Goal: Communication & Community: Answer question/provide support

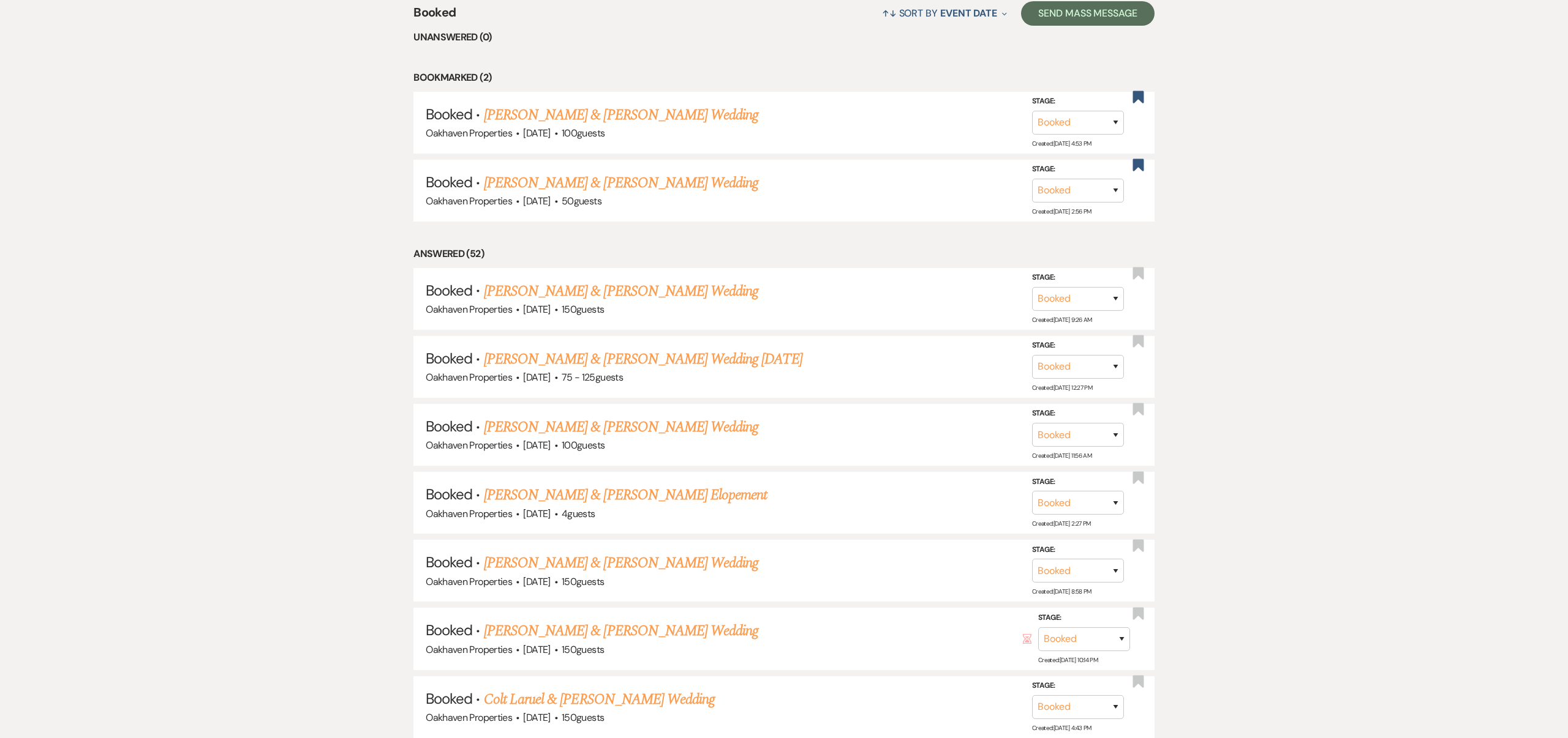
scroll to position [571, 0]
click at [703, 353] on link "[PERSON_NAME] & [PERSON_NAME] Wedding [DATE]" at bounding box center [643, 359] width 319 height 22
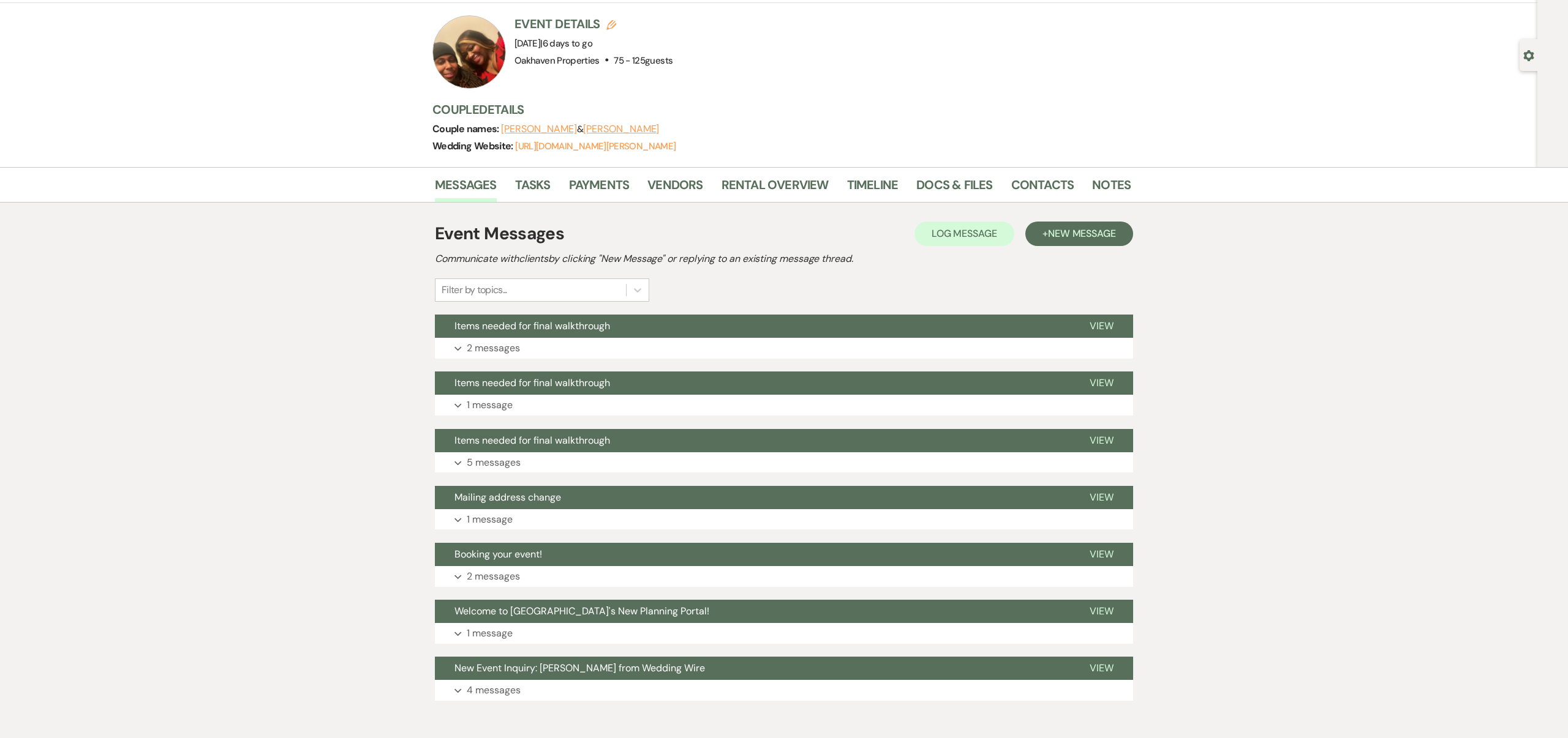
scroll to position [76, 0]
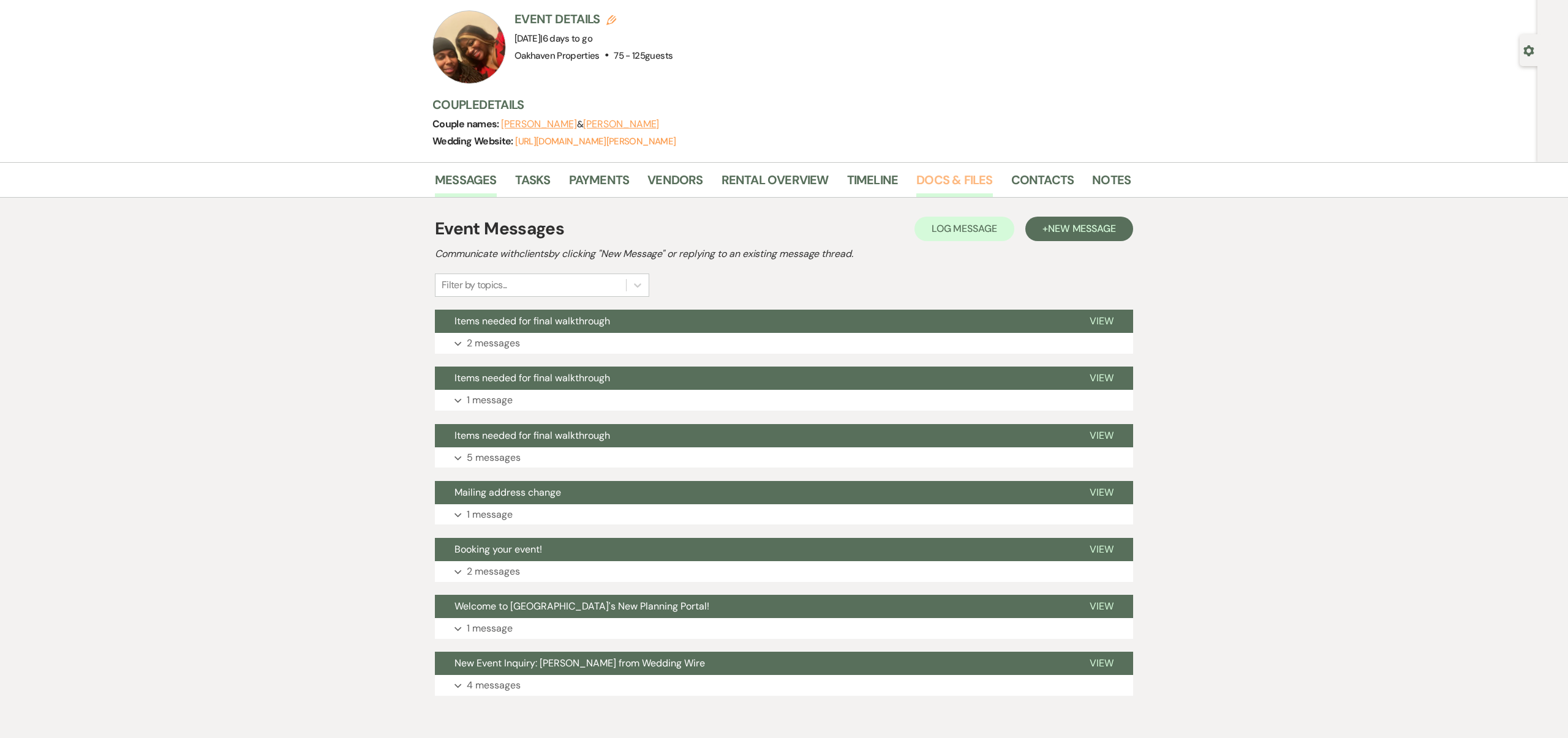
click at [961, 177] on link "Docs & Files" at bounding box center [954, 183] width 76 height 27
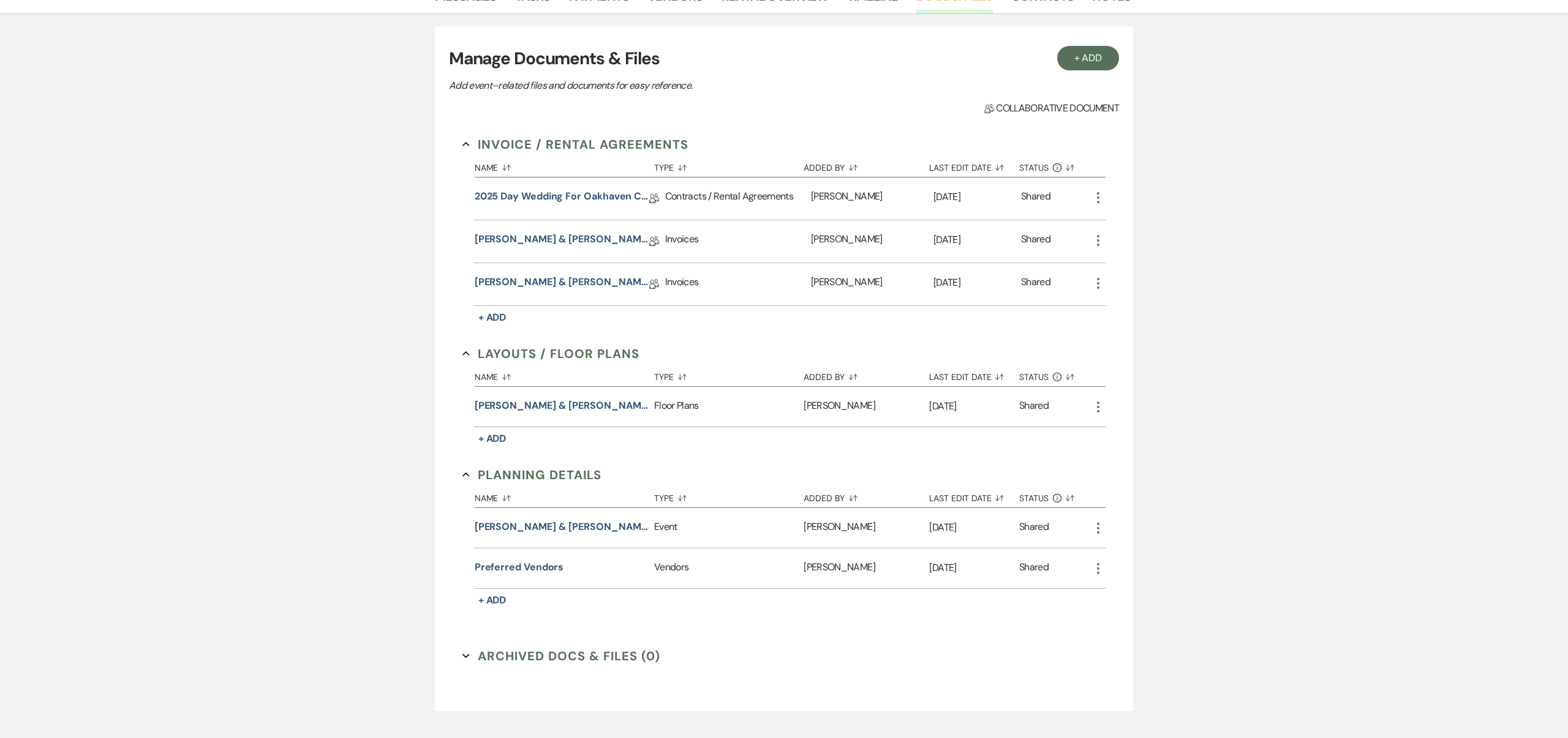
scroll to position [260, 0]
click at [603, 403] on button "[PERSON_NAME] & [PERSON_NAME]'s Floor Plan - [DATE]" at bounding box center [561, 404] width 175 height 14
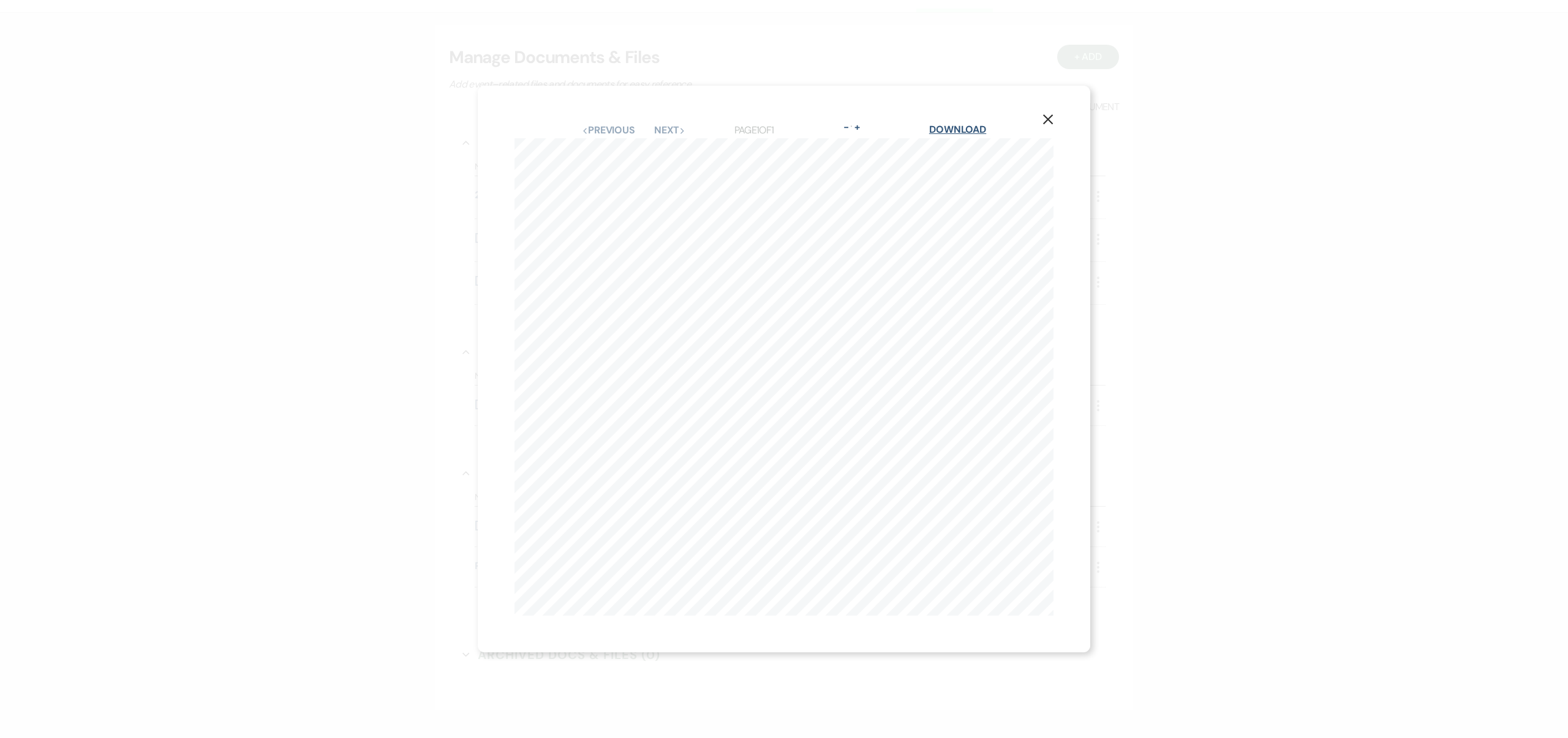
click at [963, 128] on link "Download" at bounding box center [958, 130] width 57 height 13
click at [1047, 117] on icon "X" at bounding box center [1048, 119] width 11 height 11
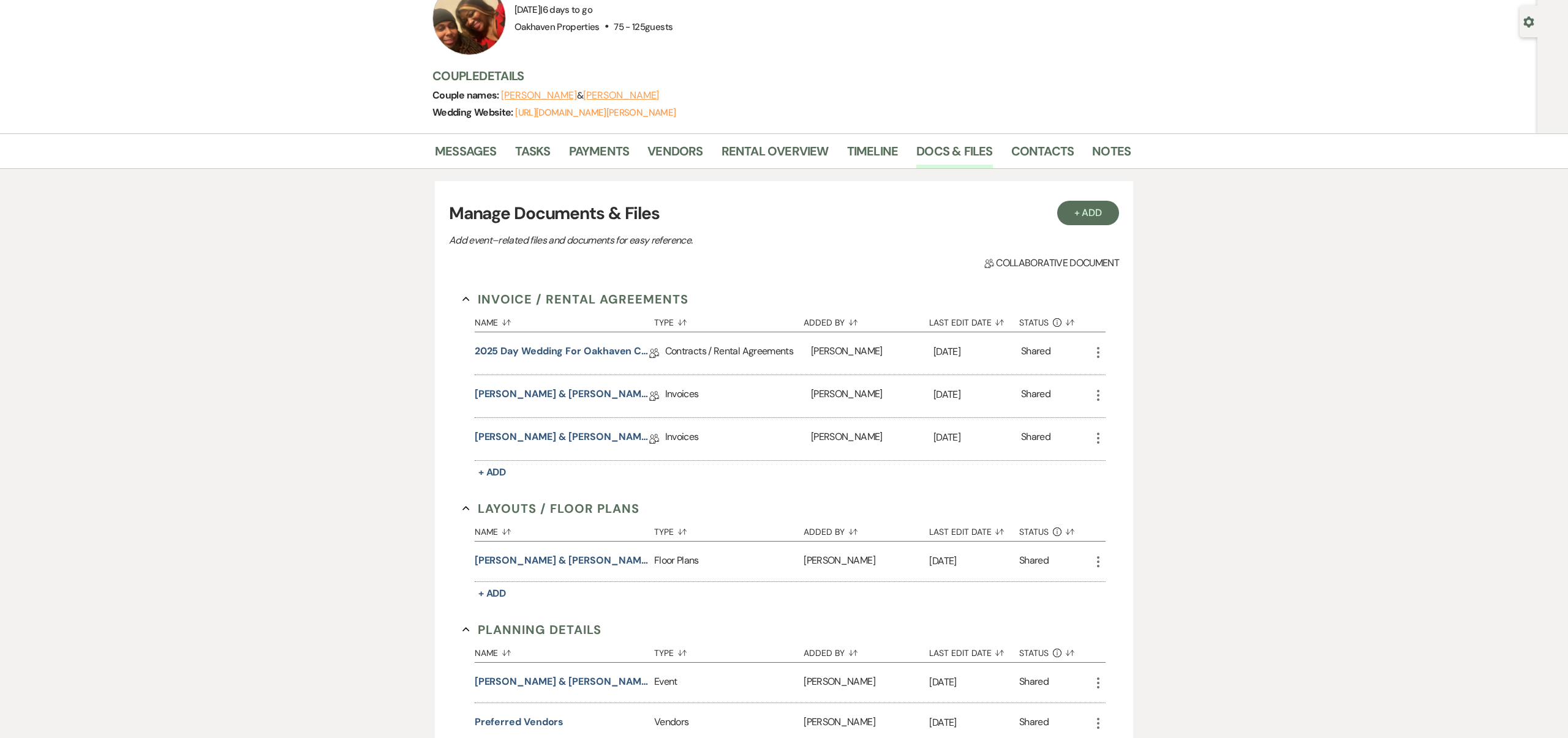
scroll to position [0, 0]
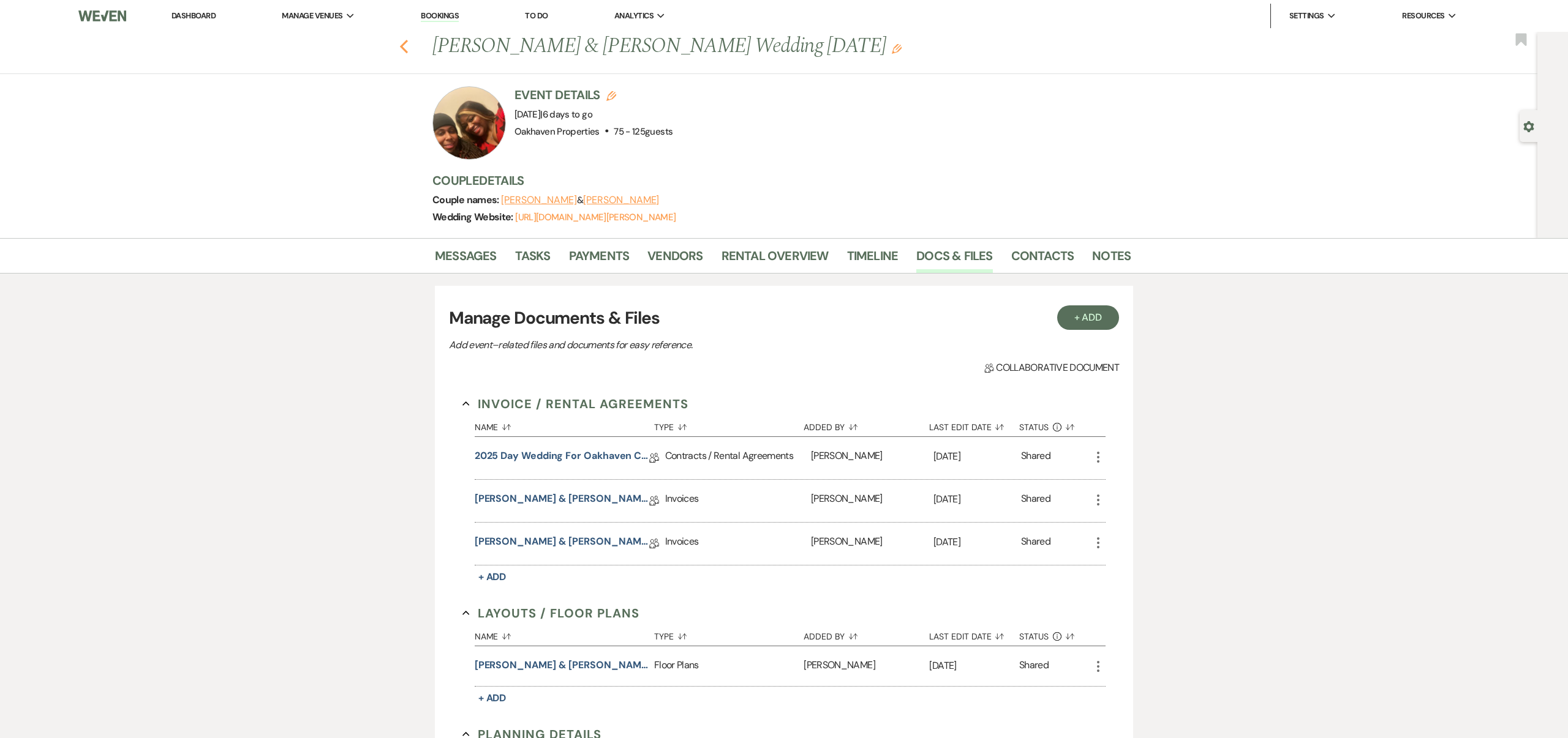
click at [403, 47] on icon "Previous" at bounding box center [404, 47] width 9 height 14
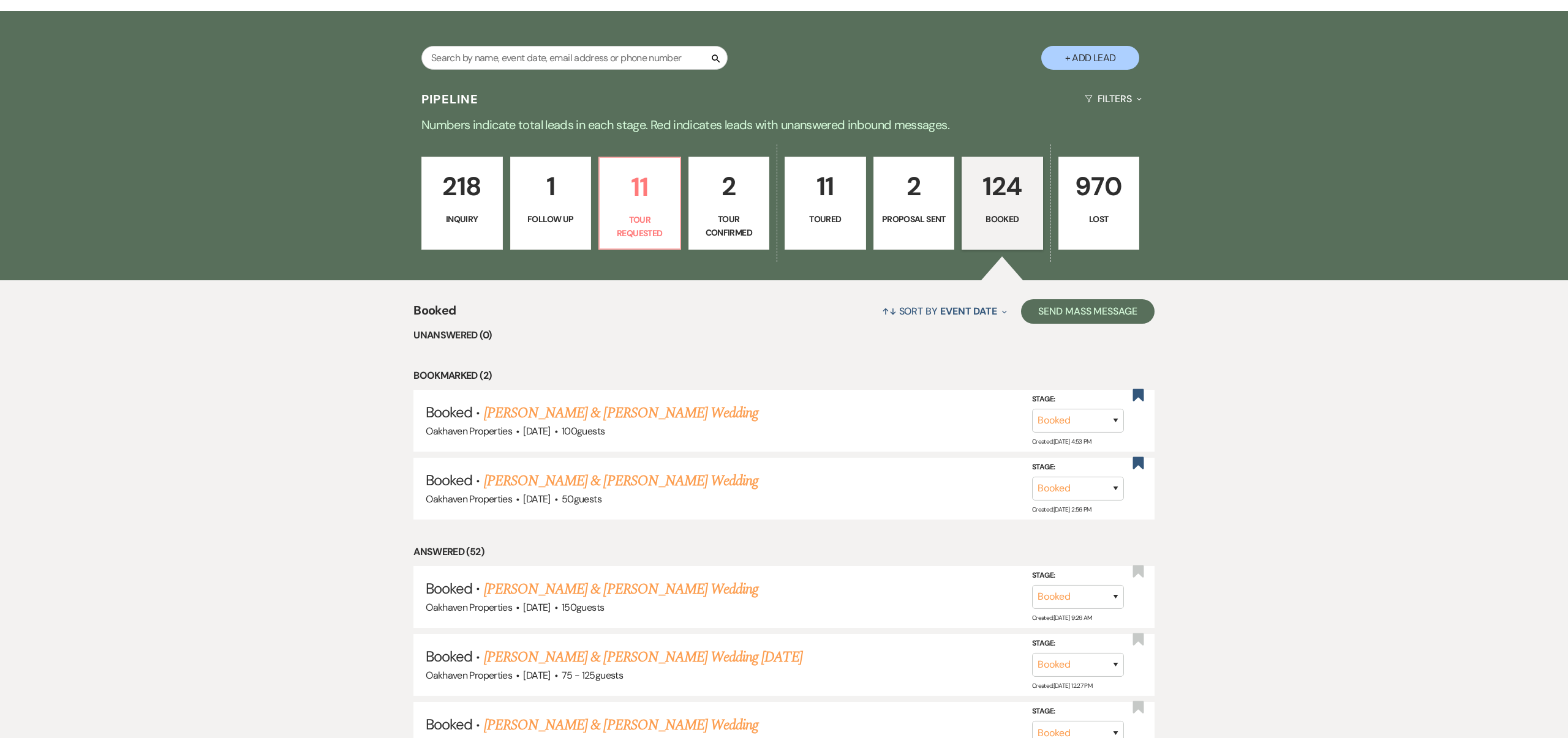
scroll to position [253, 0]
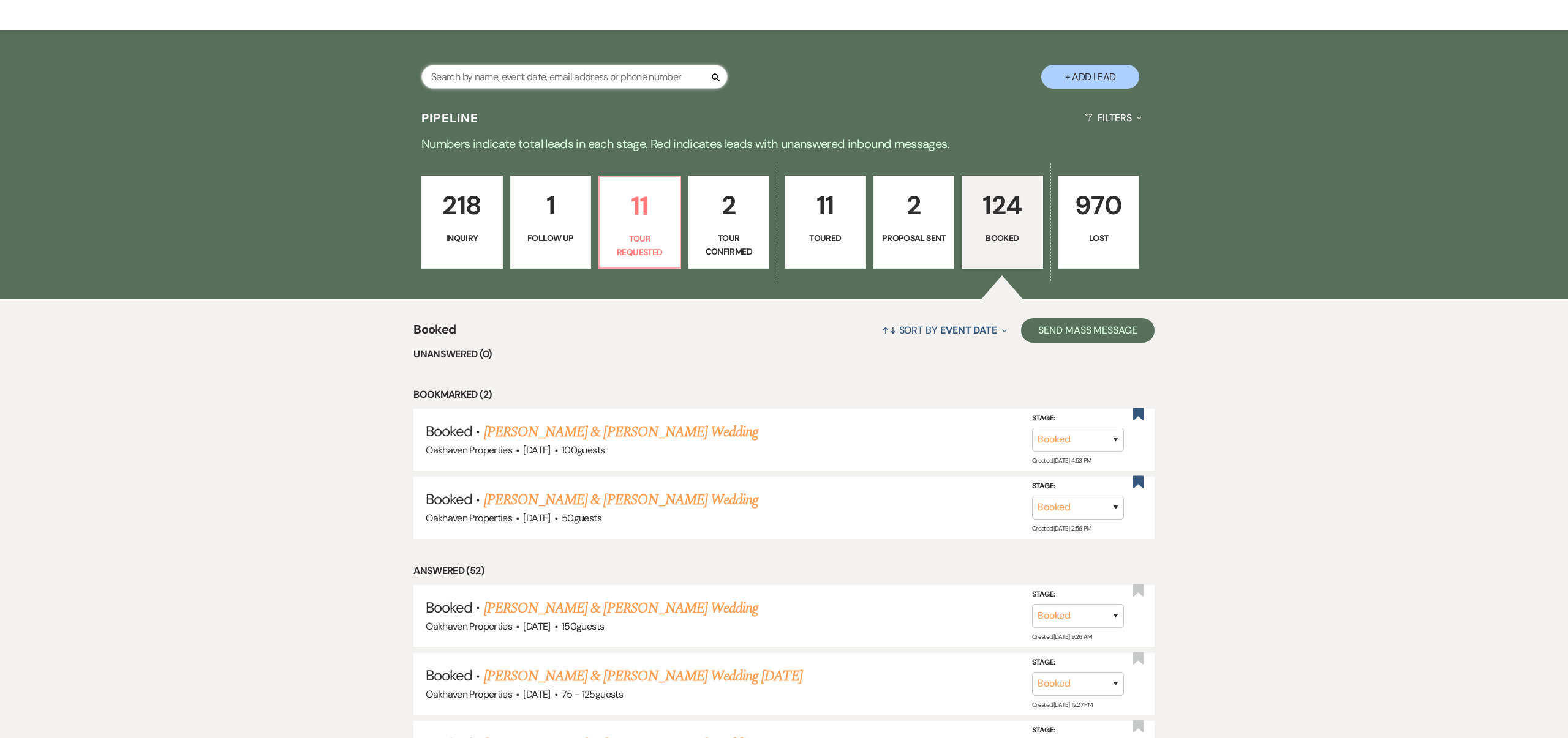
click at [563, 78] on input "text" at bounding box center [575, 77] width 306 height 24
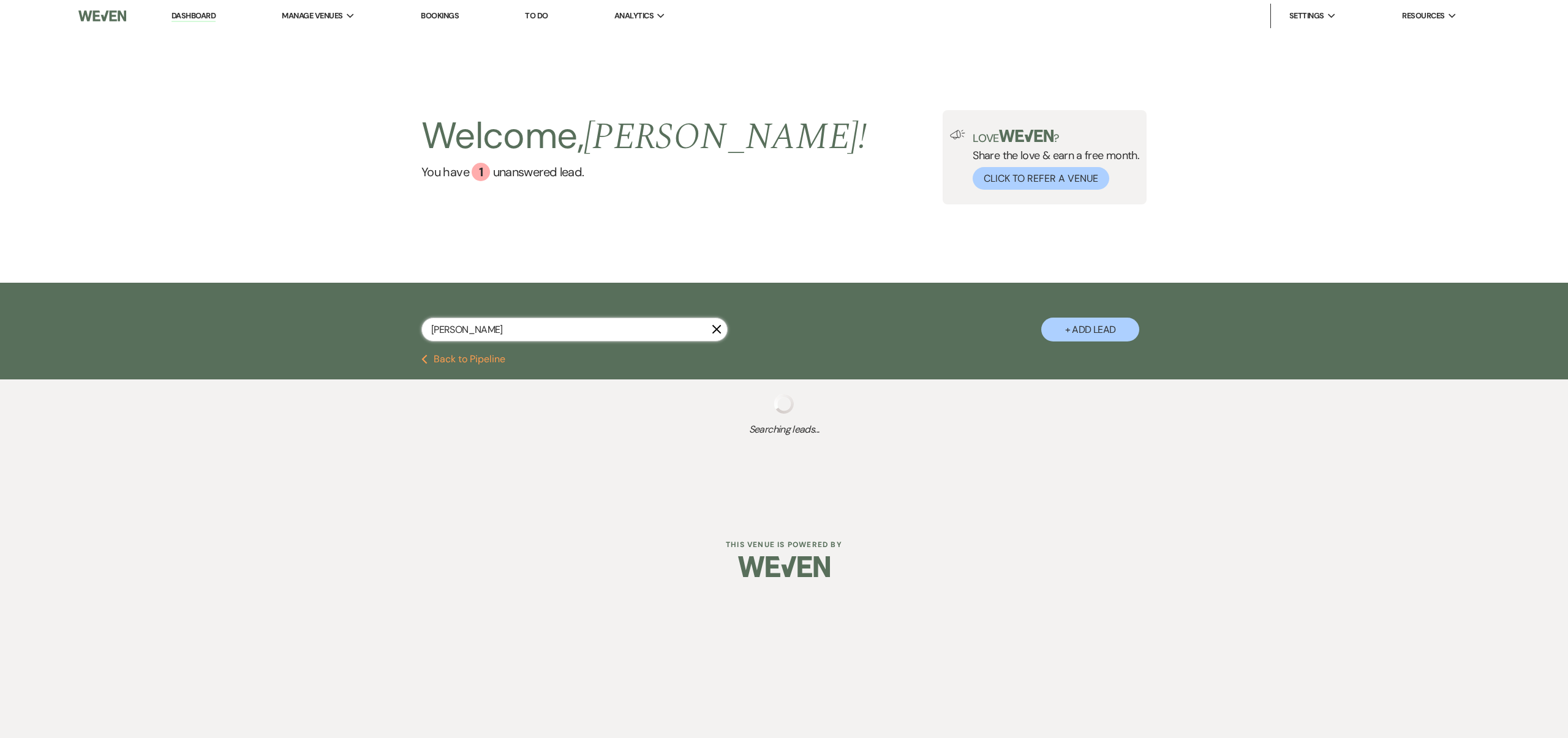
type input "[PERSON_NAME]"
select select "8"
select select "6"
select select "8"
select select "6"
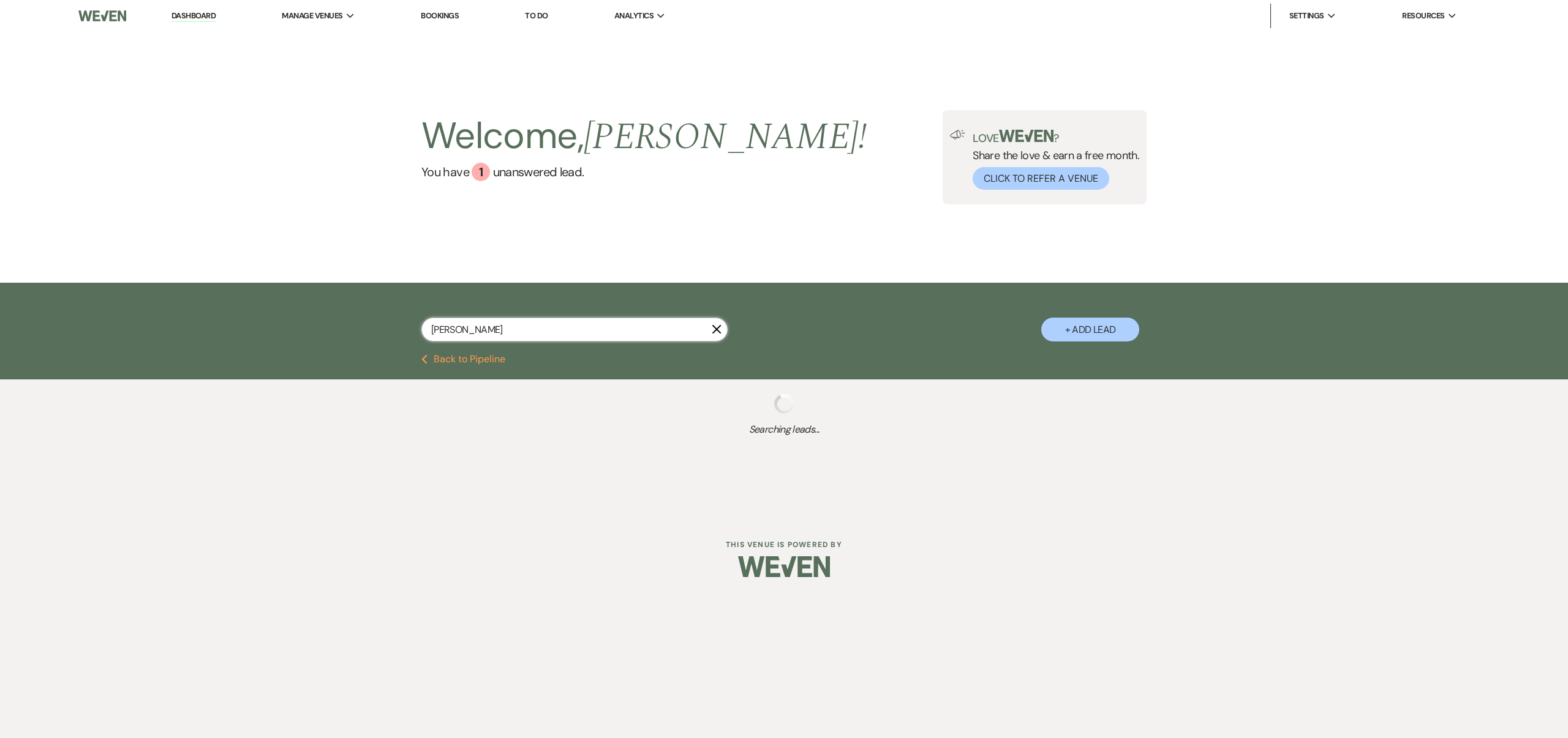
select select "8"
select select "6"
select select "5"
select select "8"
select select "4"
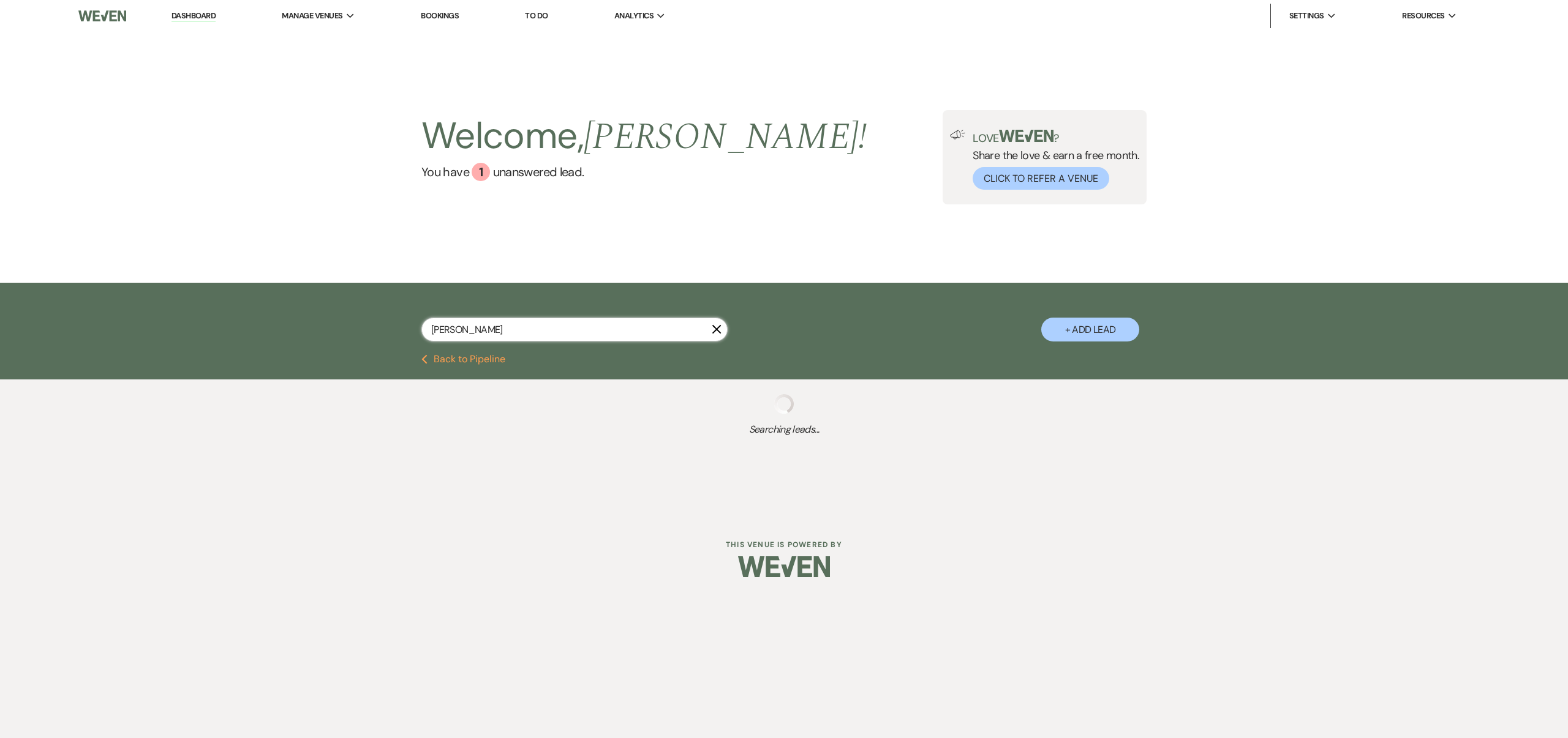
select select "8"
select select "6"
select select "8"
select select "6"
select select "8"
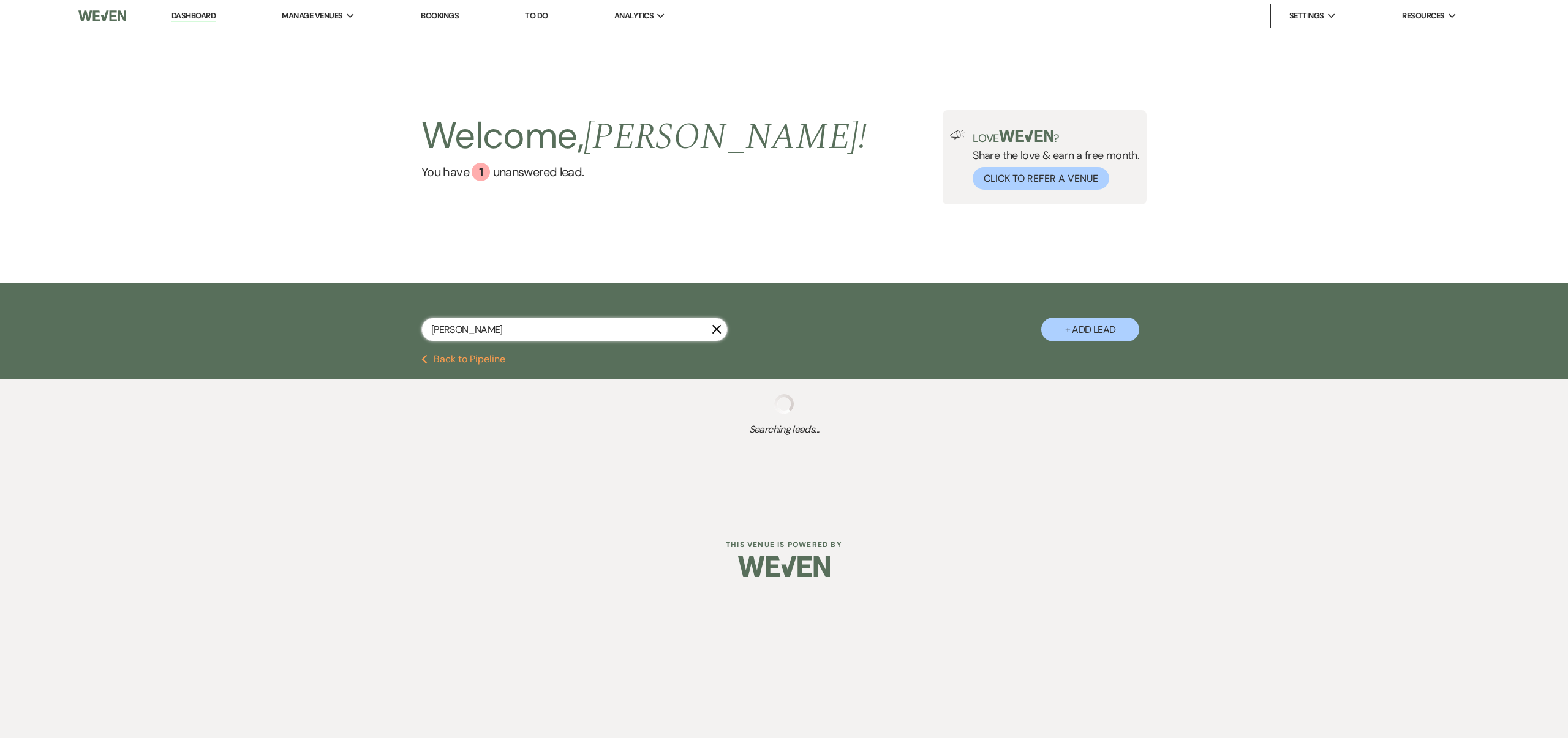
select select "6"
select select "8"
select select "5"
select select "8"
select select "5"
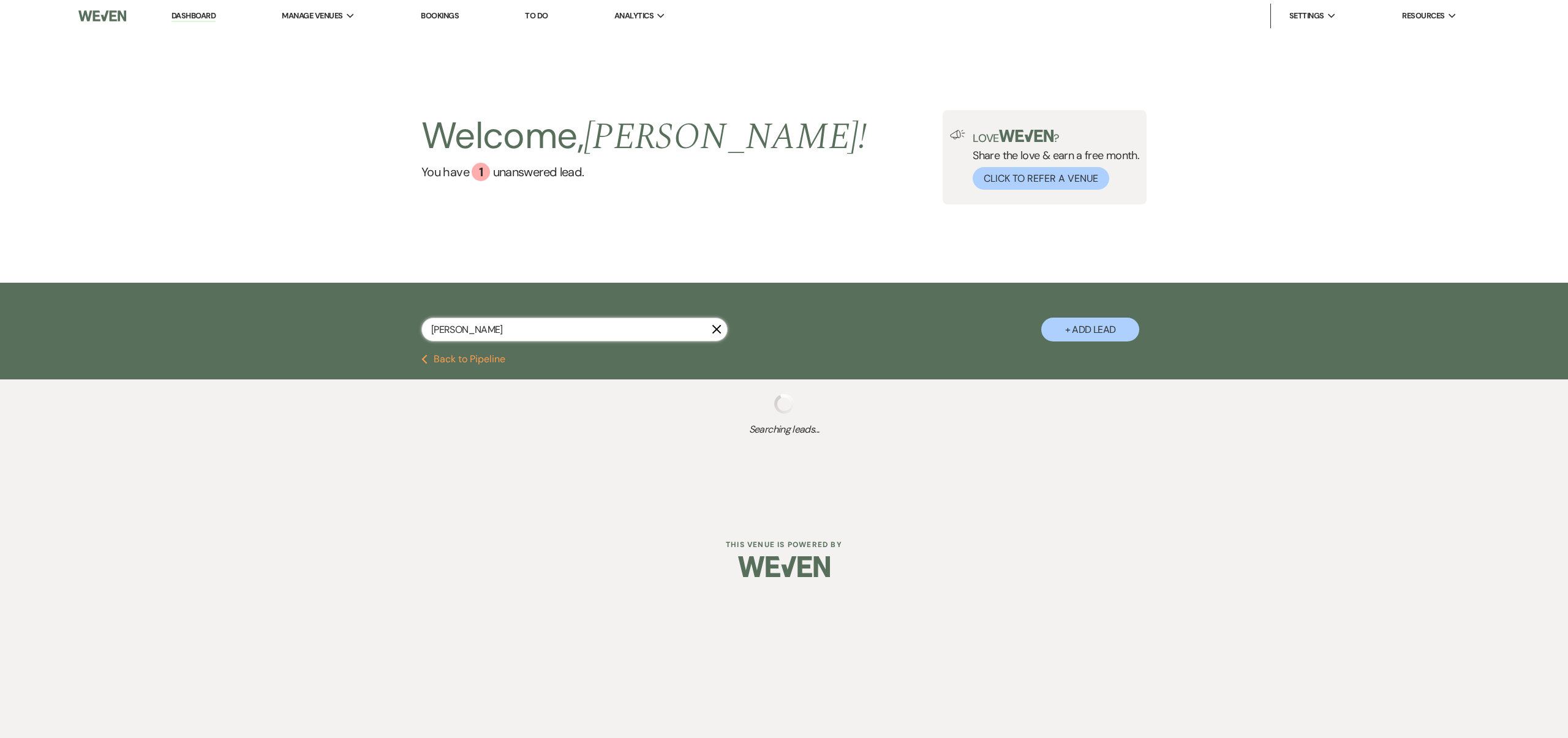
select select "8"
select select "7"
select select "8"
select select "1"
select select "8"
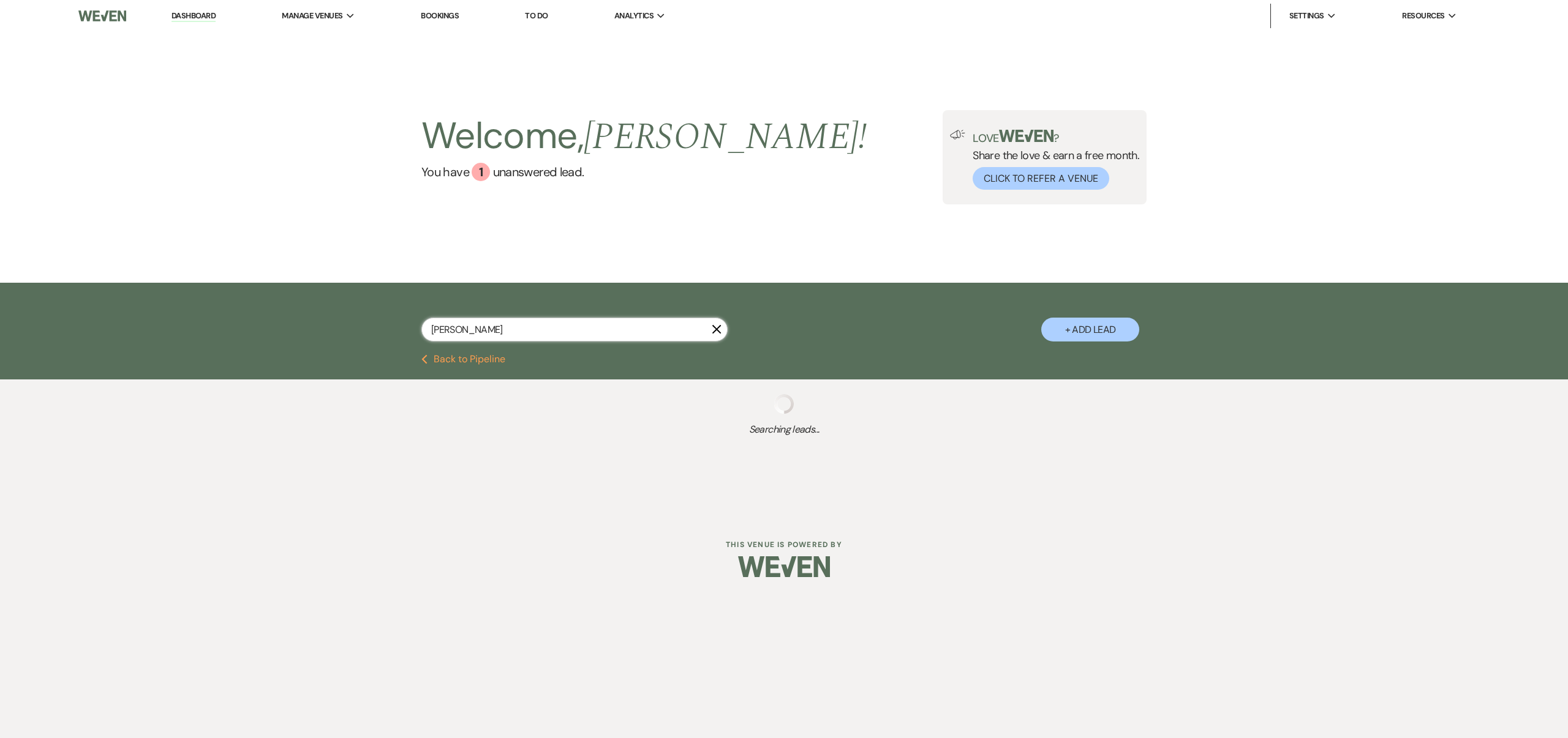
select select "6"
select select "8"
select select "6"
select select "8"
select select "5"
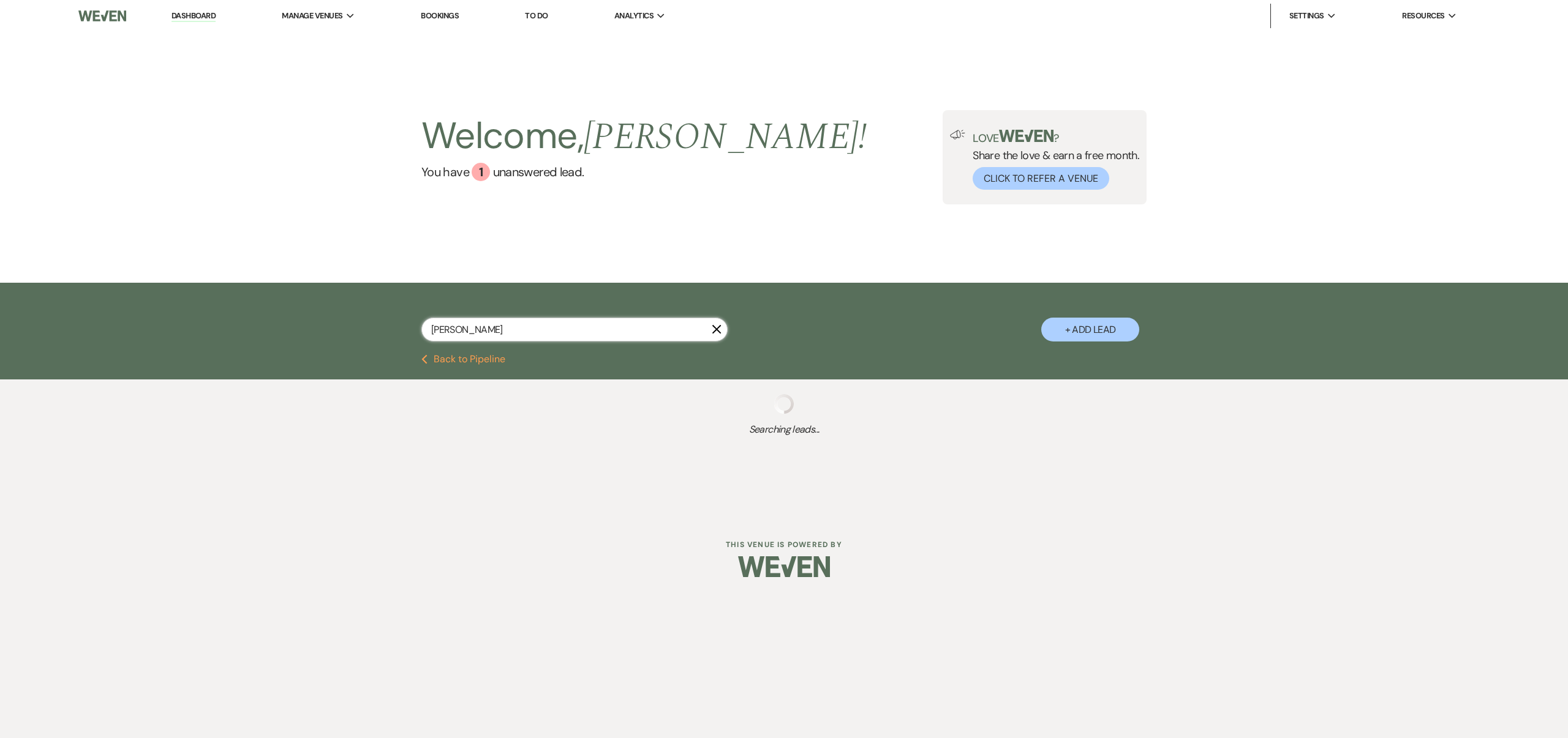
select select "8"
select select "3"
select select "8"
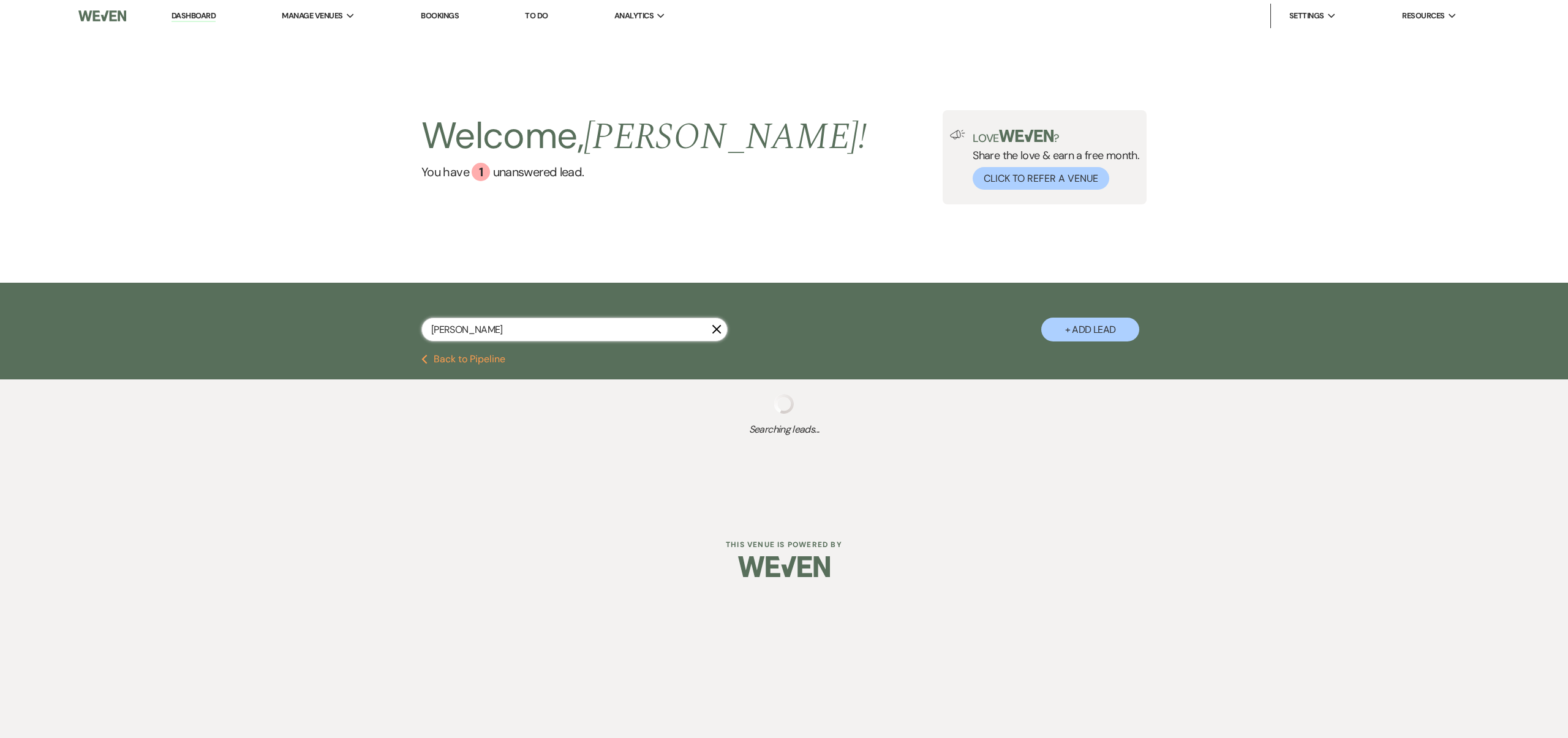
select select "5"
select select "8"
select select "6"
select select "8"
select select "6"
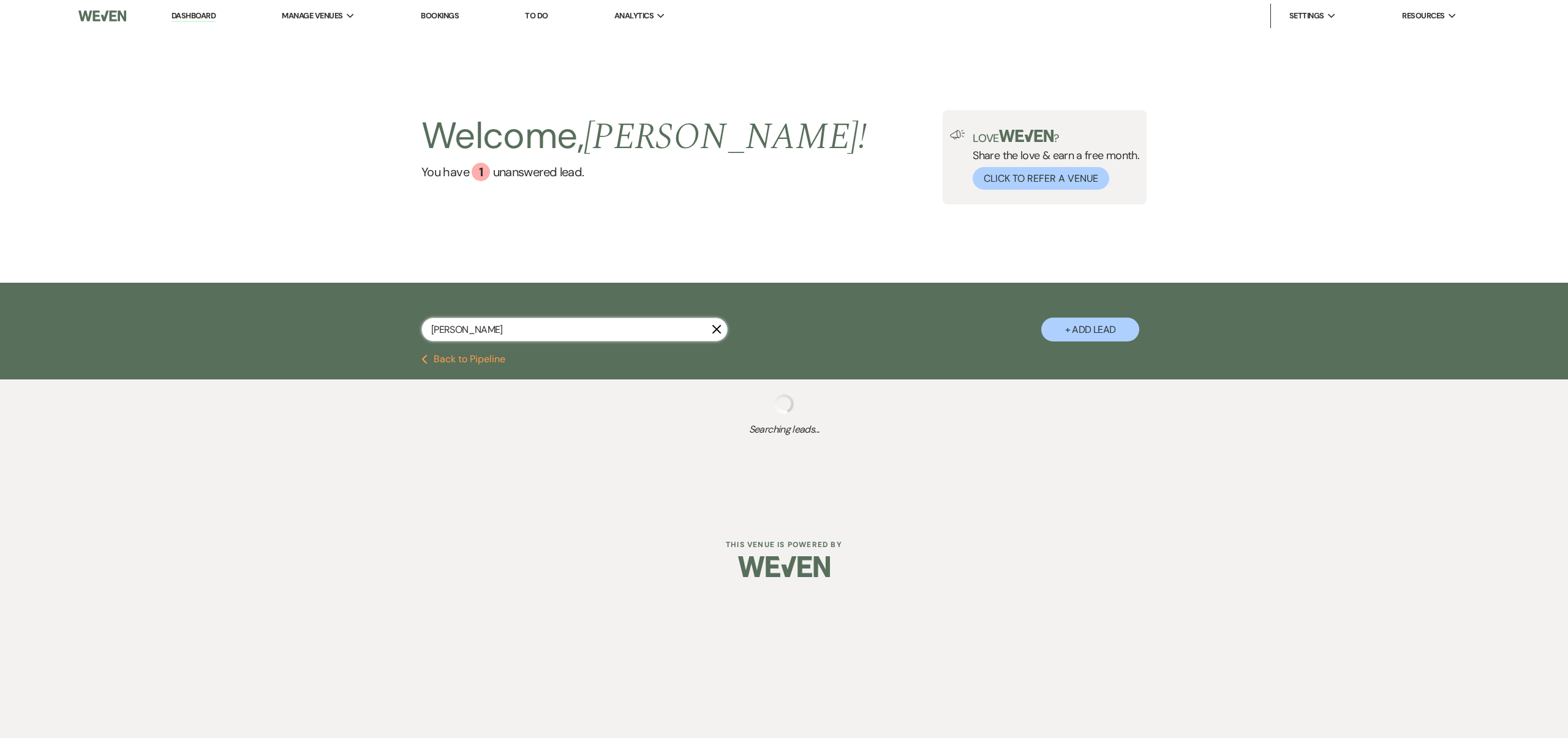
select select "8"
select select "10"
select select "8"
select select "5"
select select "8"
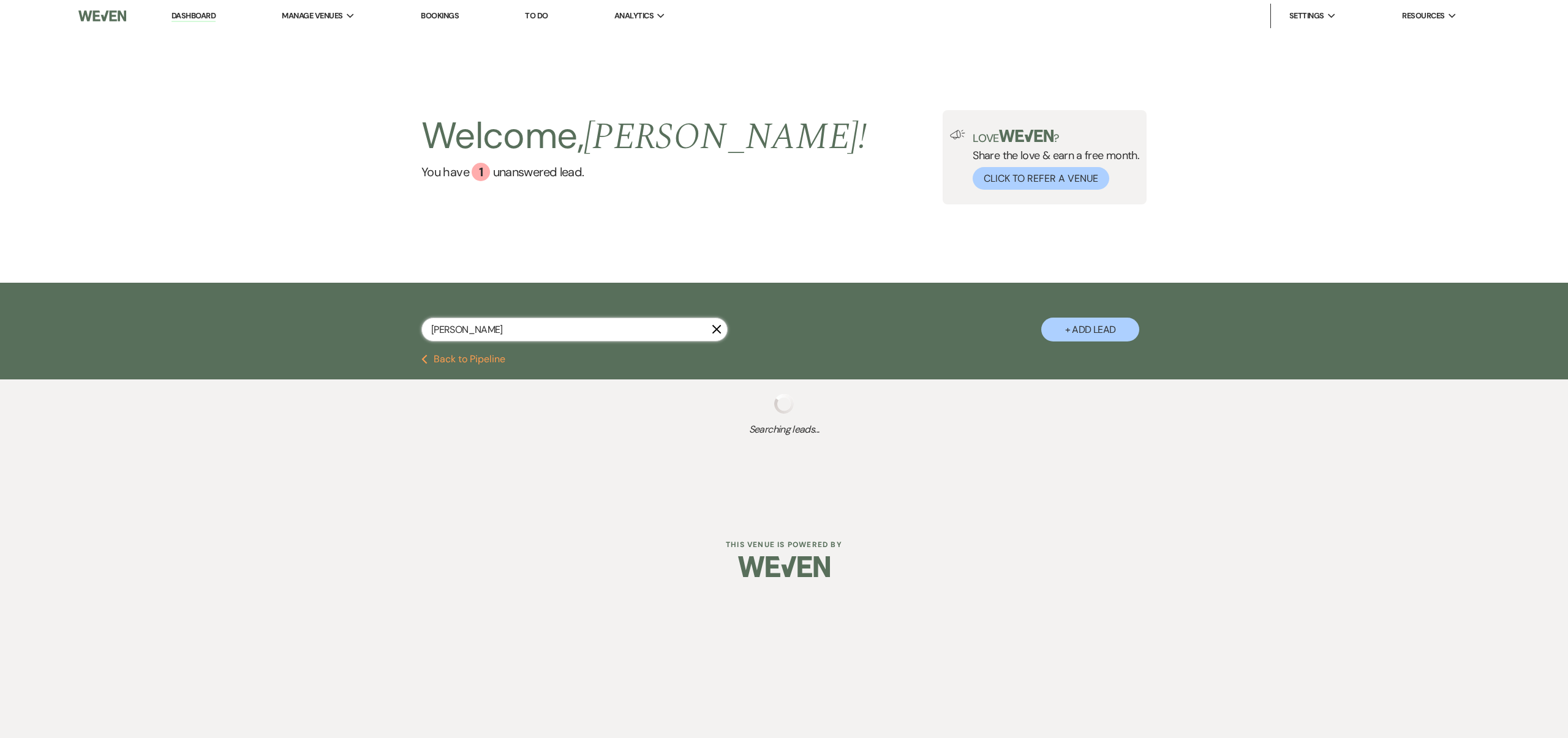
select select "8"
select select "5"
select select "8"
select select "5"
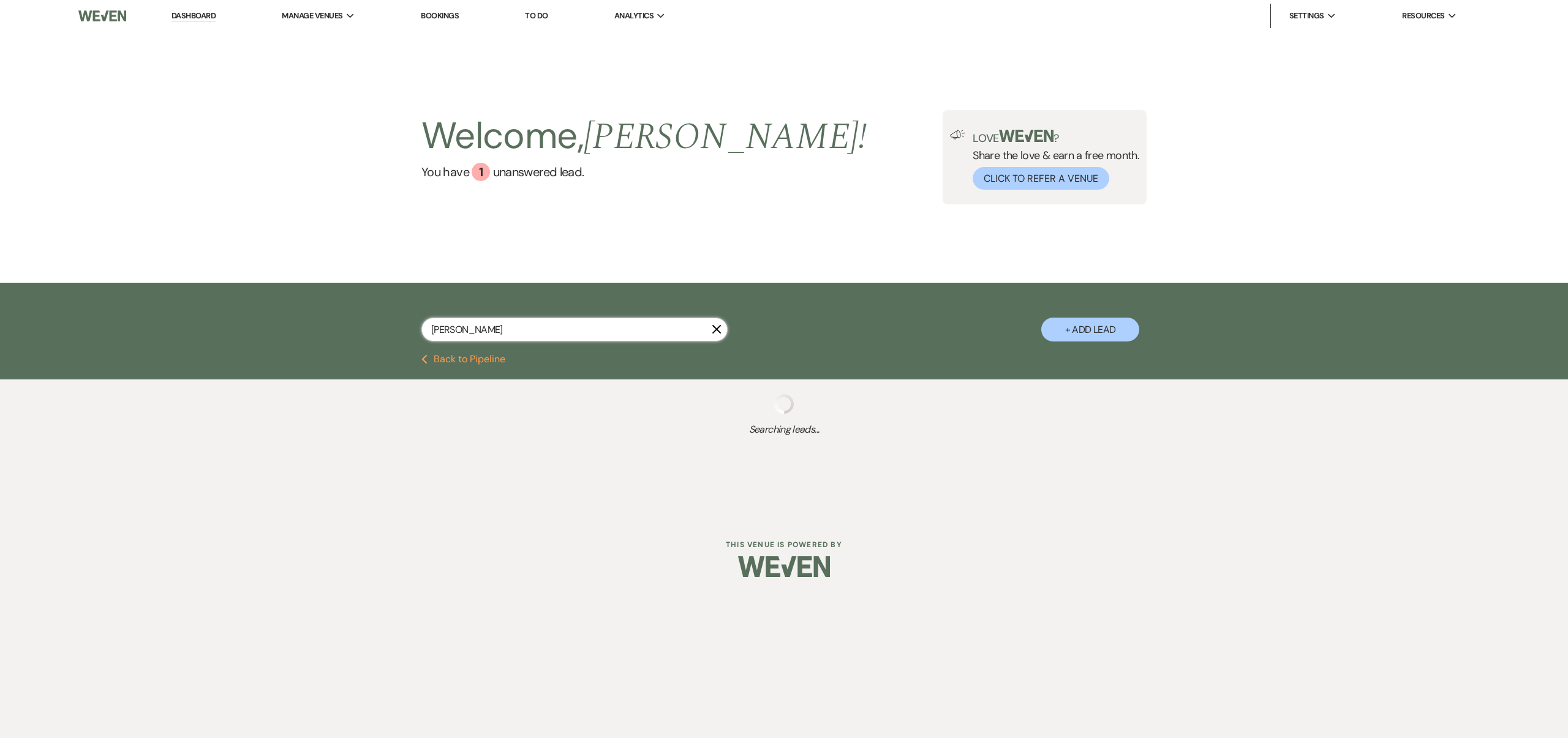
select select "8"
select select "5"
select select "8"
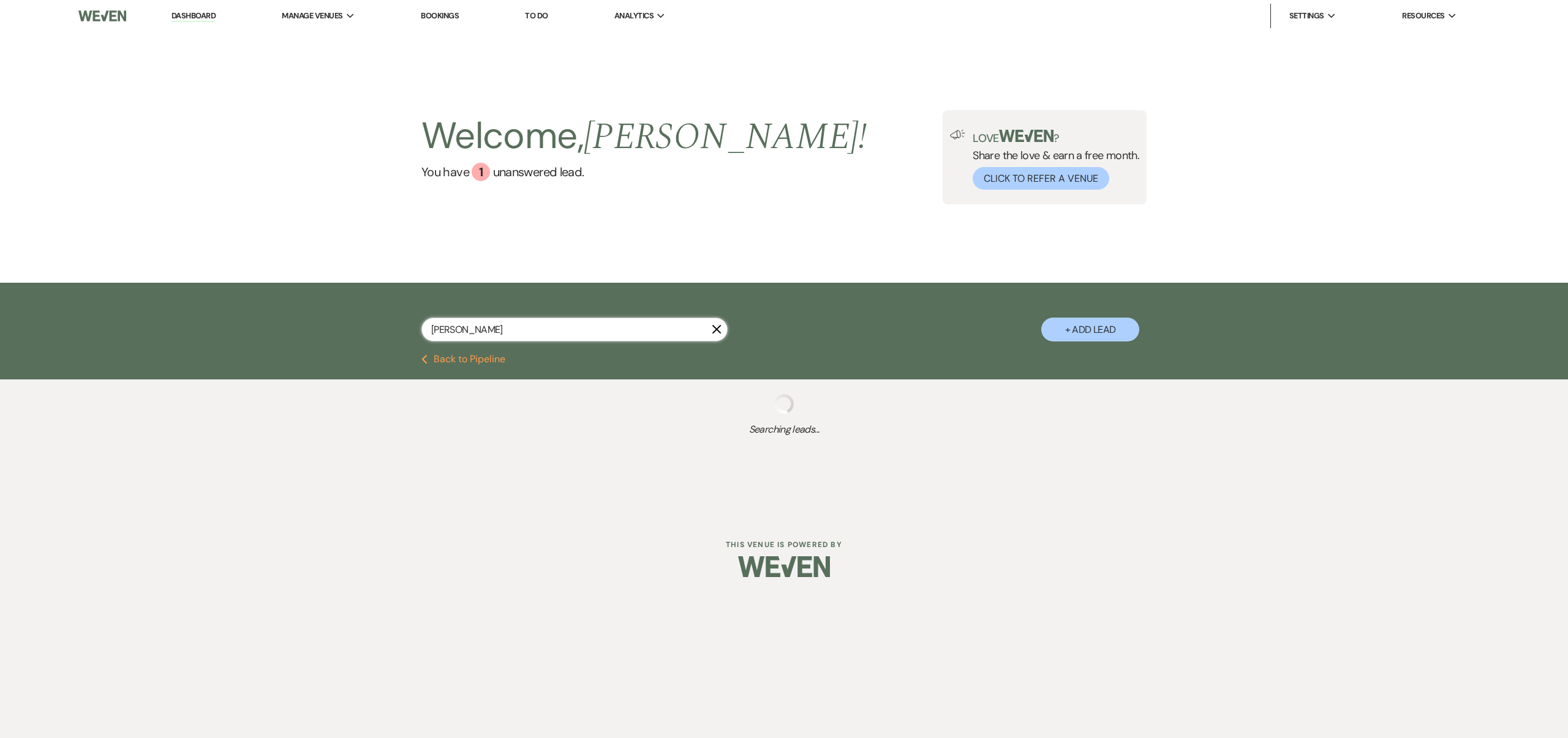
select select "5"
select select "8"
select select "10"
select select "8"
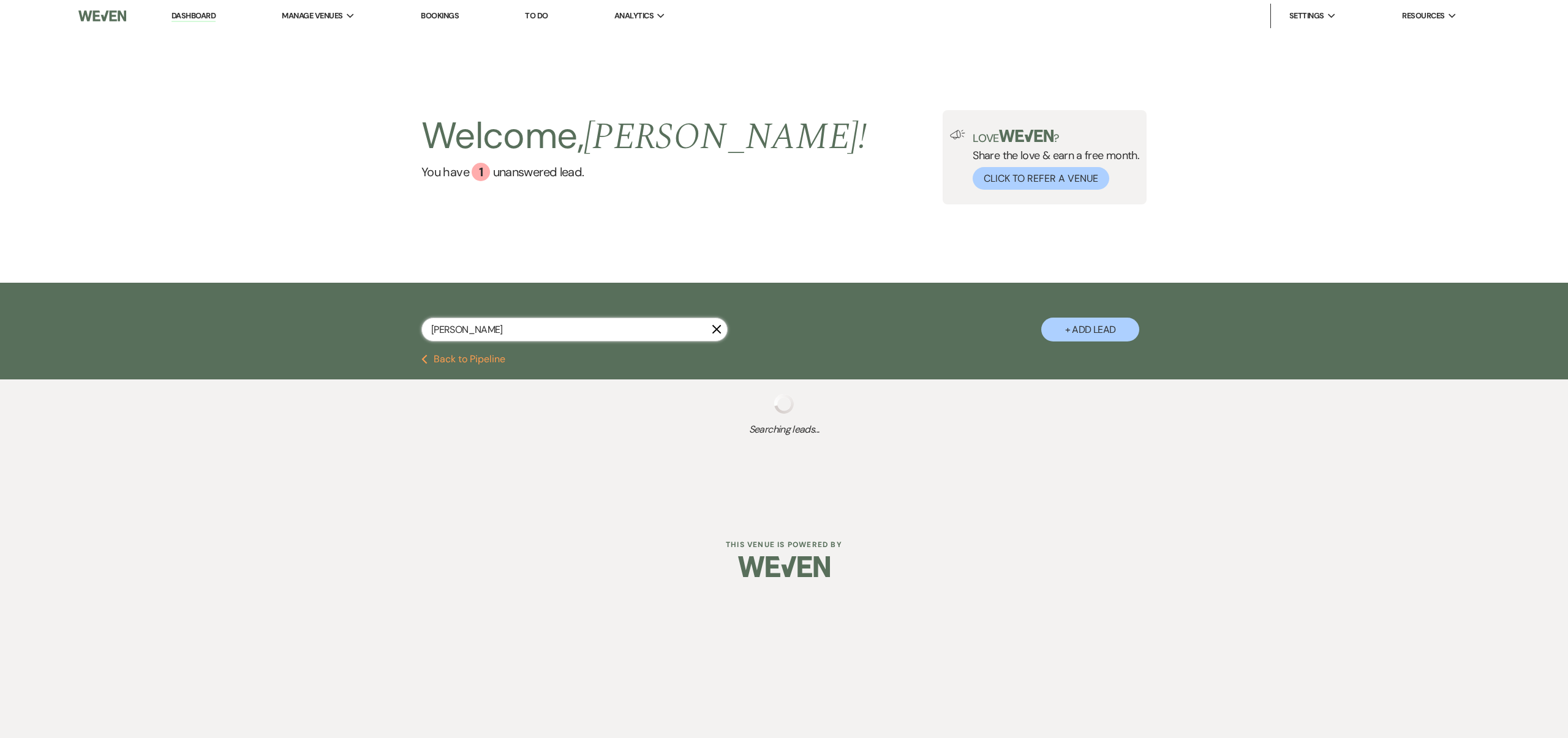
select select "8"
select select "6"
select select "8"
select select "6"
select select "8"
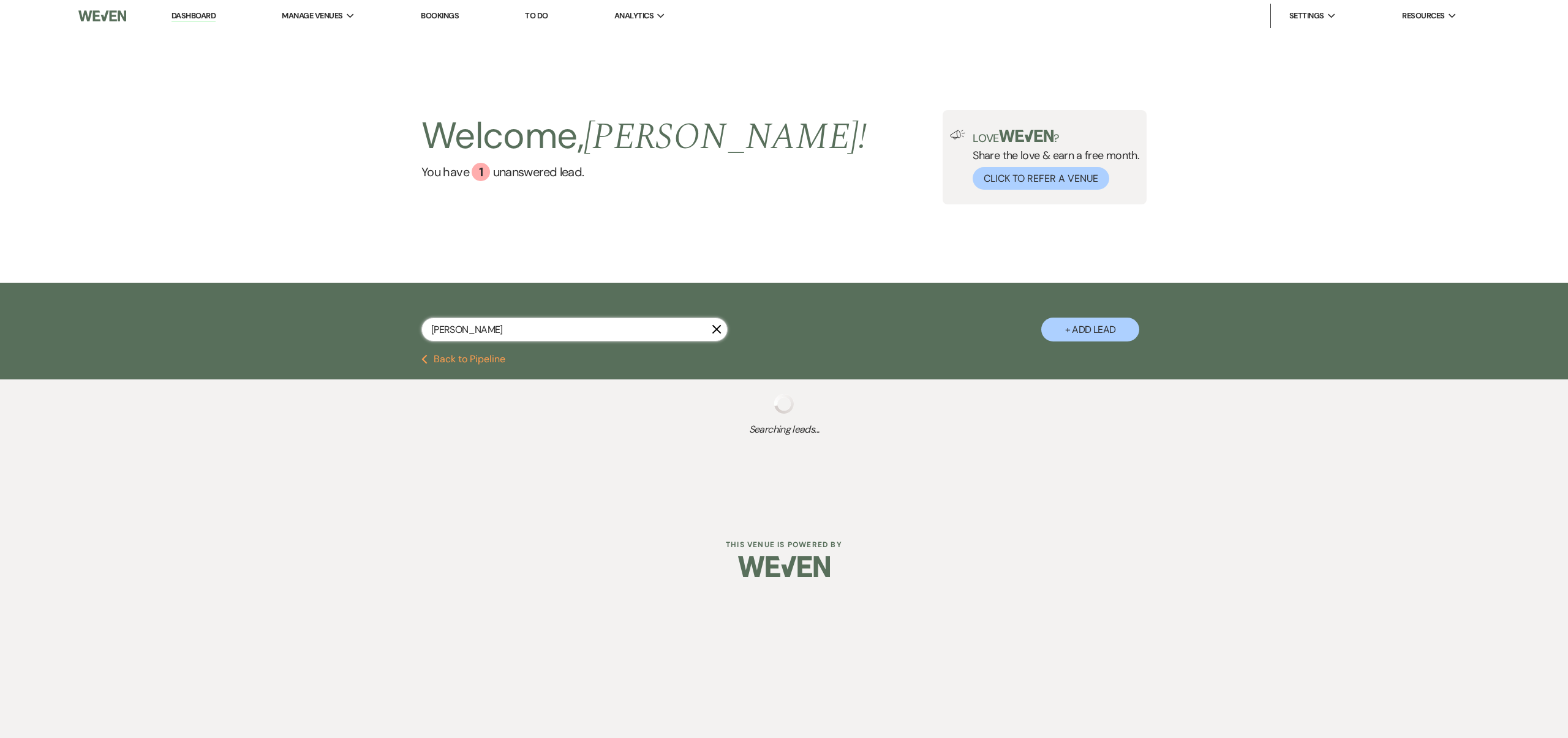
select select "5"
select select "8"
select select "5"
select select "8"
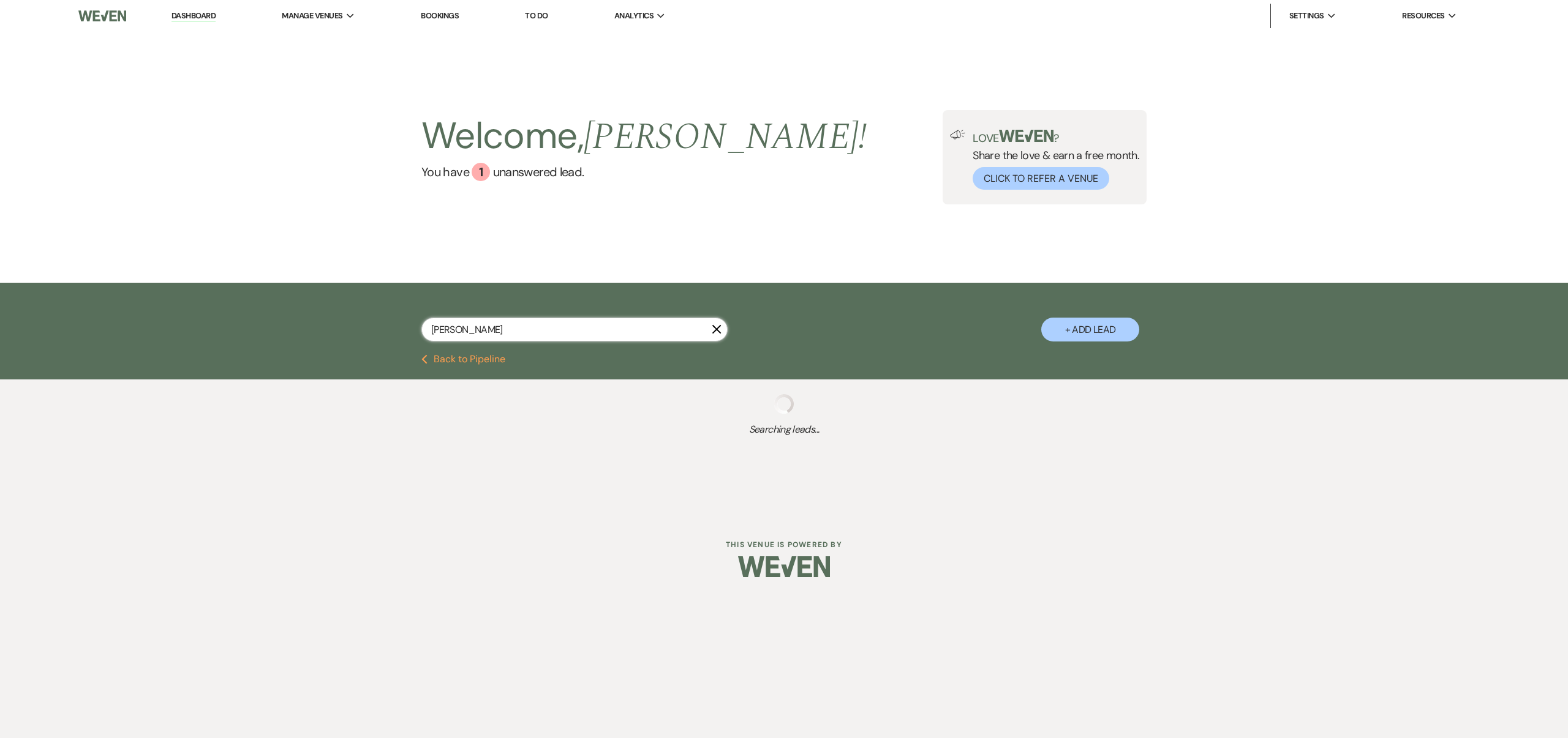
select select "8"
select select "10"
select select "8"
select select "5"
select select "8"
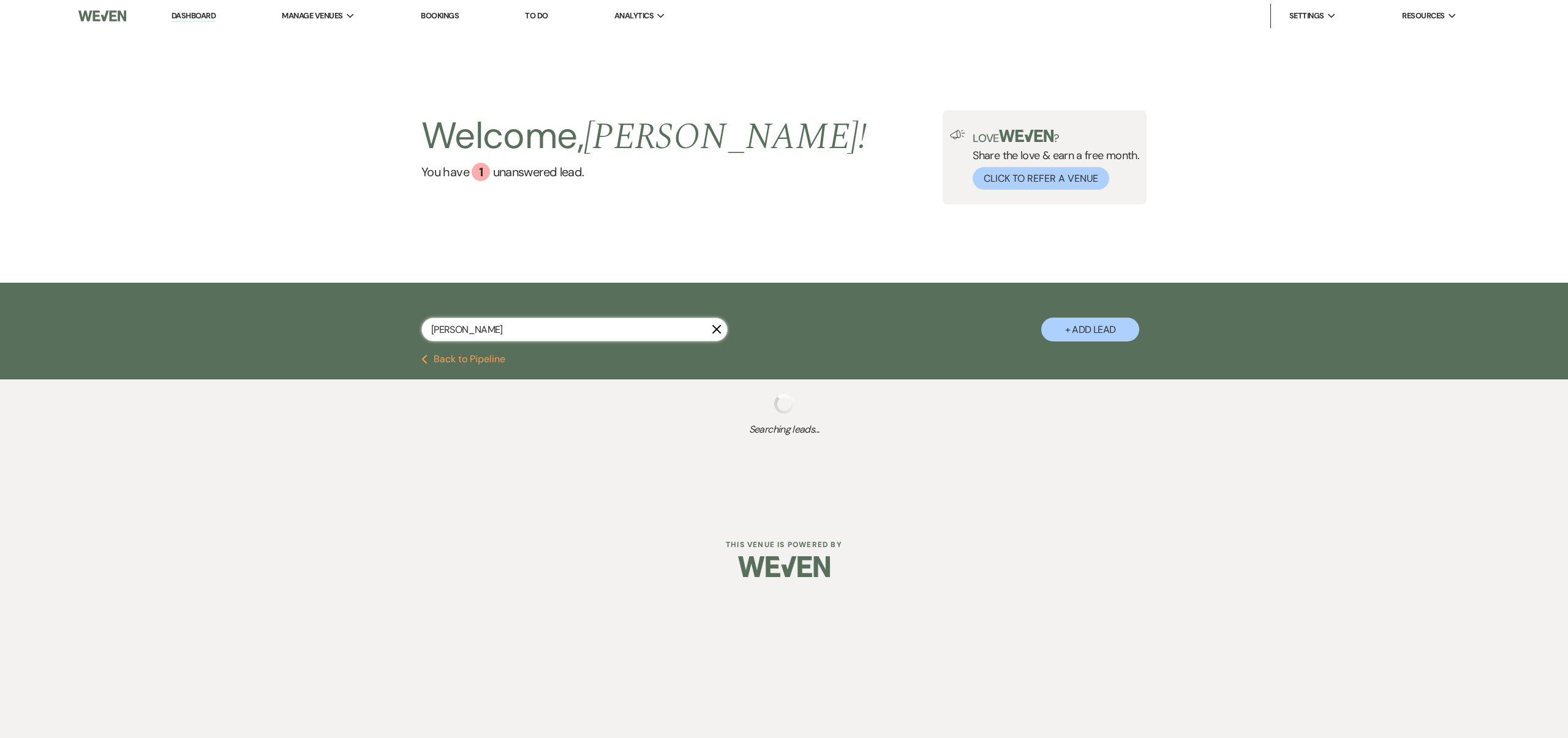
select select "8"
select select "5"
select select "8"
select select "6"
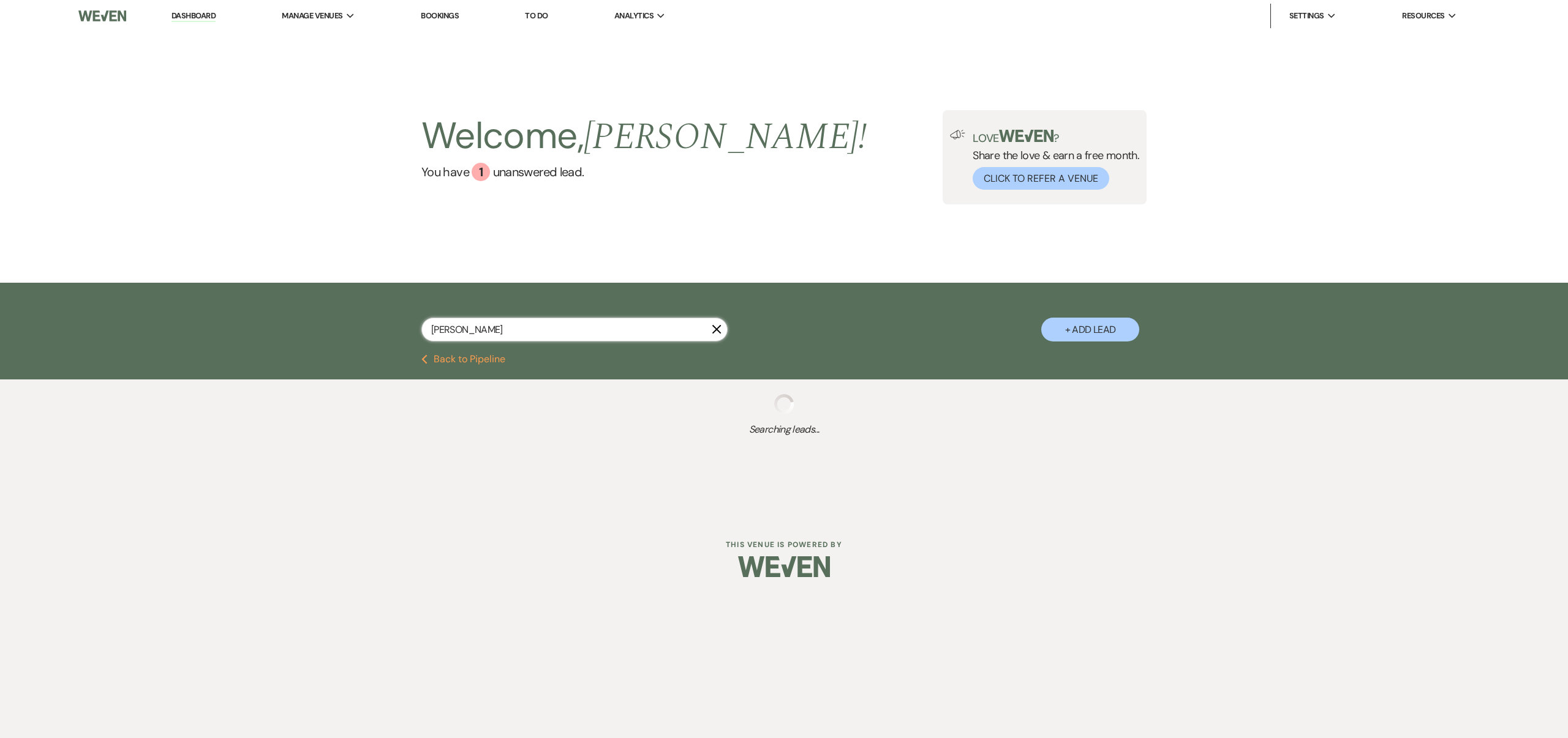
select select "8"
select select "5"
select select "8"
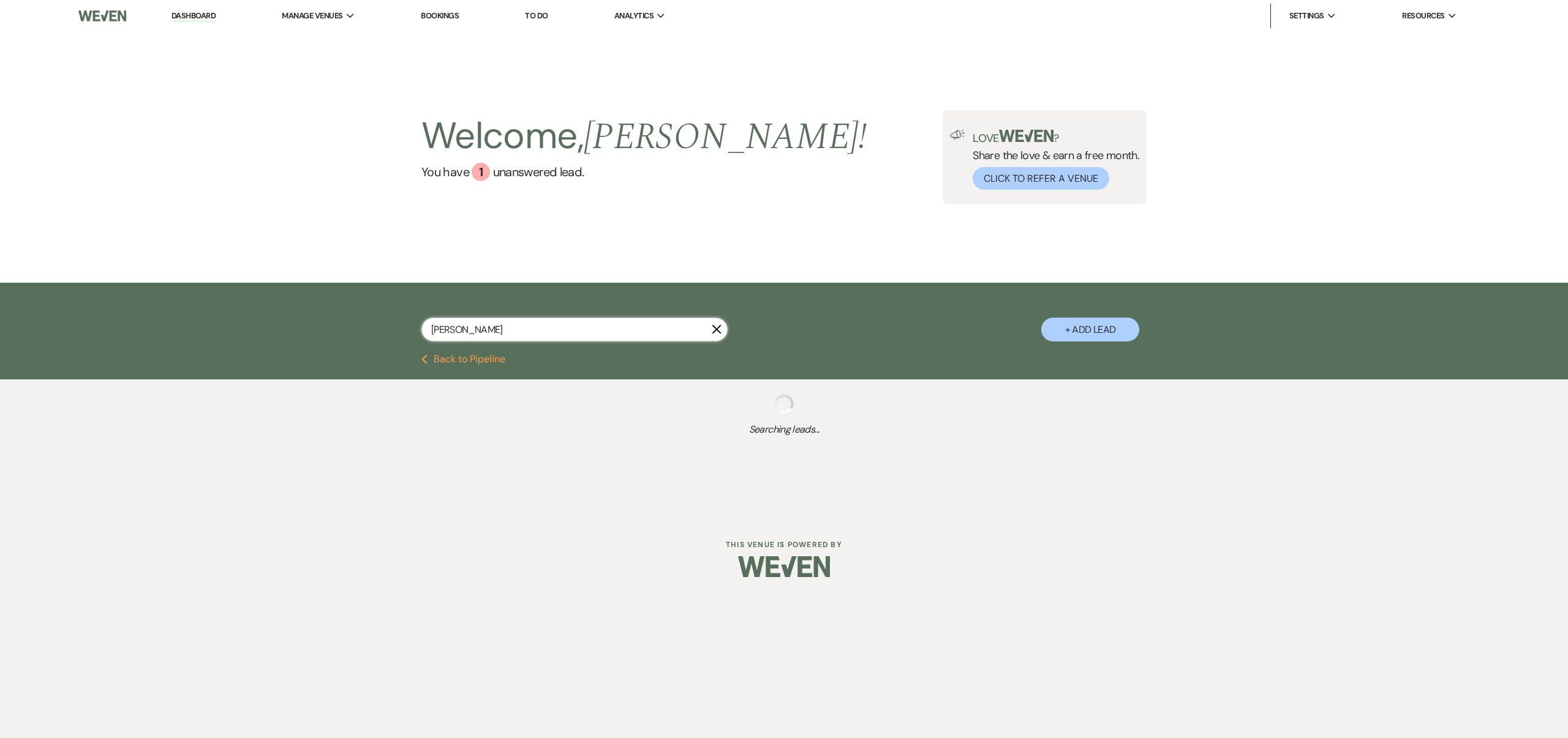
select select "5"
select select "8"
select select "6"
select select "8"
select select "5"
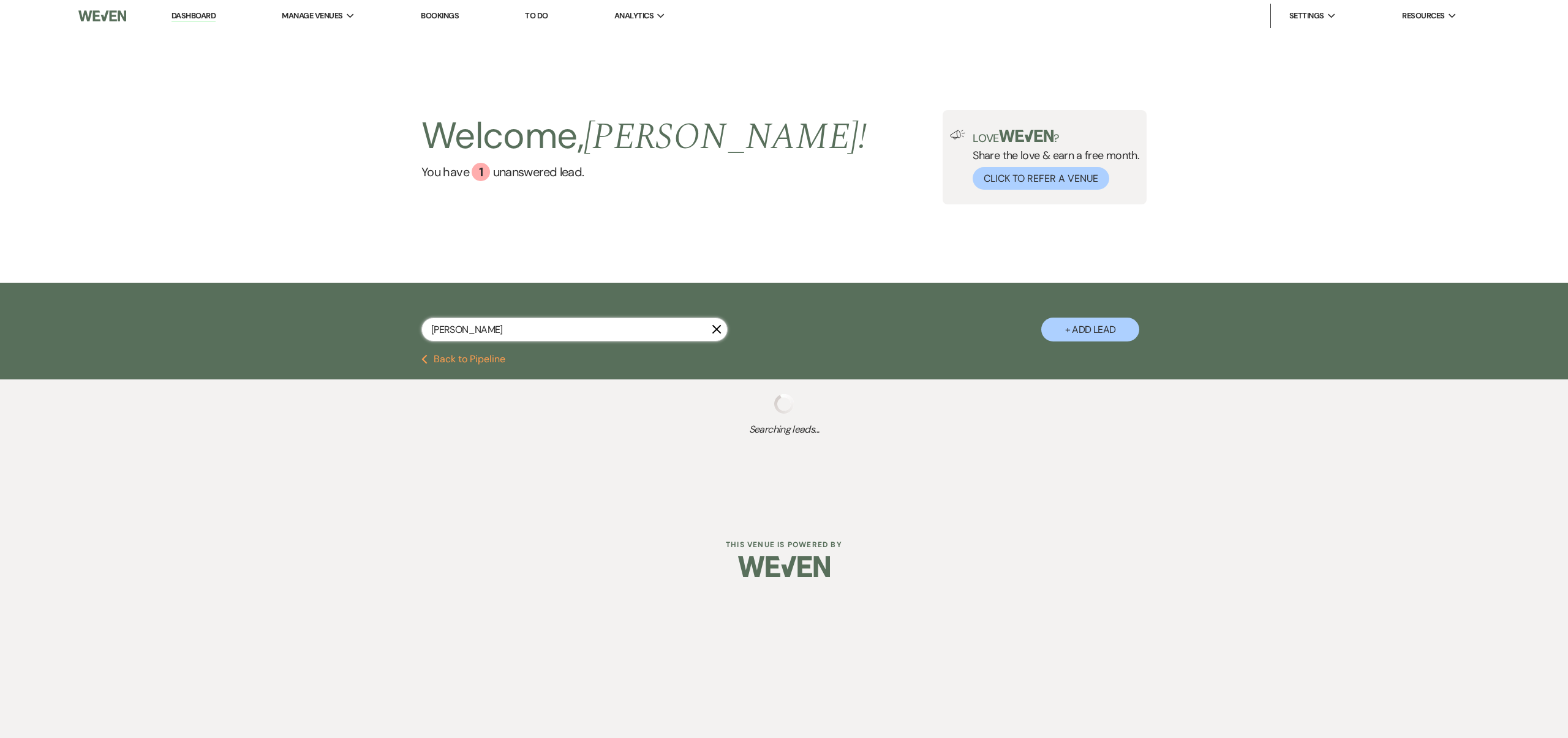
select select "8"
select select "6"
select select "8"
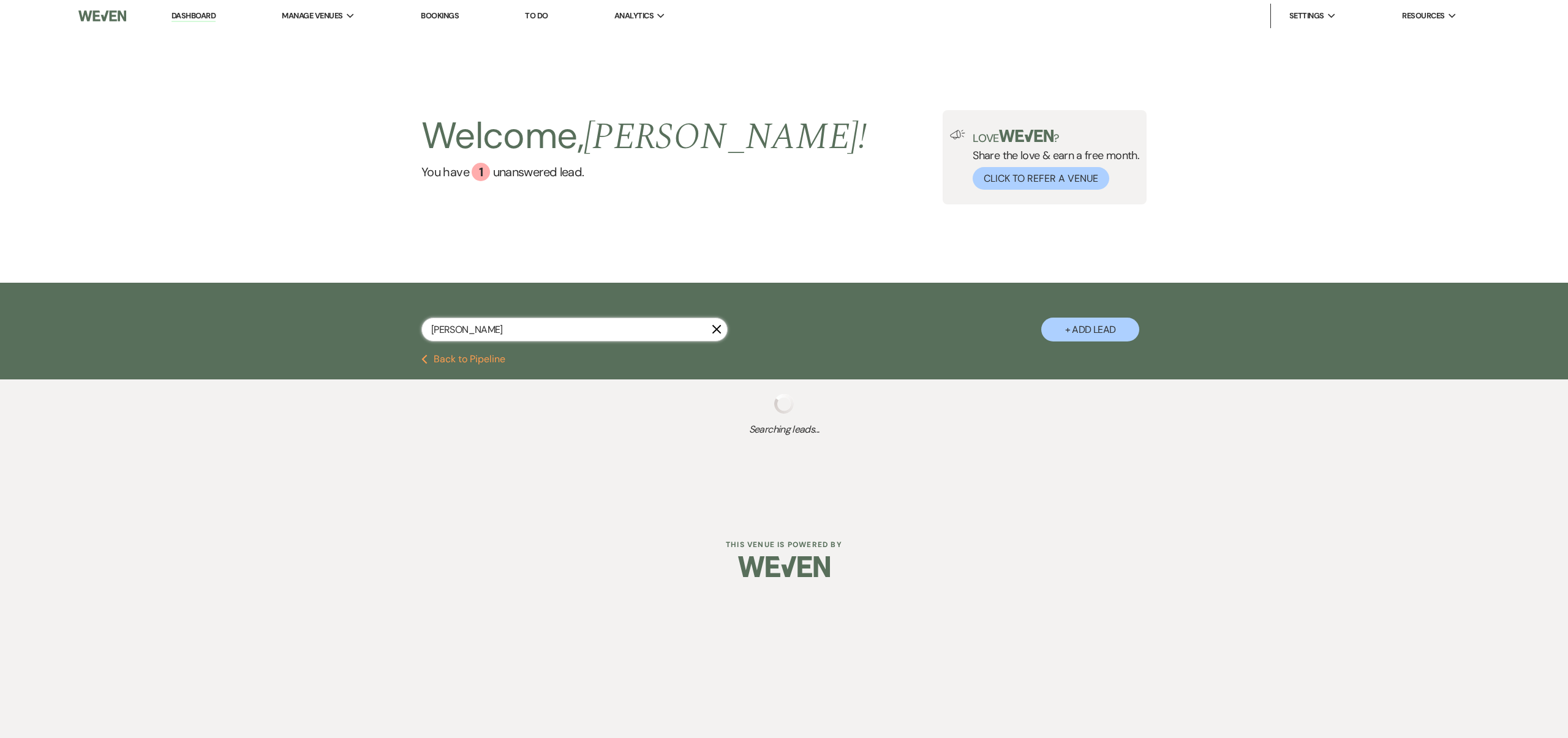
select select "5"
select select "8"
select select "7"
select select "8"
select select "1"
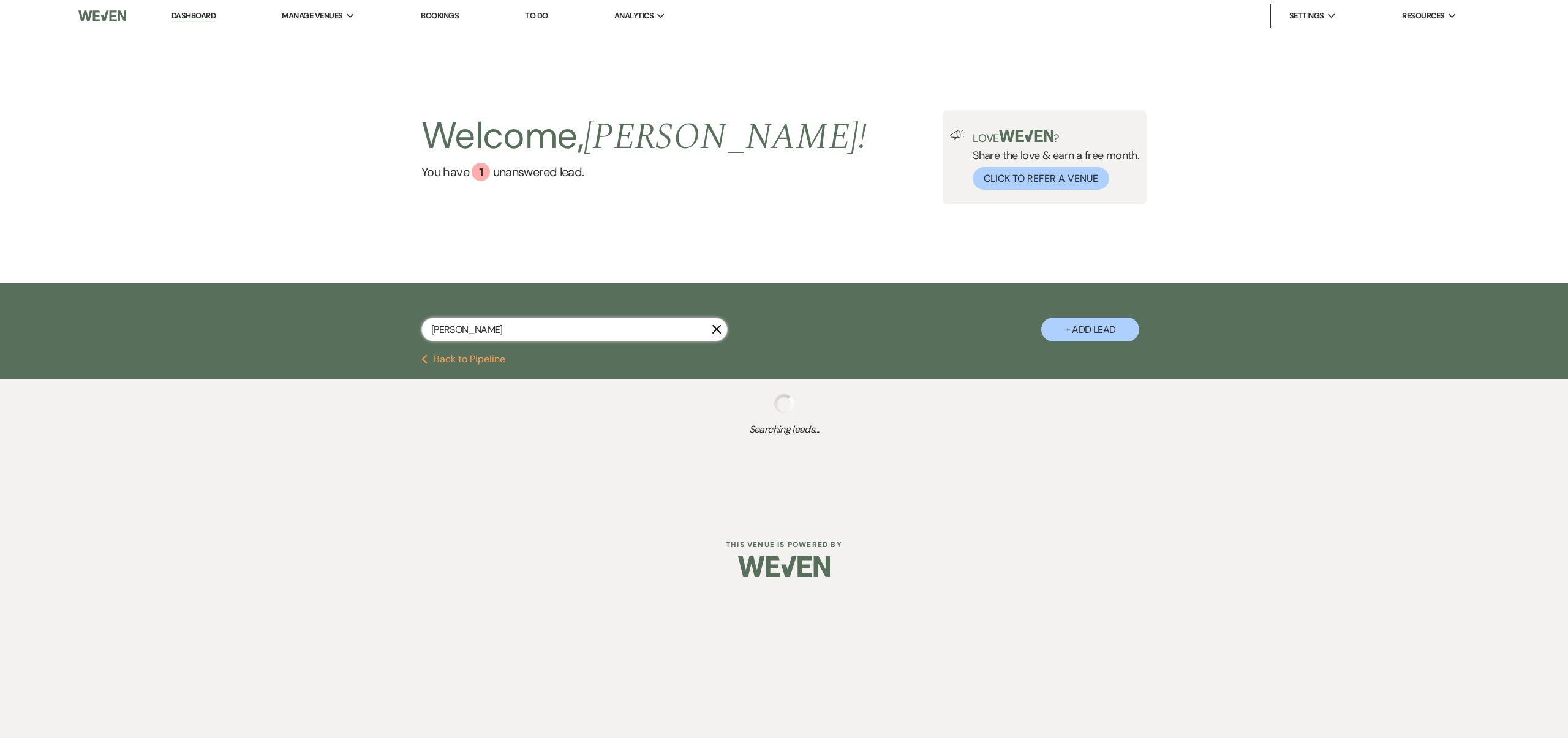
select select "8"
select select "5"
select select "8"
select select "5"
select select "8"
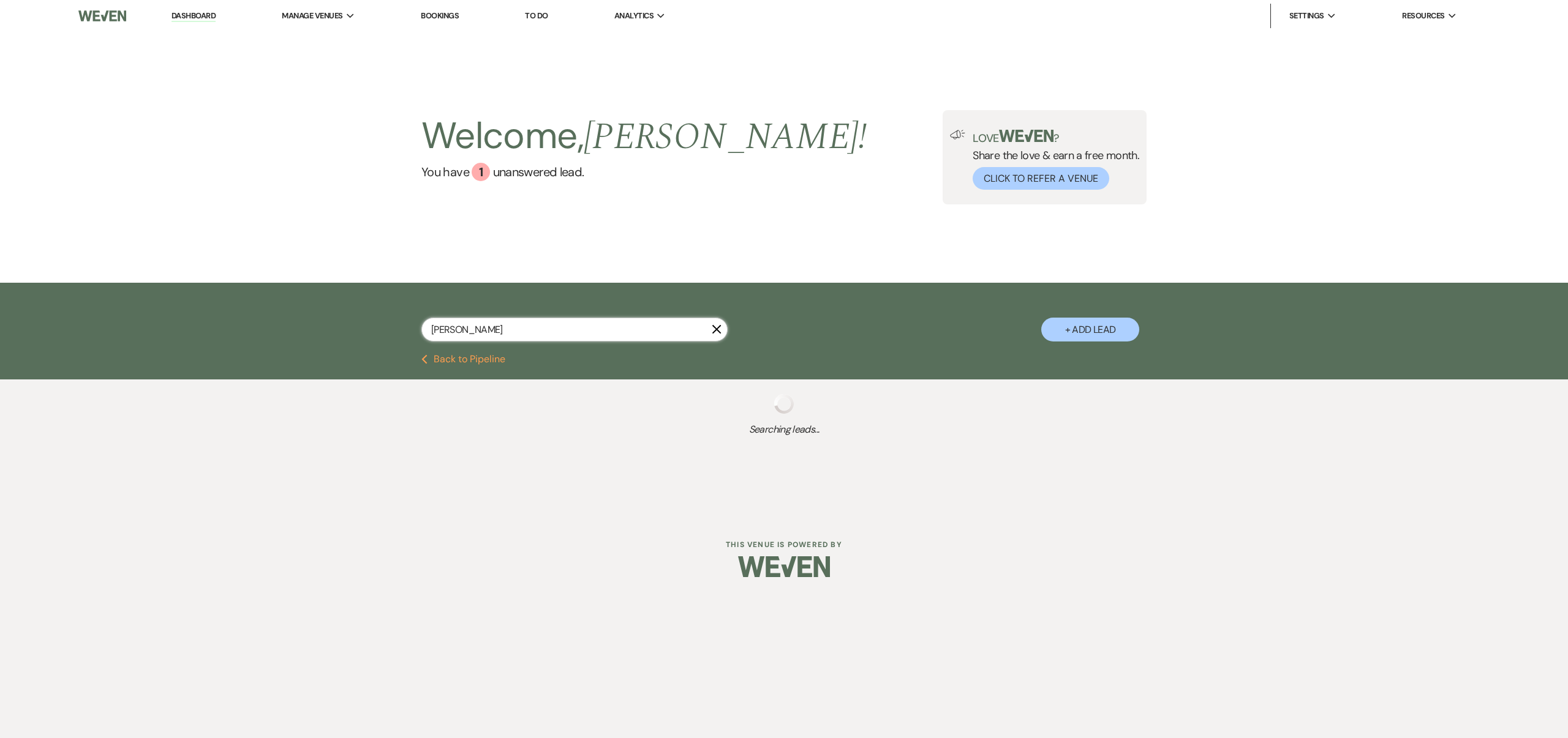
select select "3"
select select "8"
select select "6"
select select "8"
select select "5"
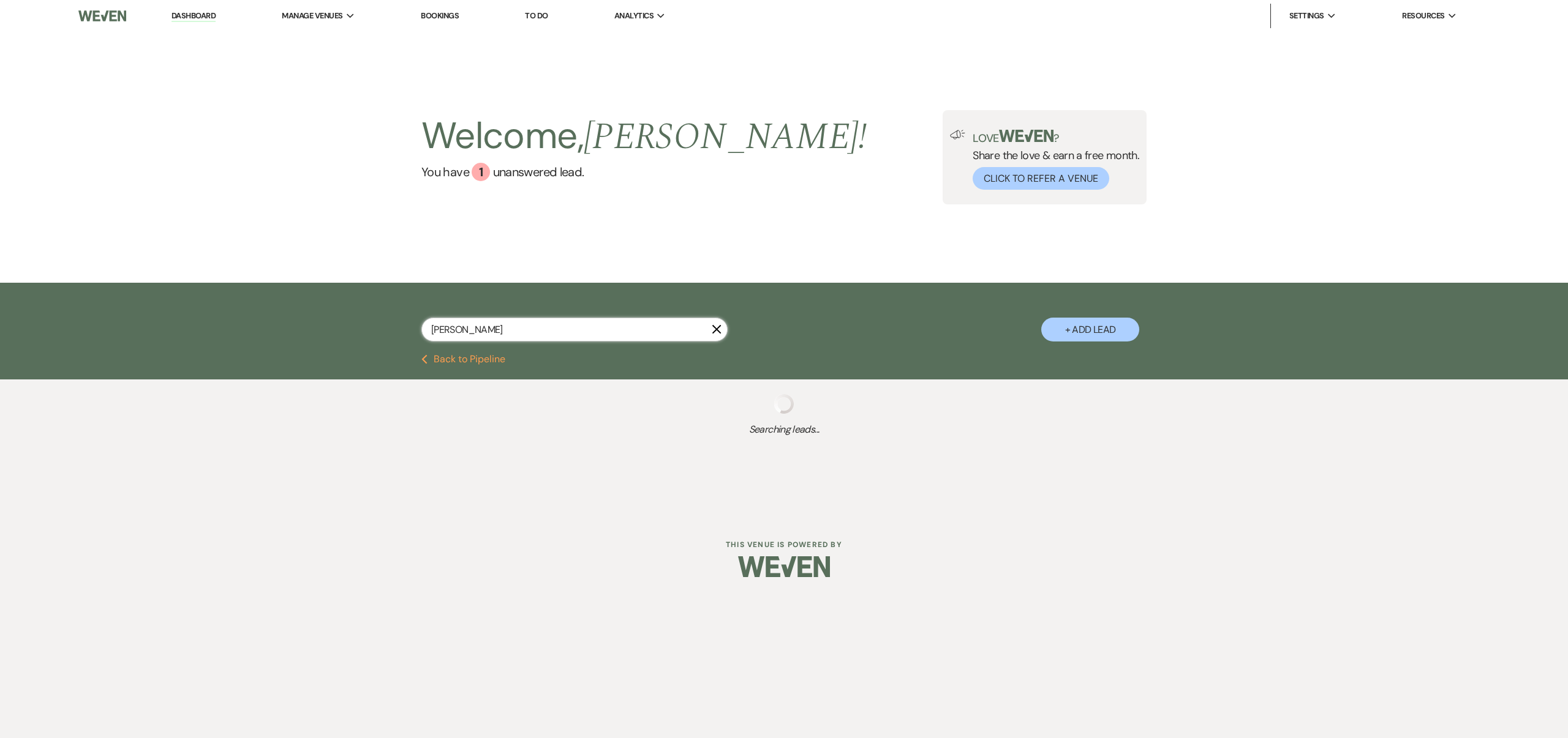
select select "8"
select select "6"
select select "8"
select select "4"
select select "8"
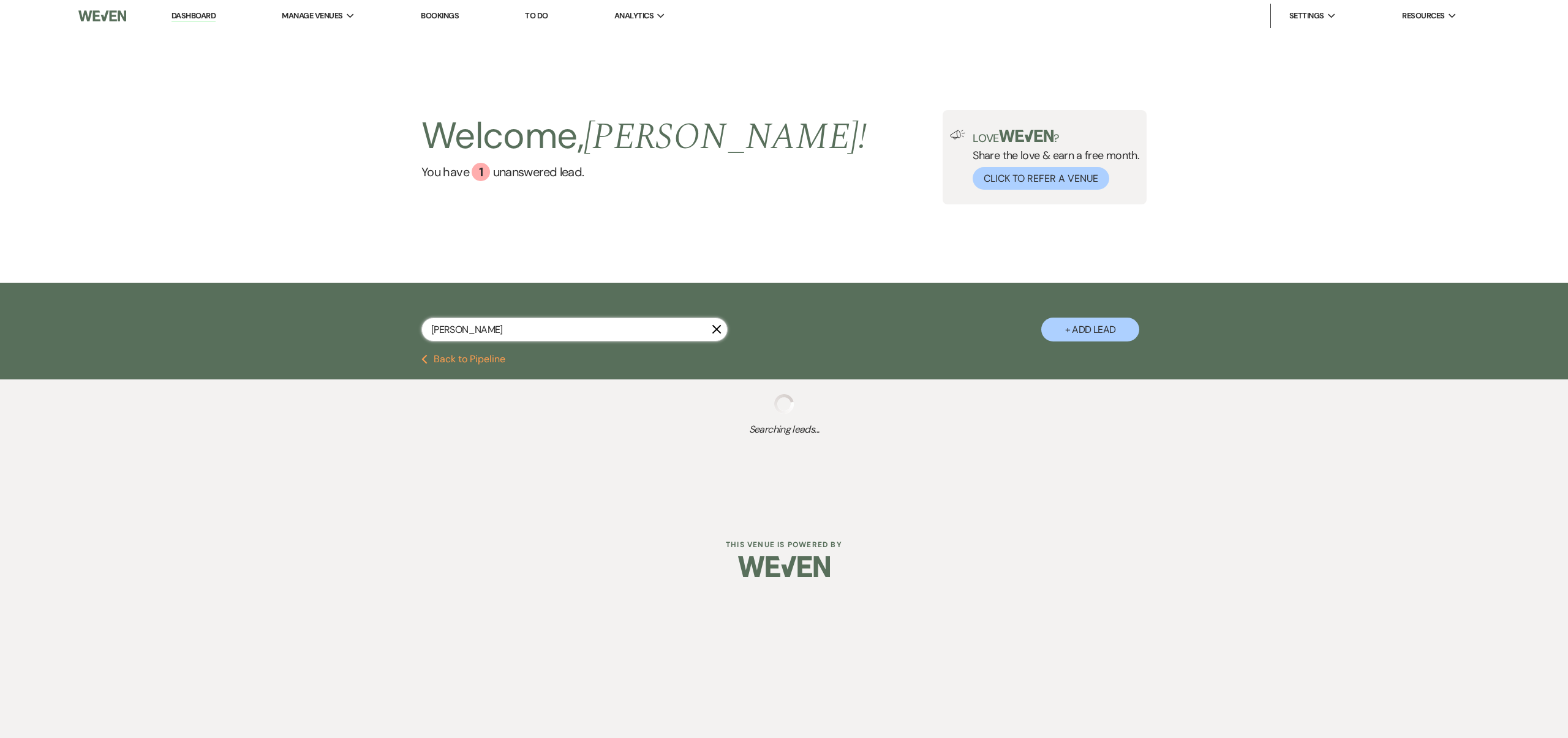
select select "5"
select select "8"
select select "3"
select select "8"
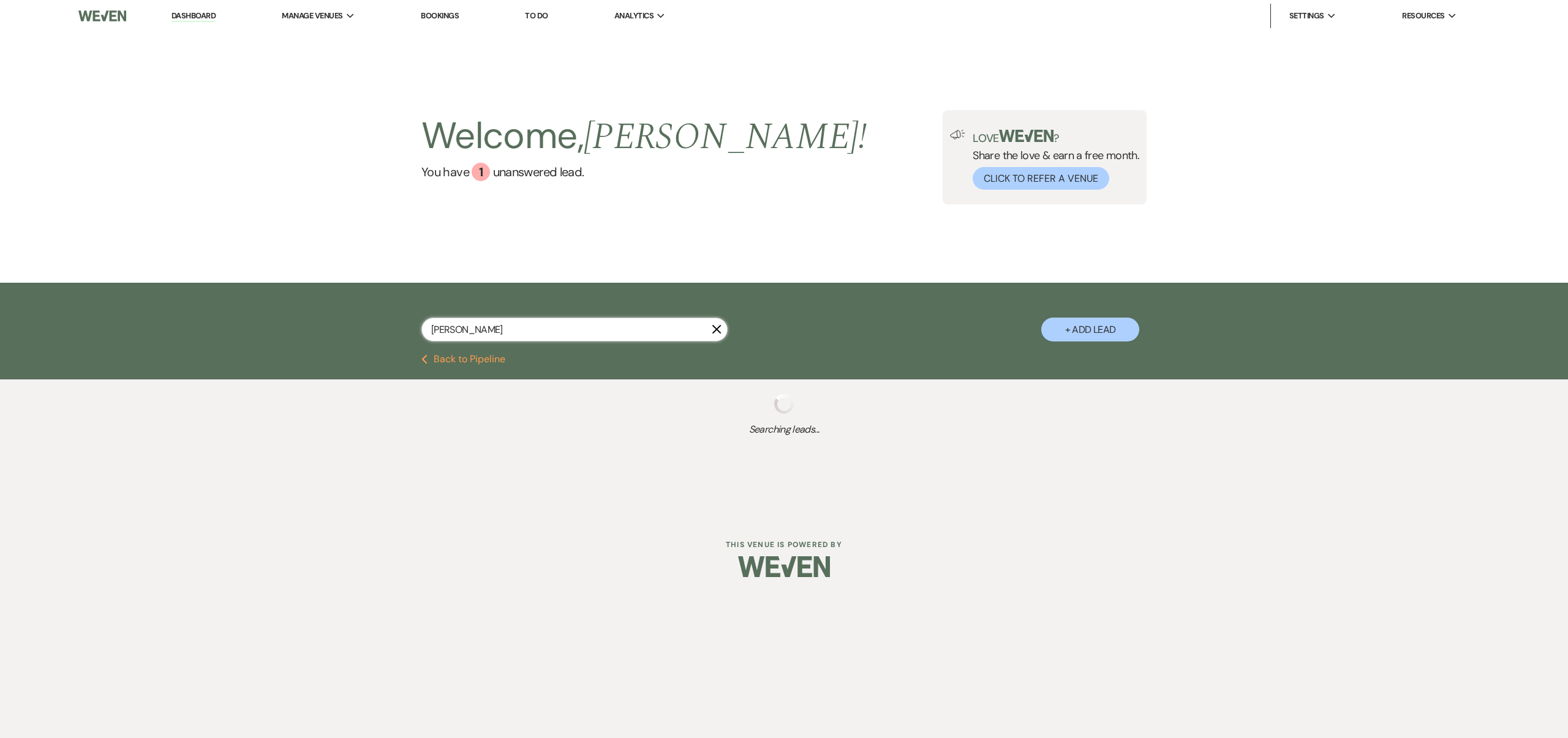
select select "8"
select select "1"
select select "8"
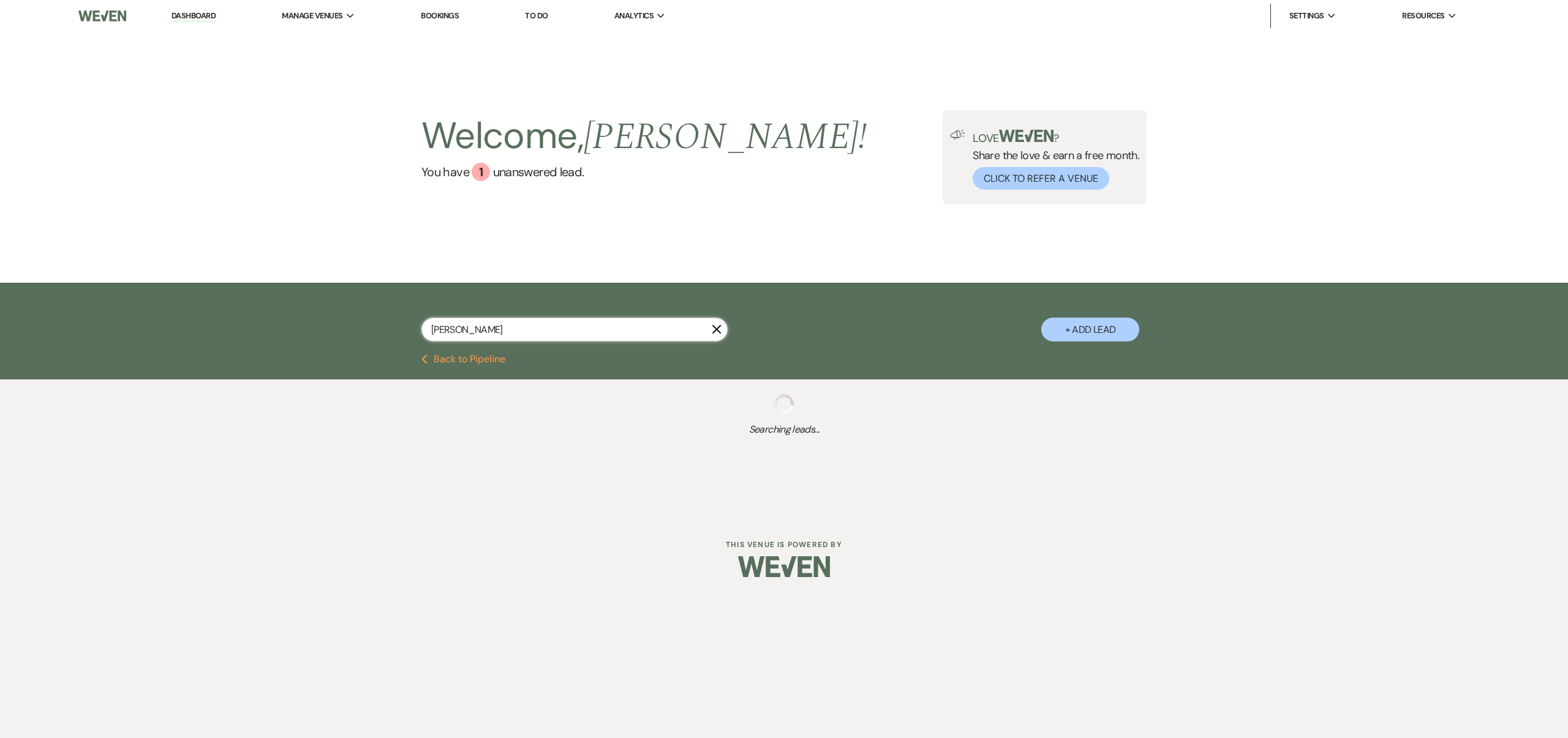
select select "5"
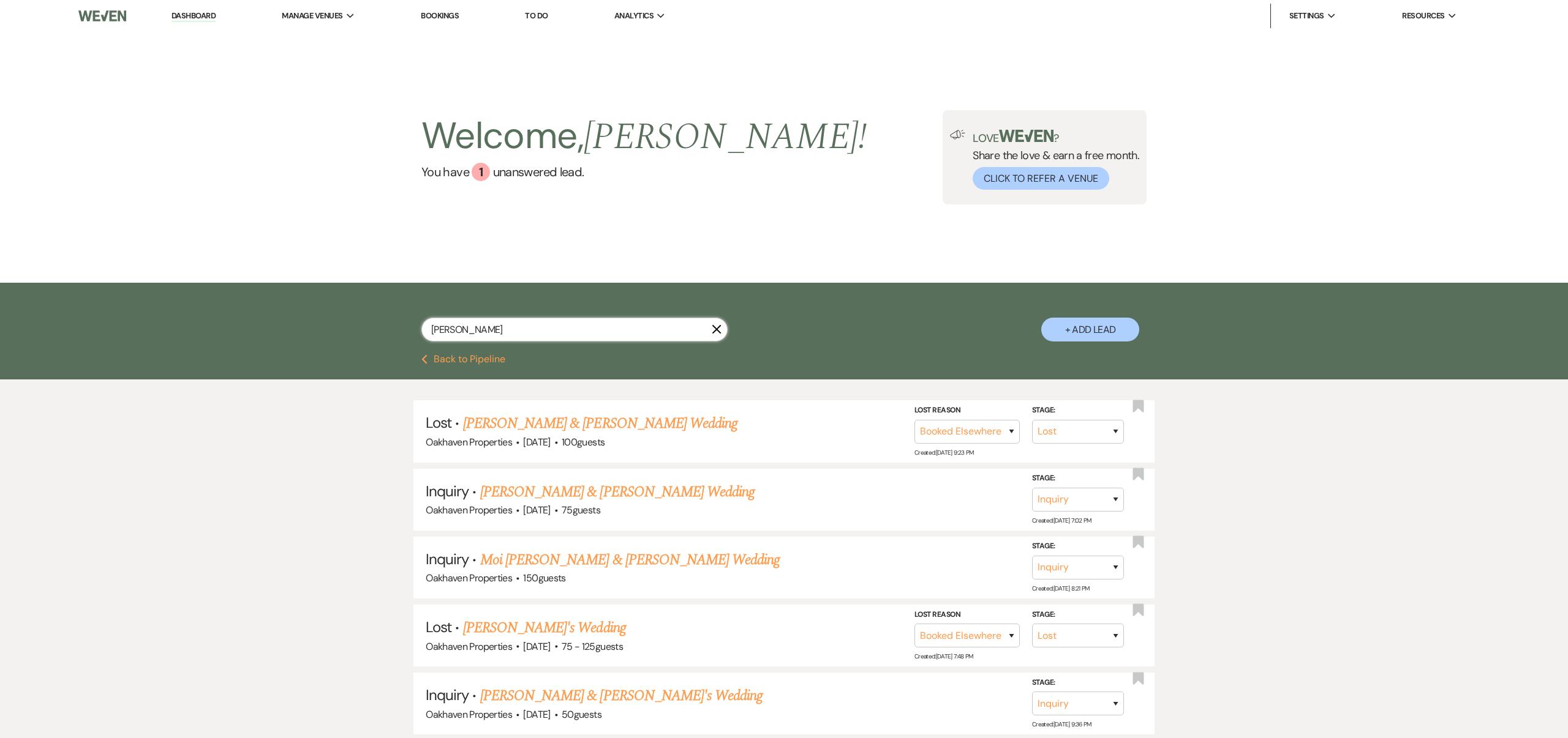
select select "8"
select select "5"
select select "8"
select select "5"
select select "8"
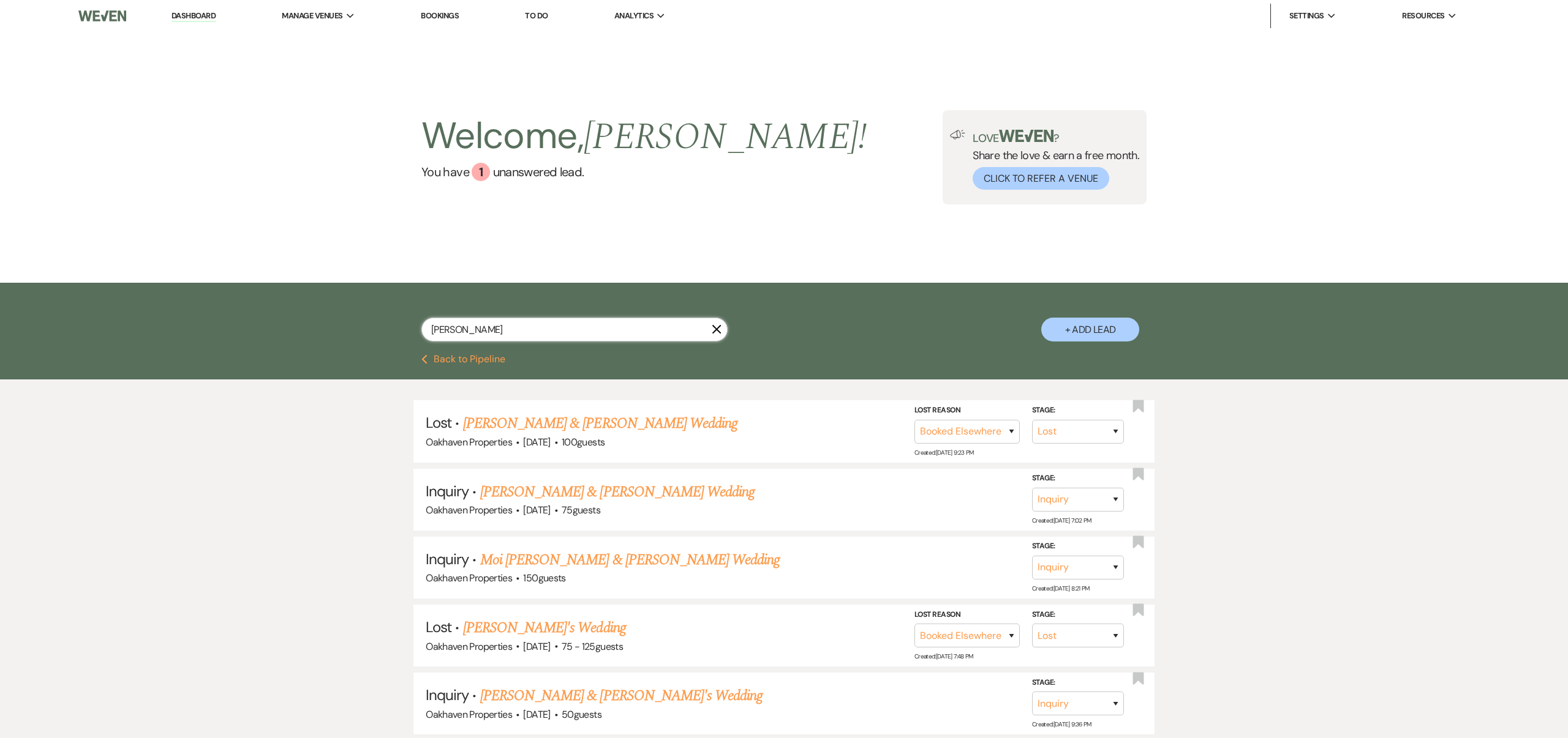
select select "5"
select select "8"
select select "5"
select select "8"
select select "7"
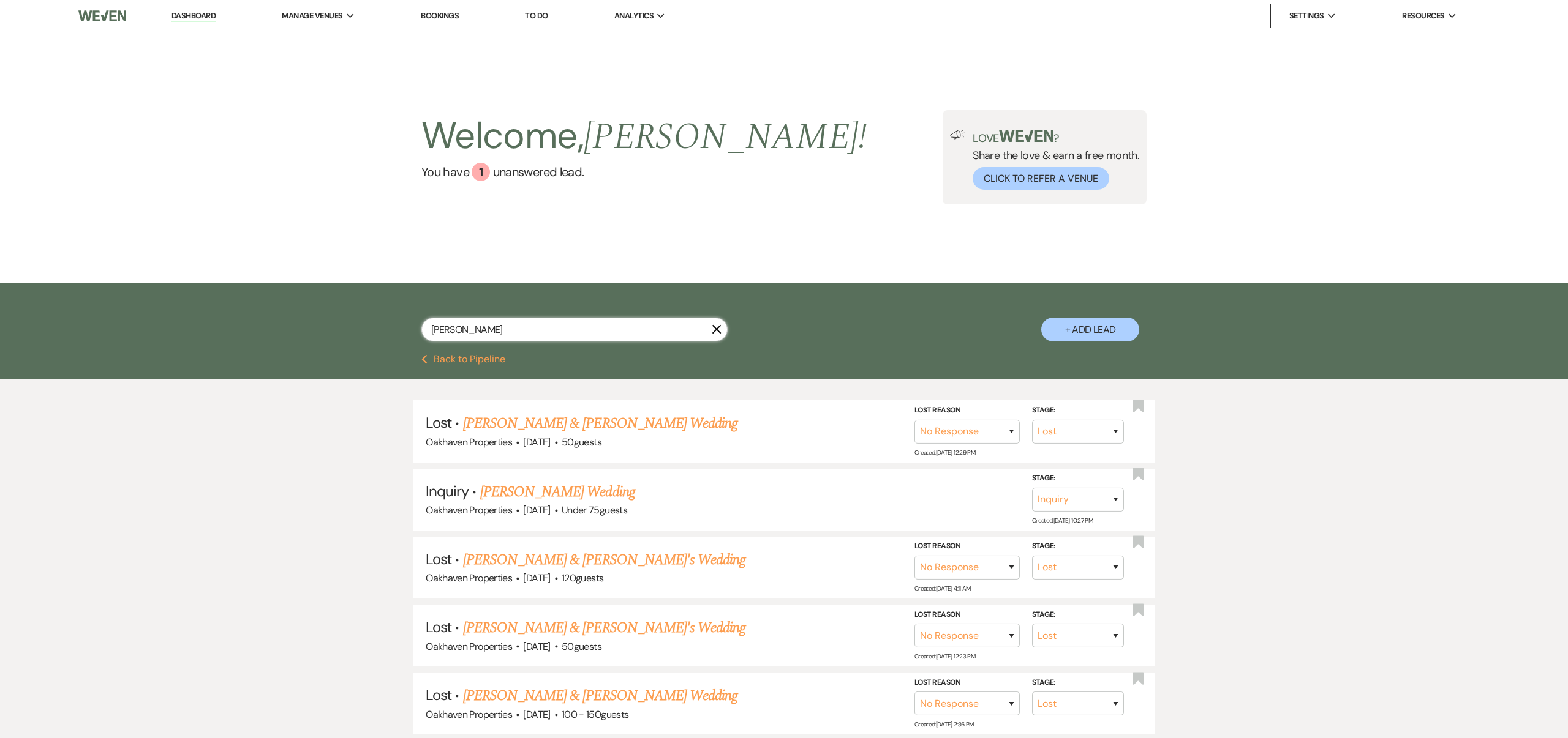
type input "[DEMOGRAPHIC_DATA]"
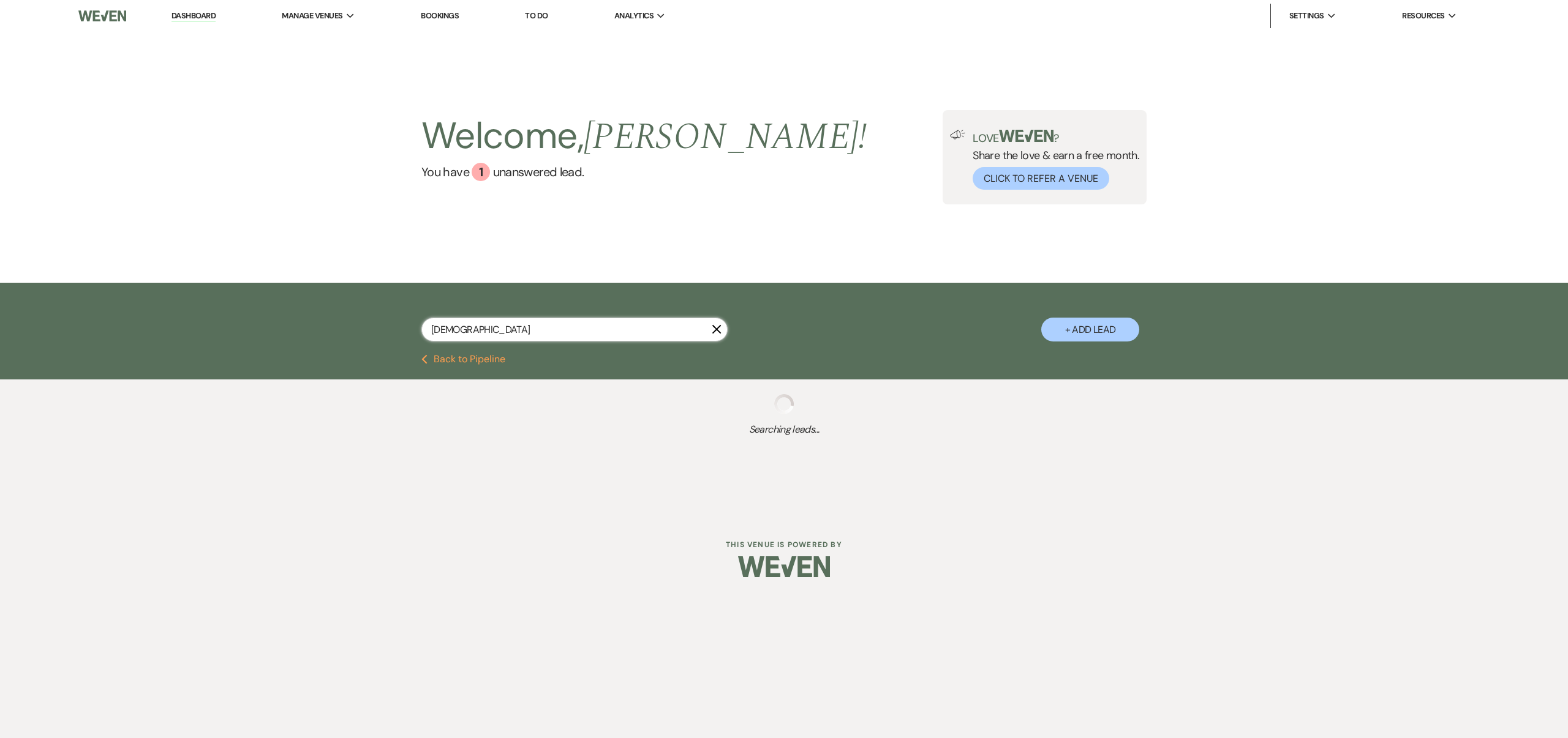
select select "8"
select select "5"
select select "8"
select select "5"
select select "8"
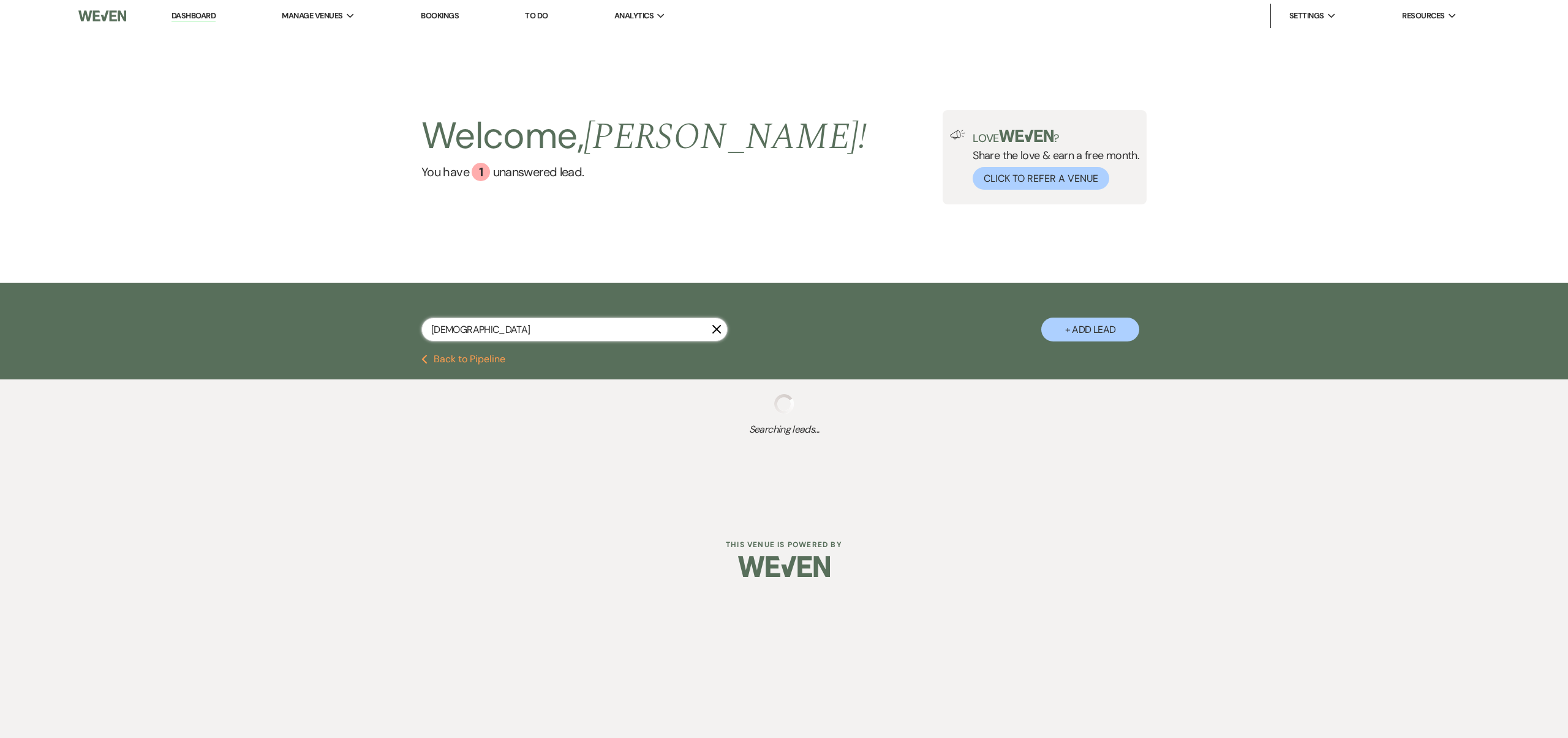
select select "7"
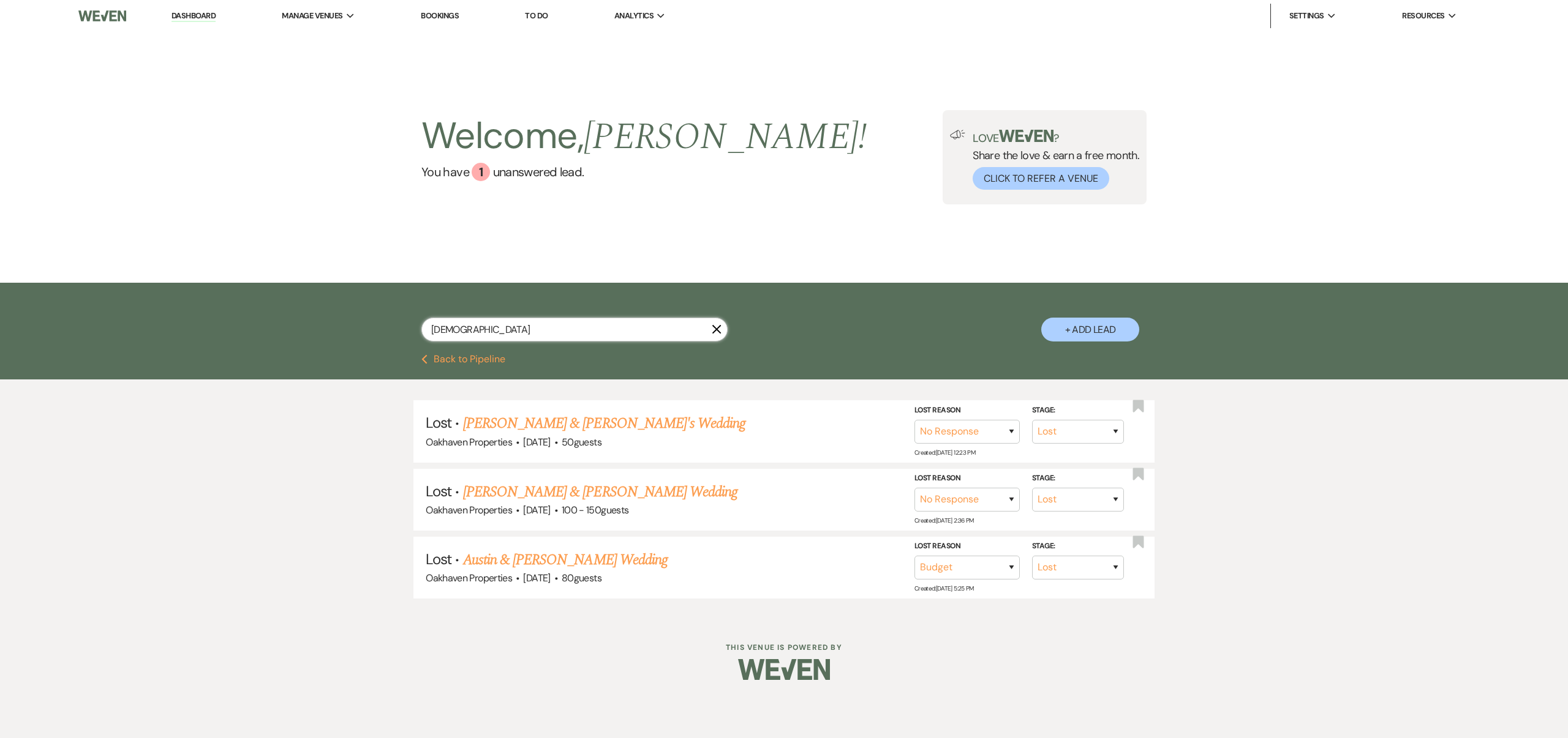
type input "Jasmi"
select select "8"
select select "5"
select select "8"
select select "5"
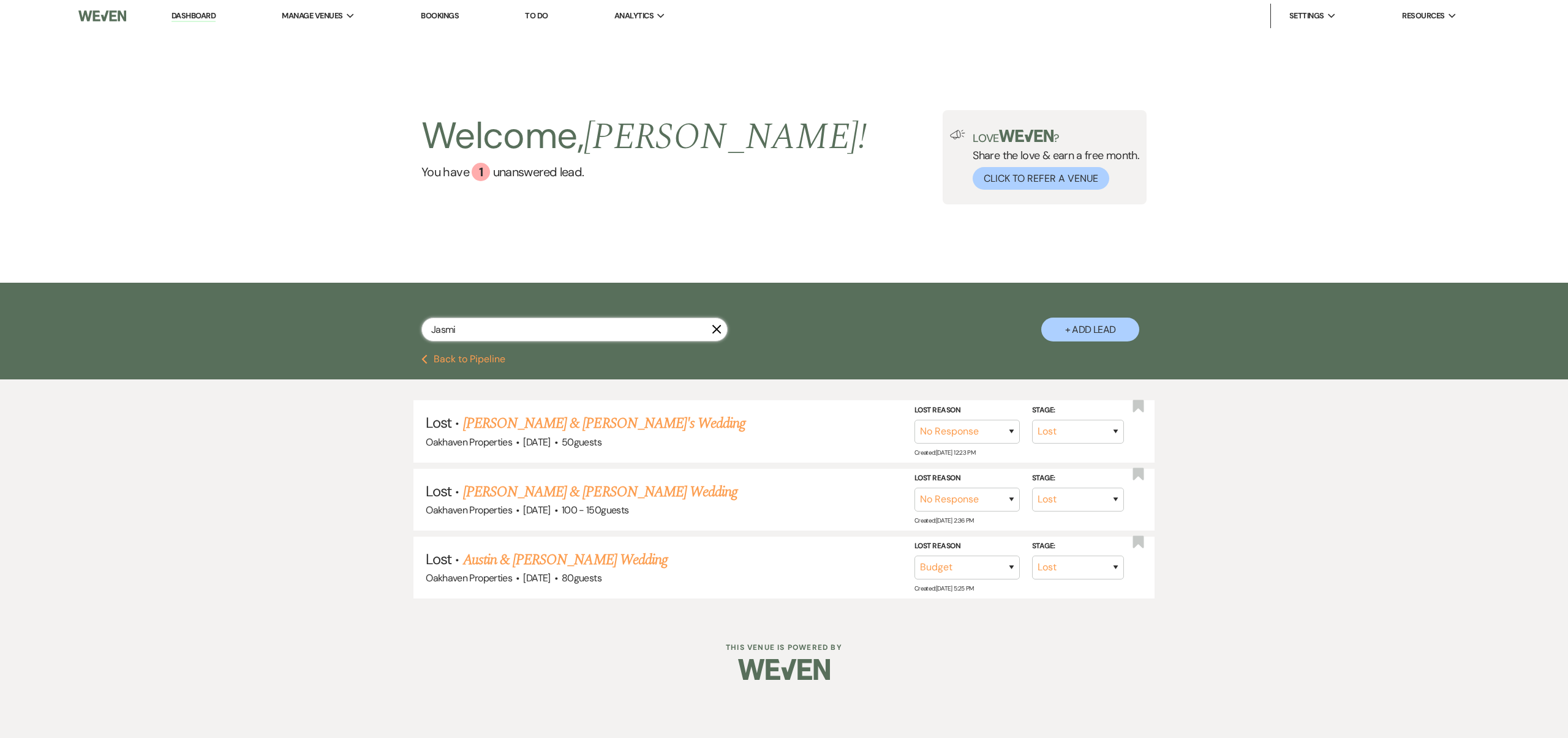
select select "8"
select select "7"
type input "[PERSON_NAME]"
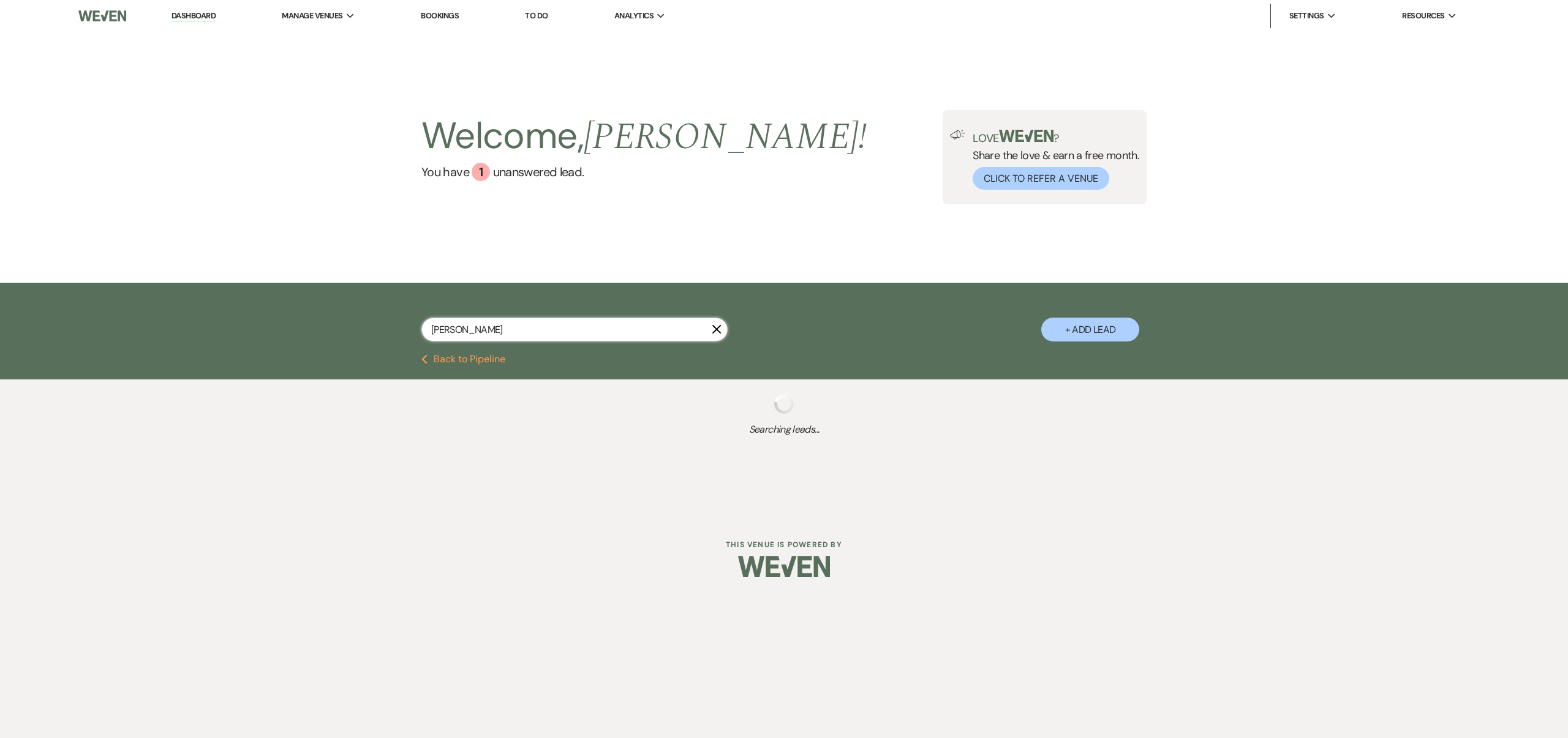
select select "8"
select select "5"
select select "8"
select select "7"
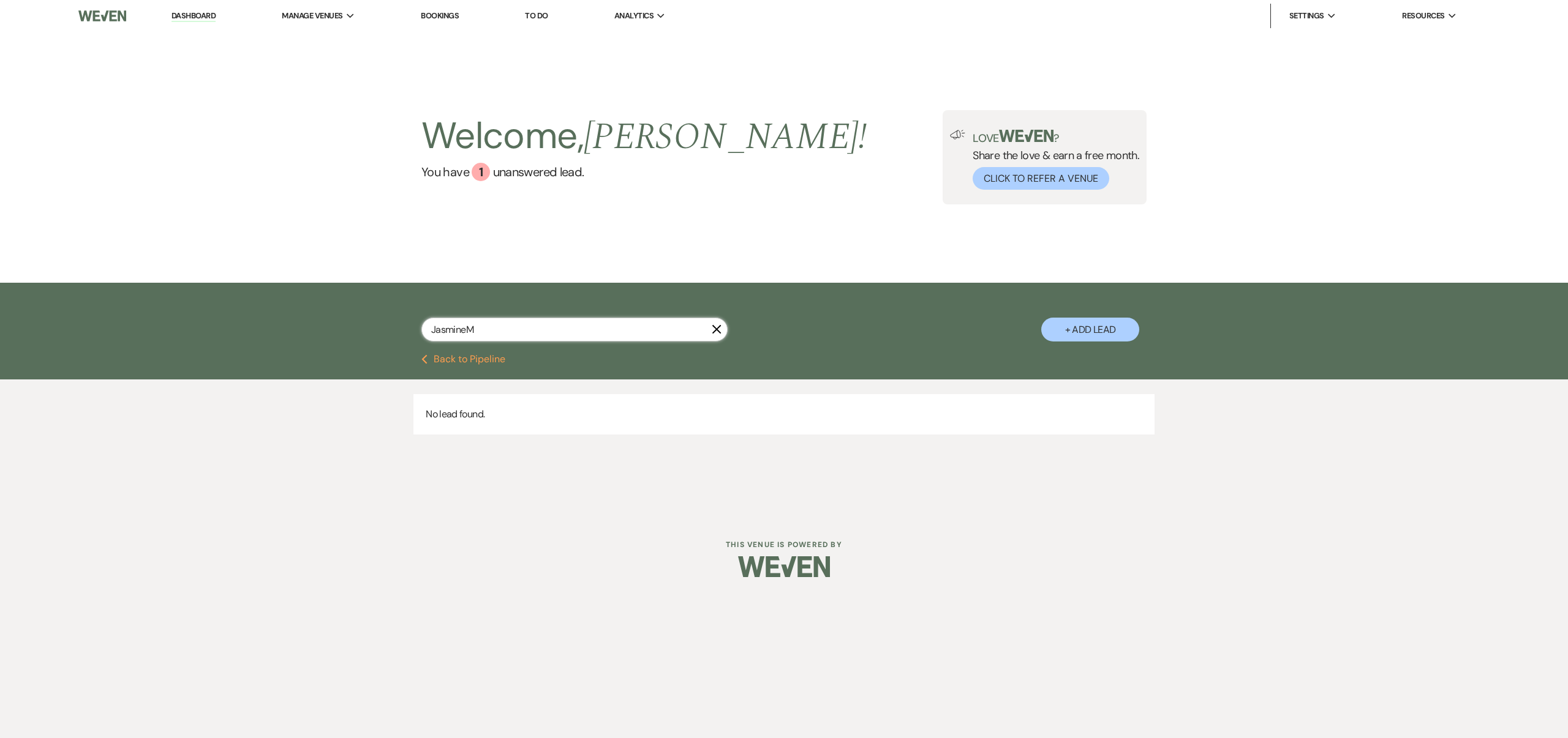
type input "[PERSON_NAME]"
select select "8"
select select "5"
select select "8"
select select "7"
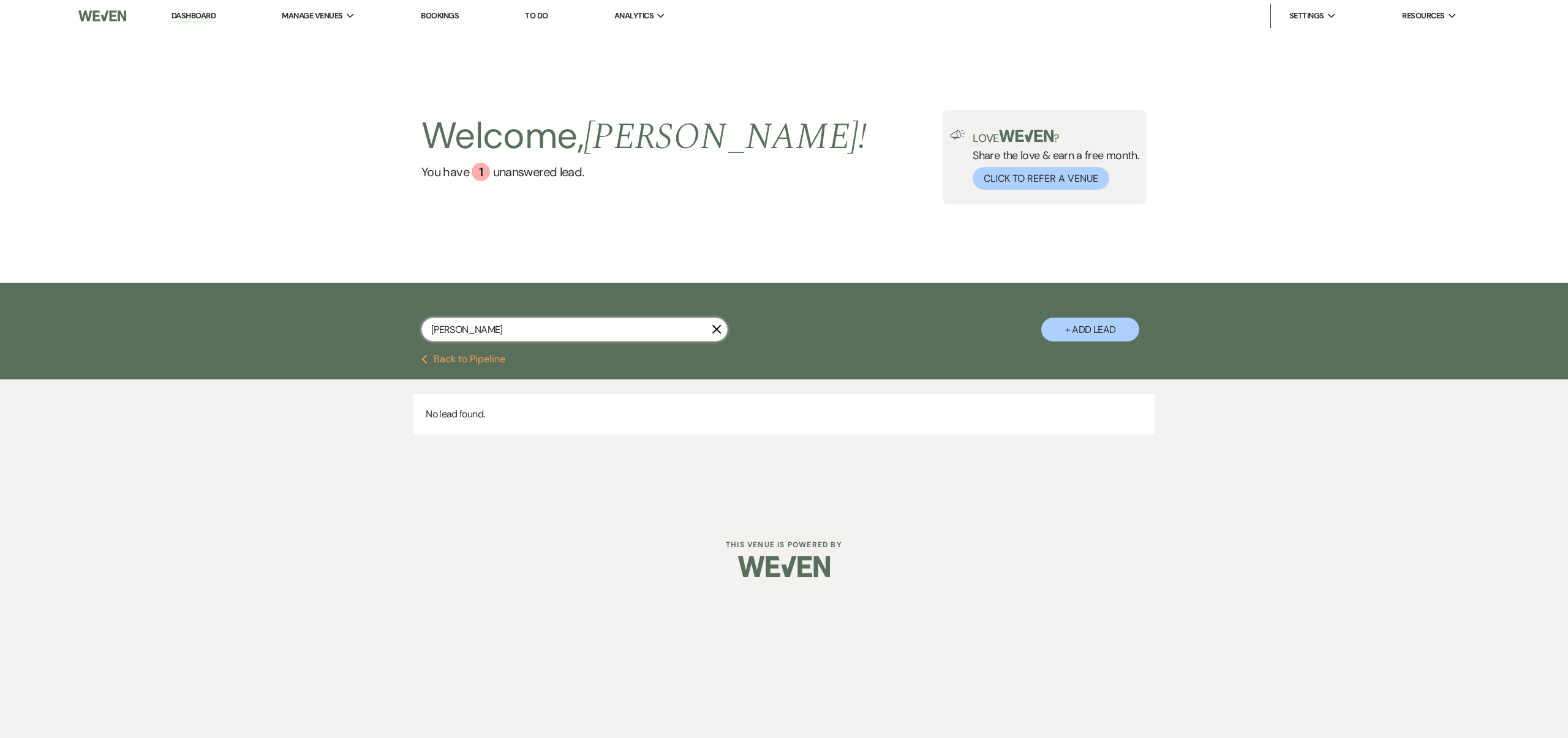
type input "[PERSON_NAME]"
select select "8"
select select "5"
select select "8"
select select "7"
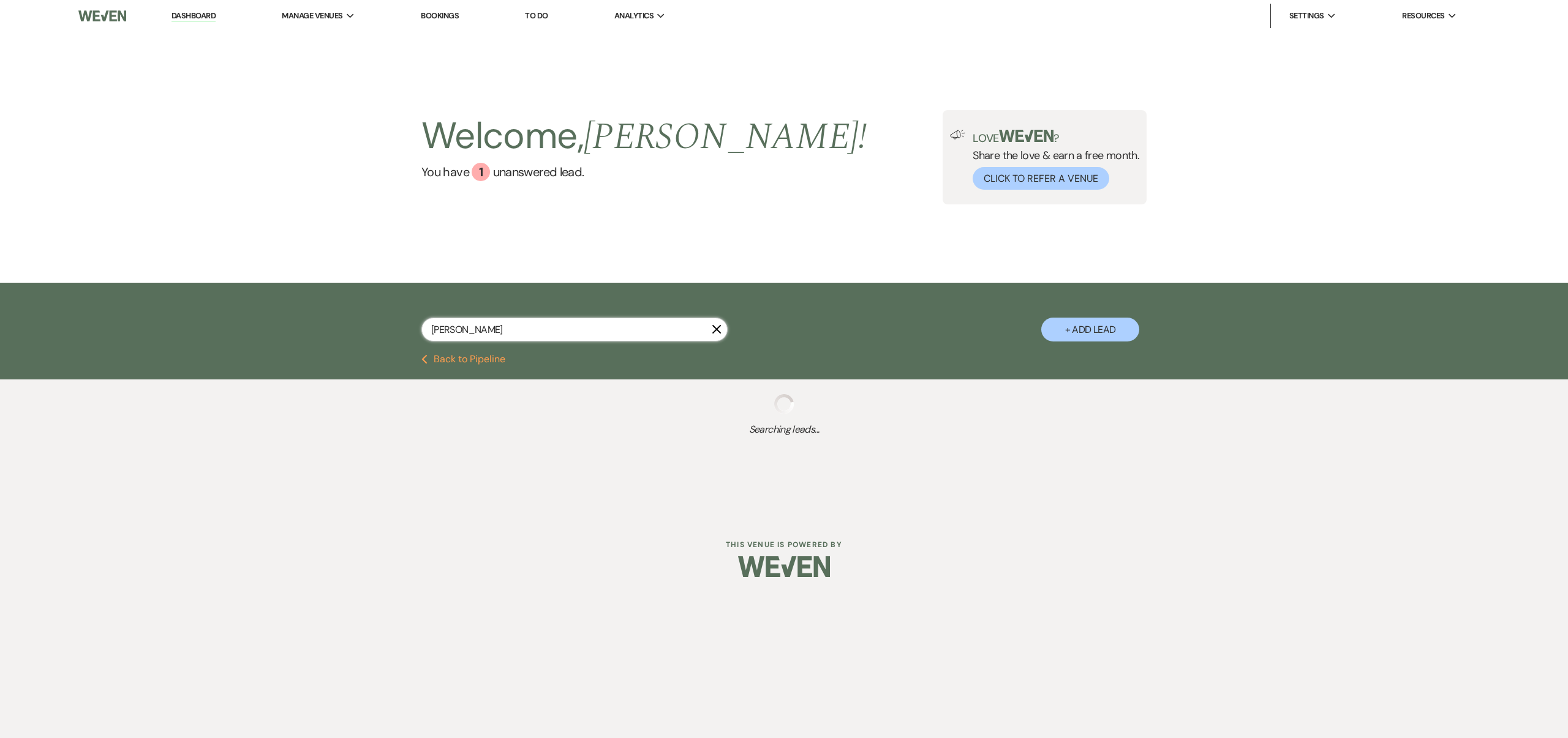
type input "[PERSON_NAME]"
select select "8"
select select "4"
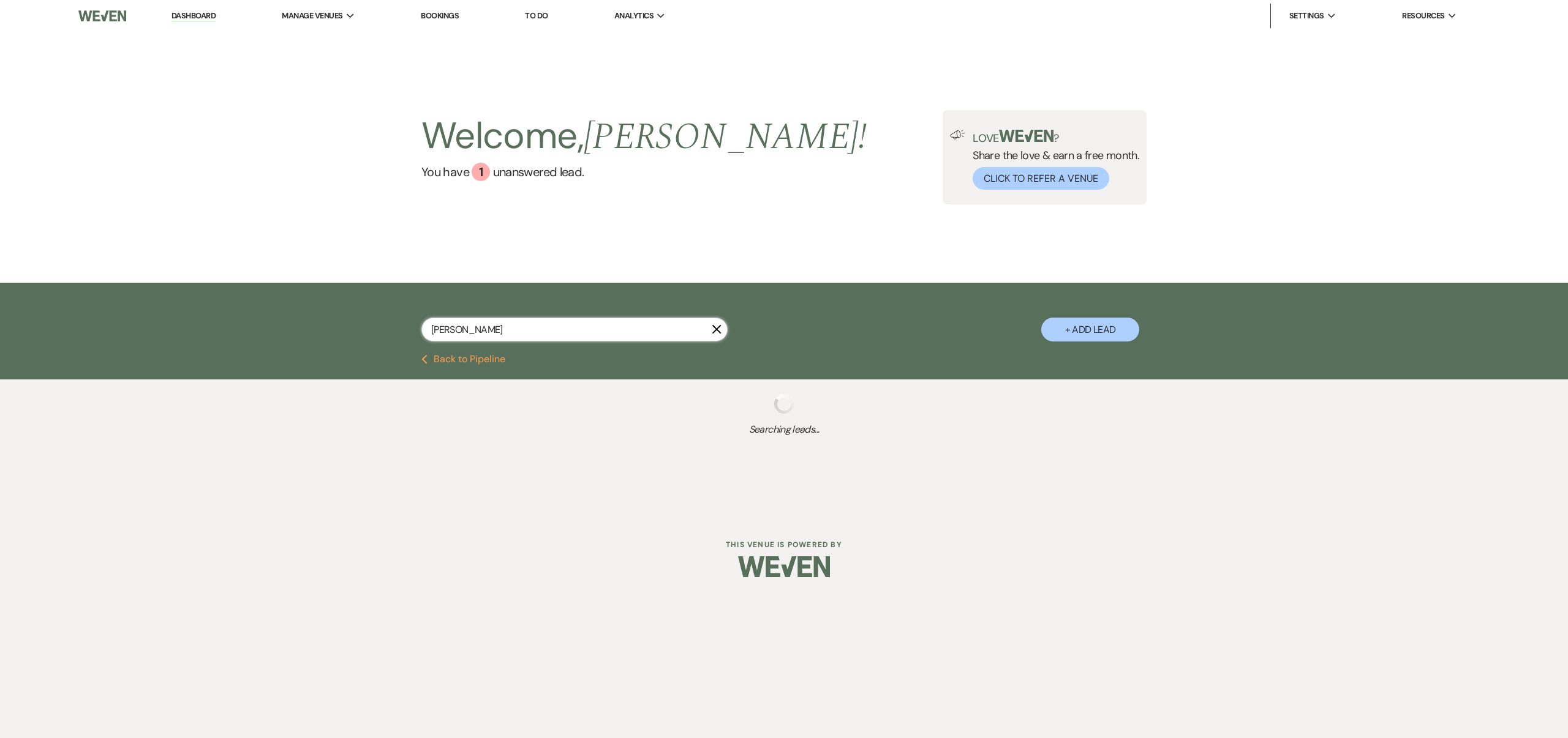
select select "8"
select select "4"
select select "8"
select select "6"
select select "8"
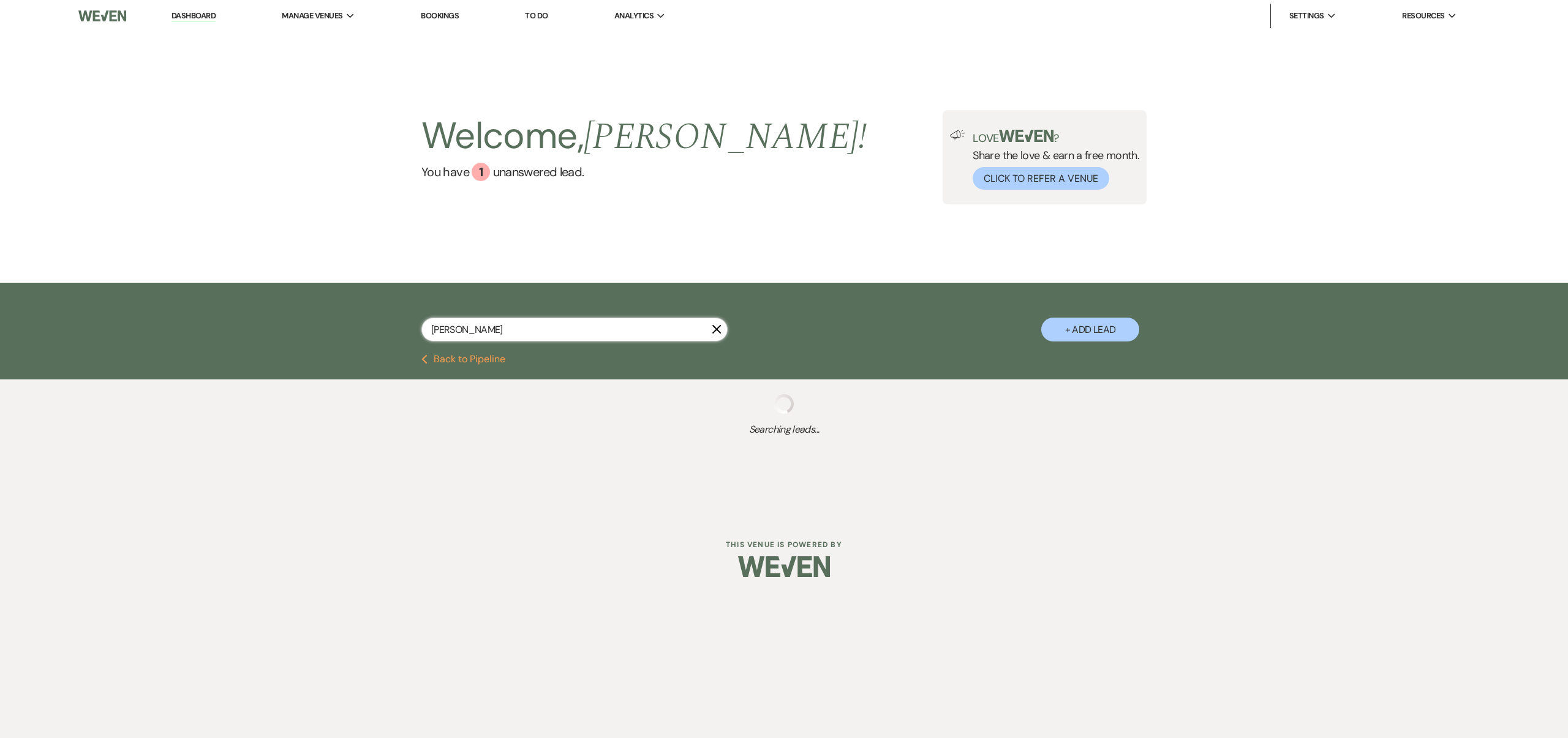
select select "8"
select select "6"
select select "8"
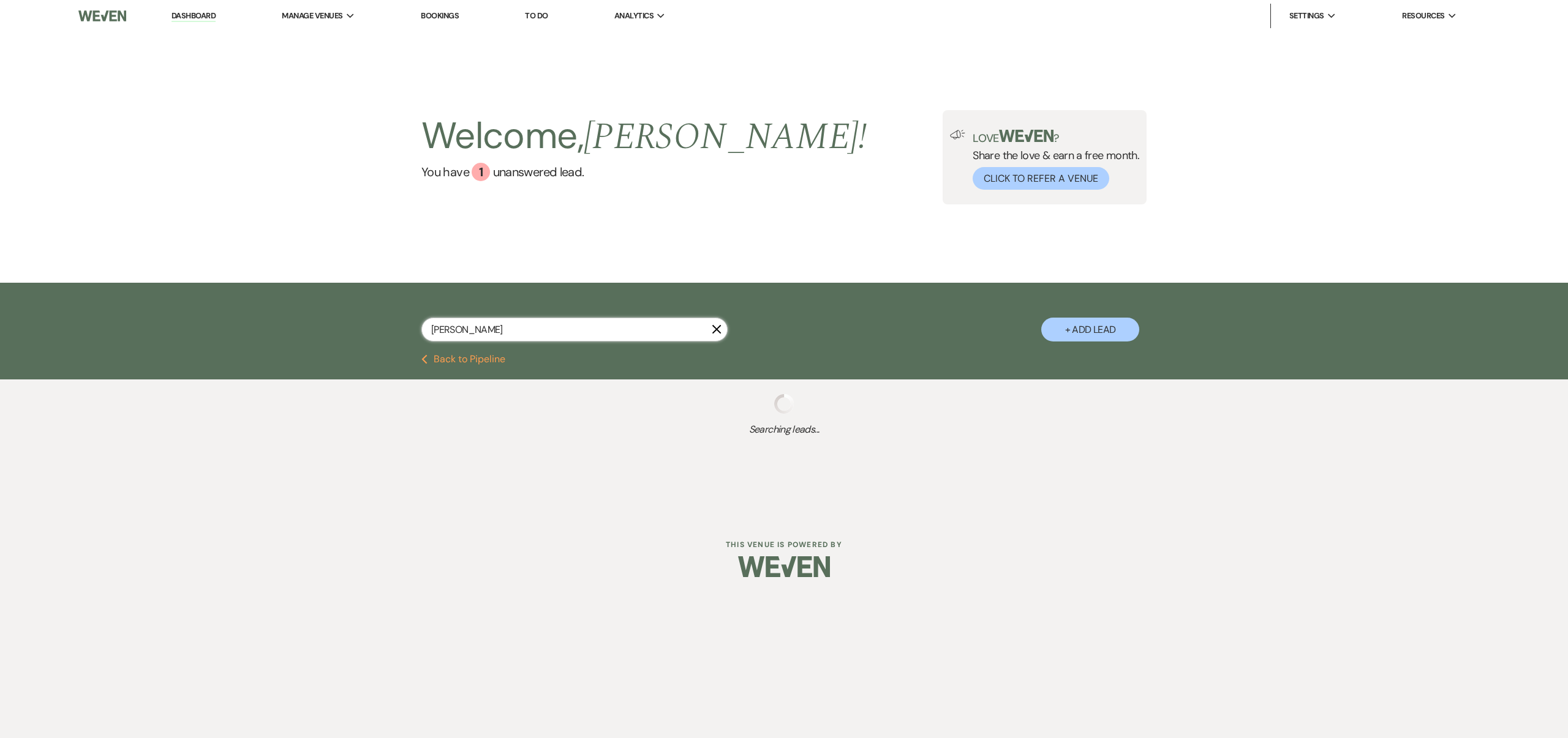
select select "6"
select select "8"
select select "6"
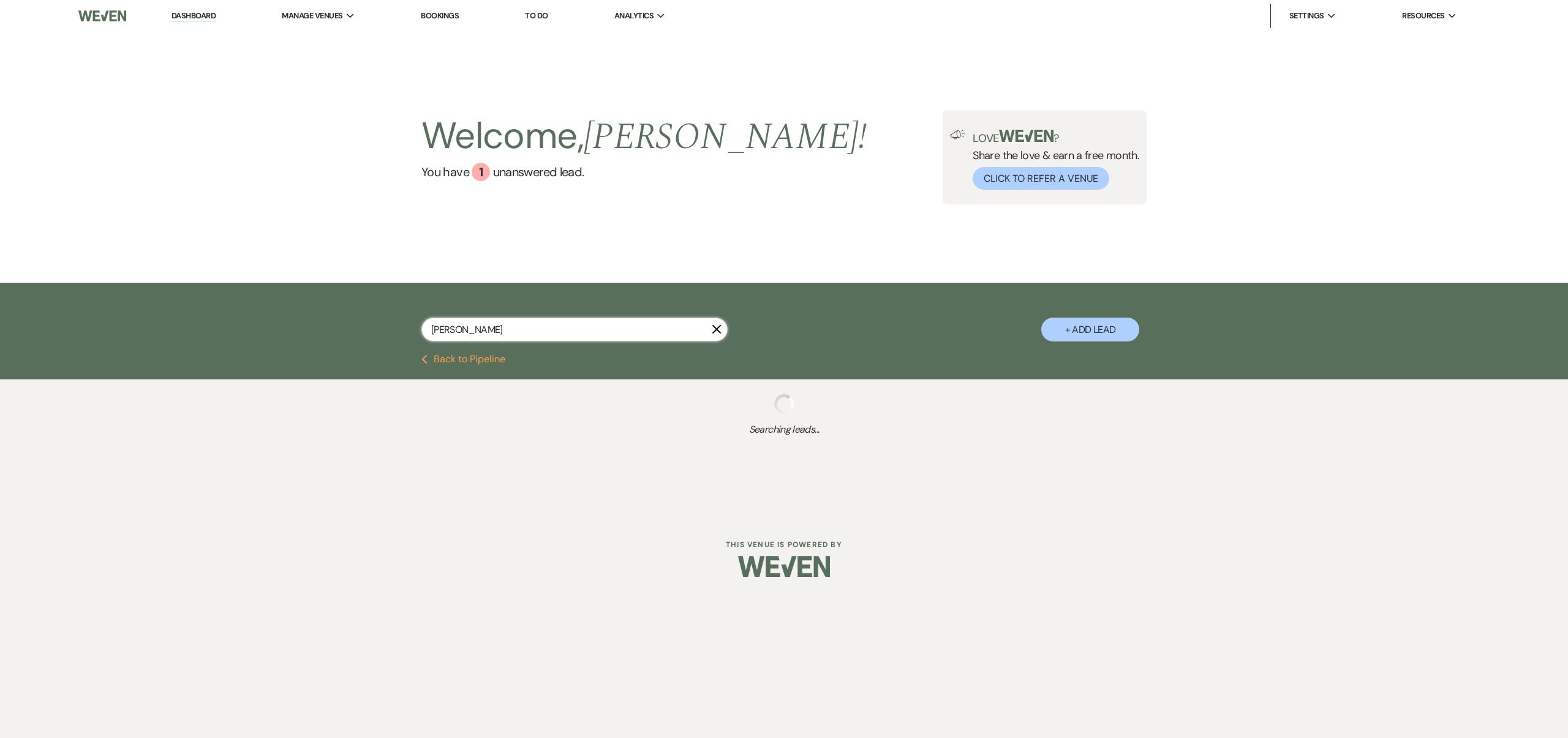
select select "8"
select select "6"
select select "4"
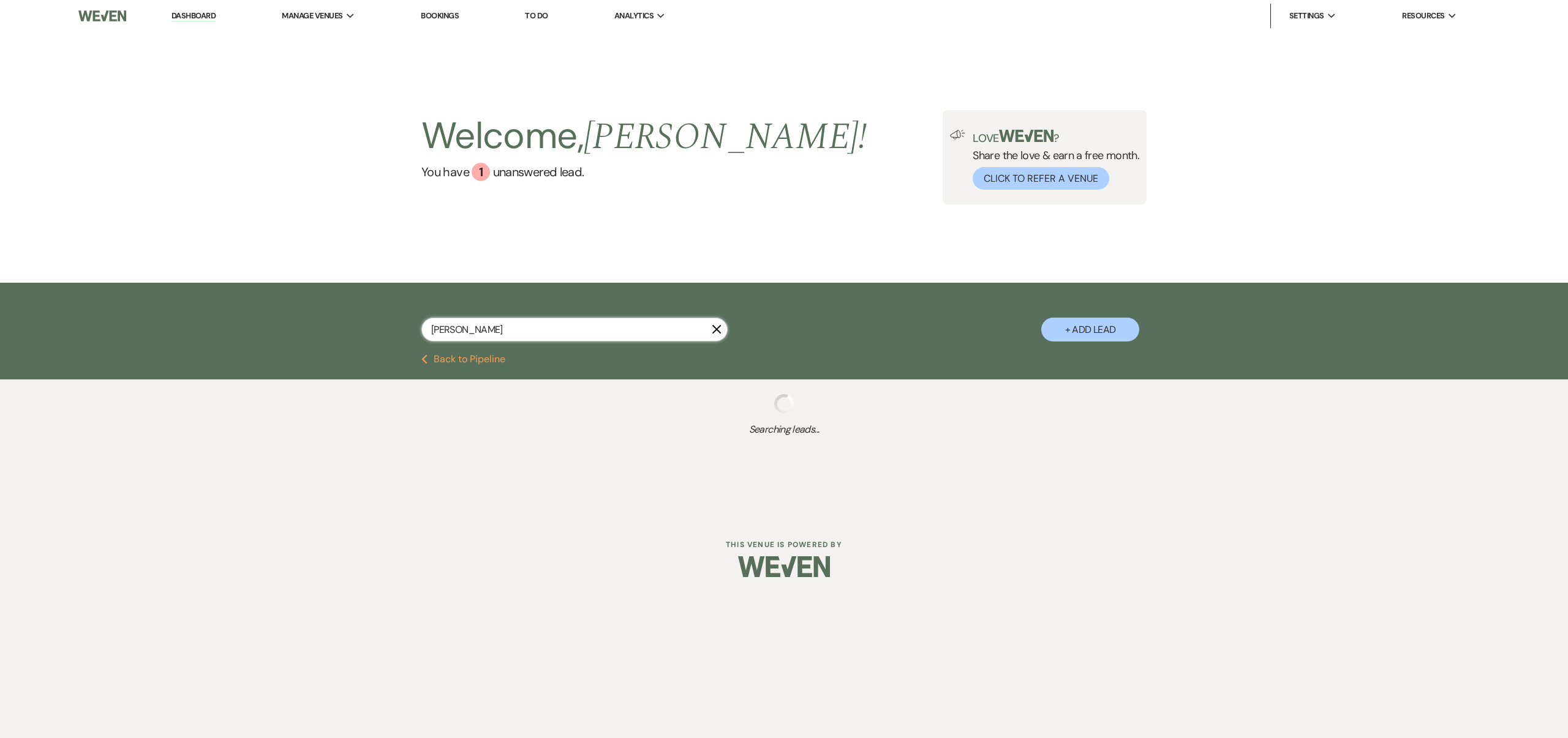
select select "8"
select select "6"
select select "8"
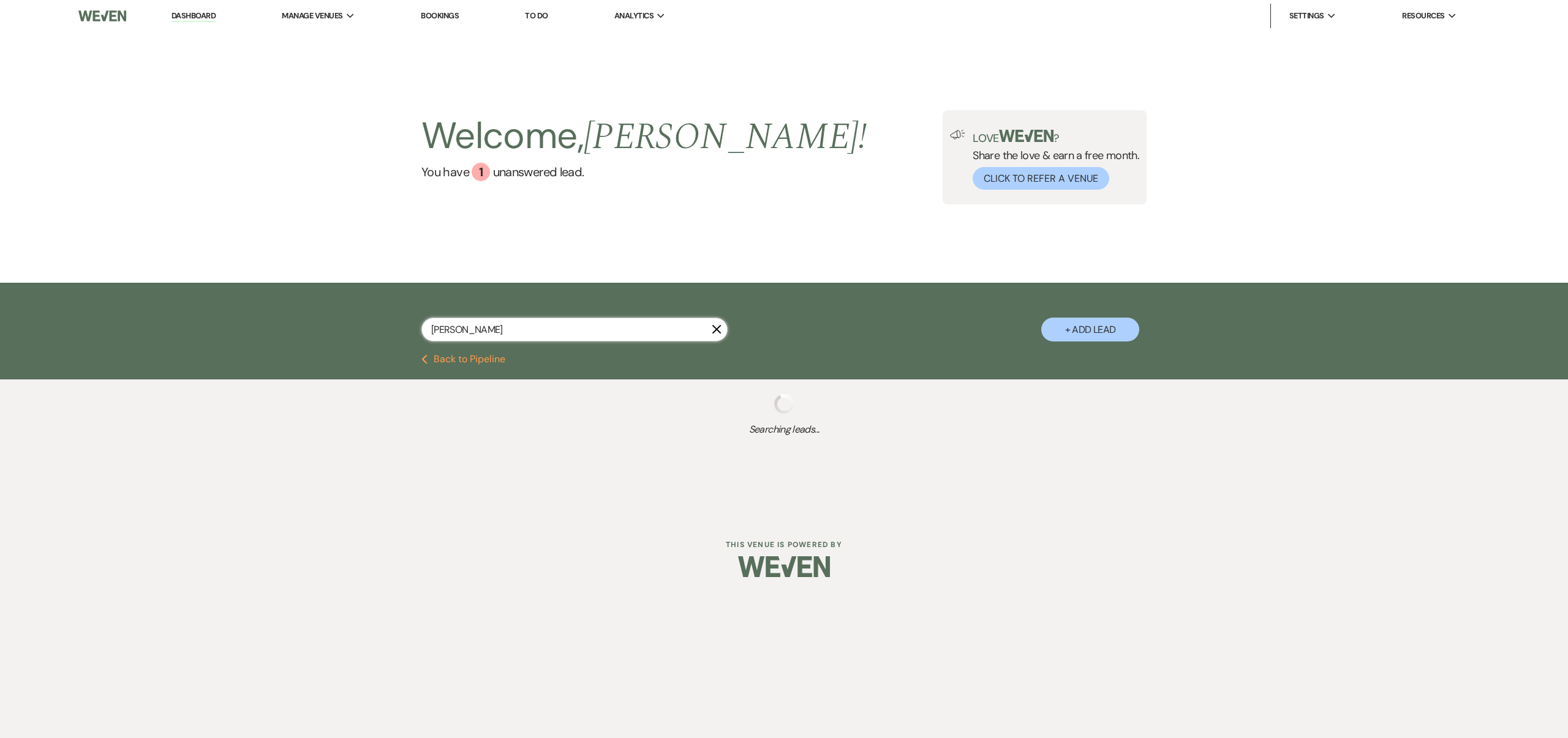
select select "4"
select select "8"
select select "6"
select select "8"
select select "5"
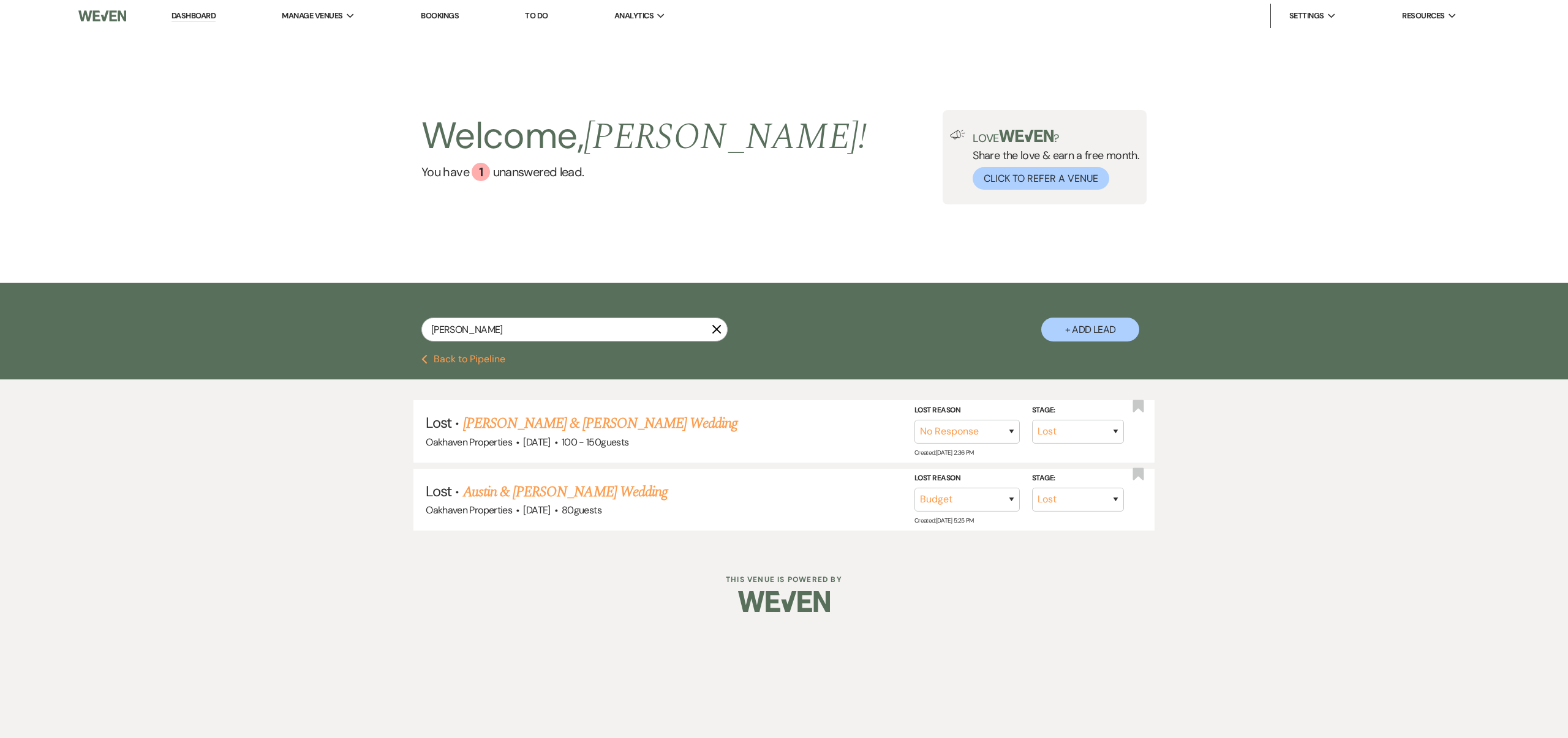
click at [716, 327] on icon "X" at bounding box center [716, 329] width 10 height 10
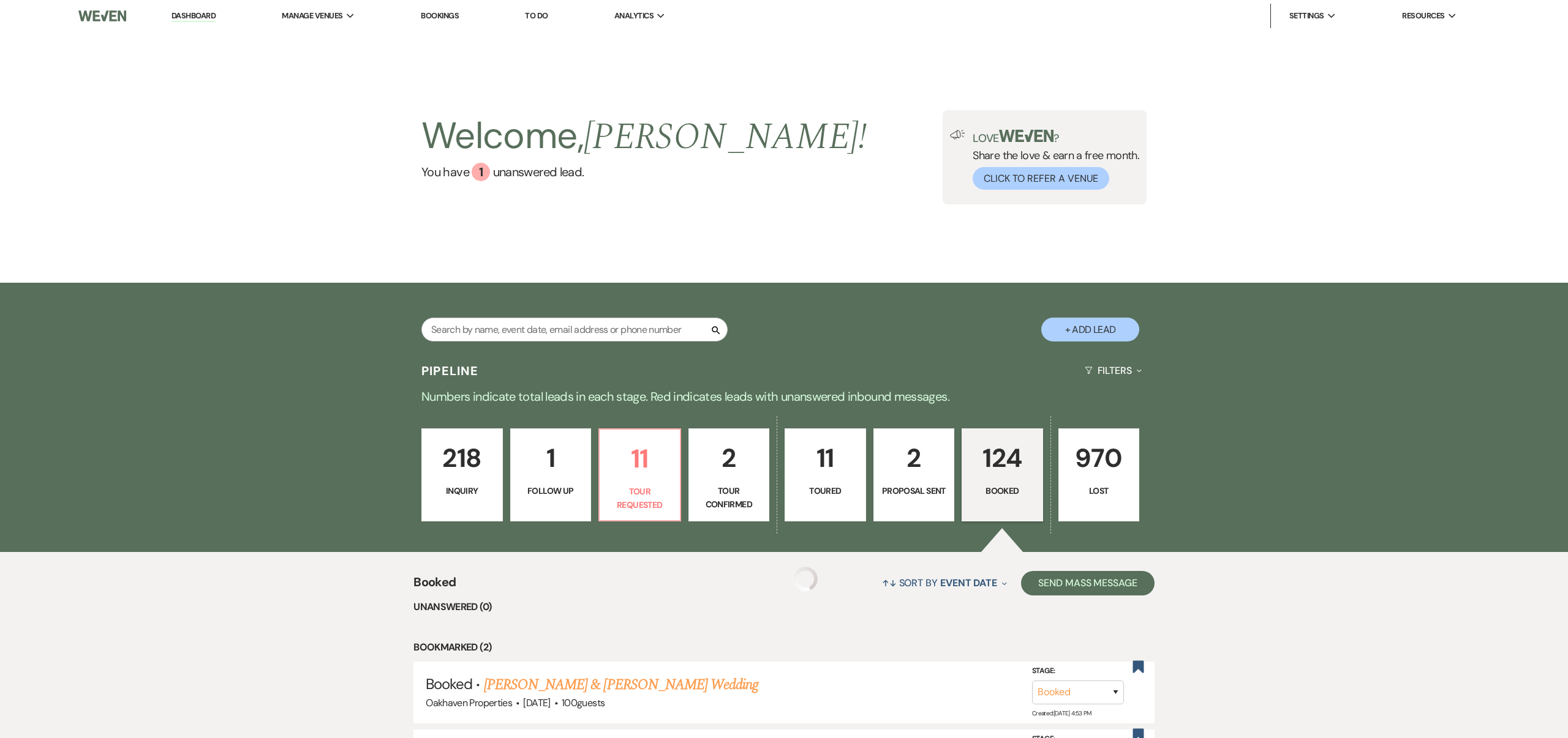
scroll to position [253, 0]
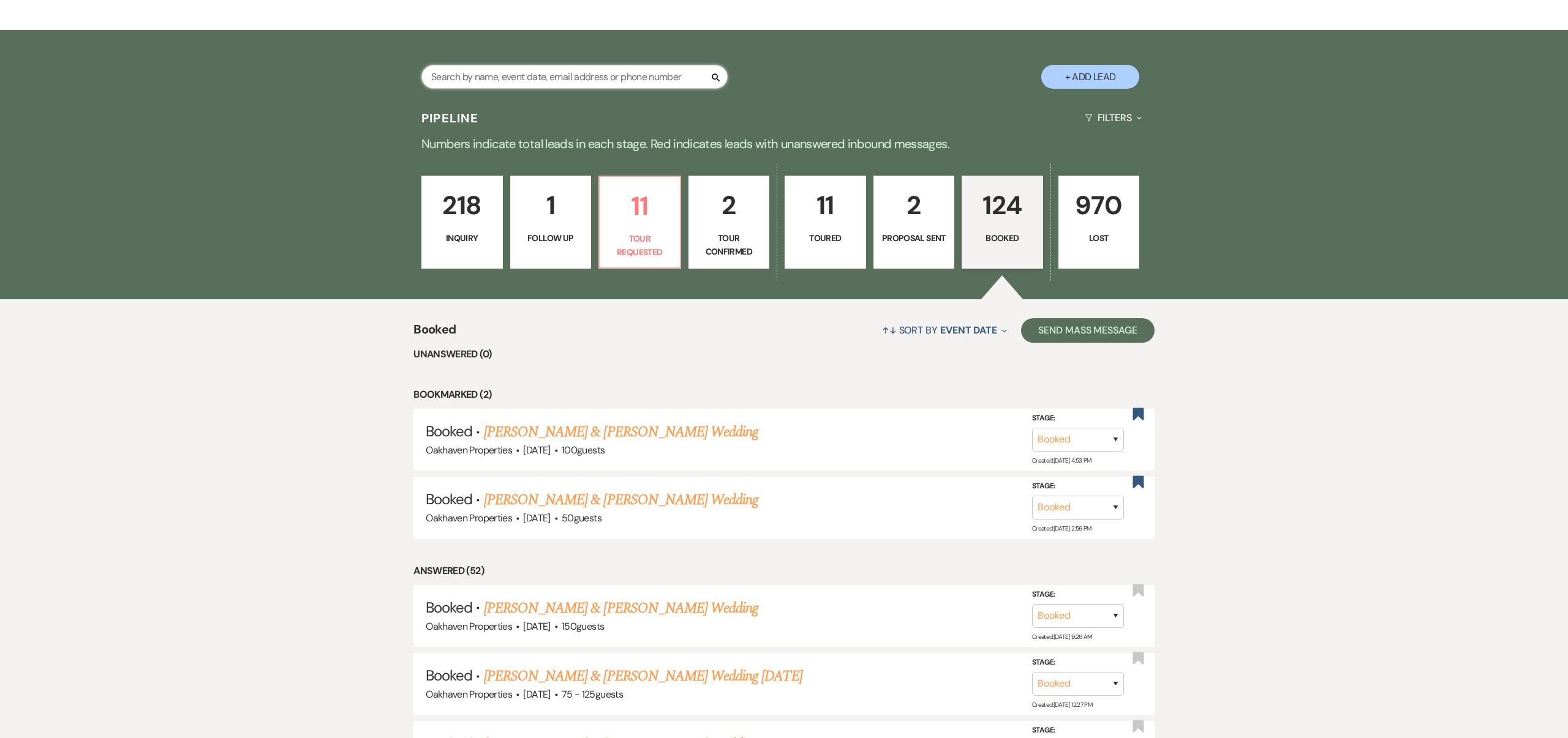
click at [499, 79] on input "text" at bounding box center [575, 77] width 306 height 24
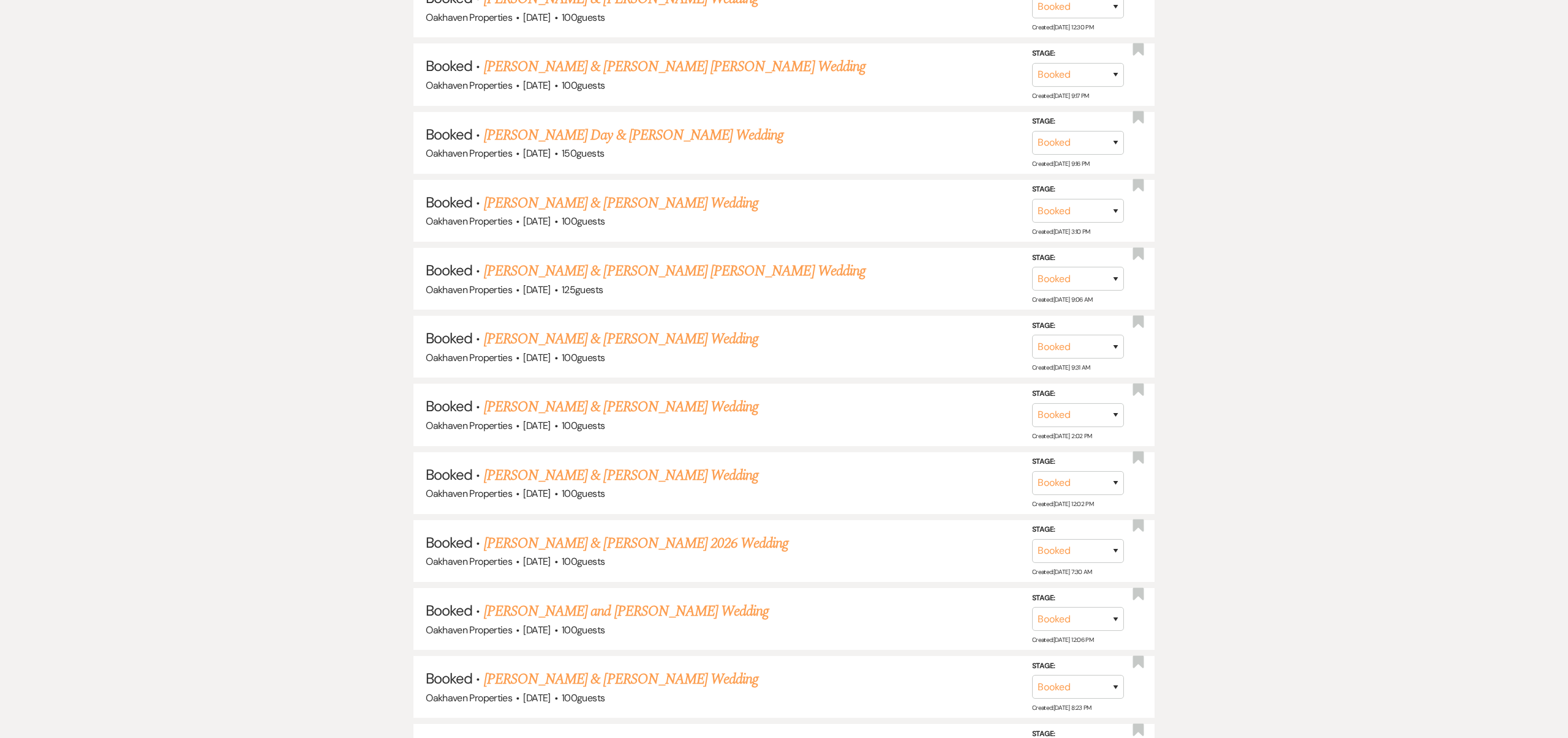
scroll to position [3313, 0]
click at [703, 463] on link "[PERSON_NAME] & [PERSON_NAME] Wedding" at bounding box center [621, 474] width 275 height 22
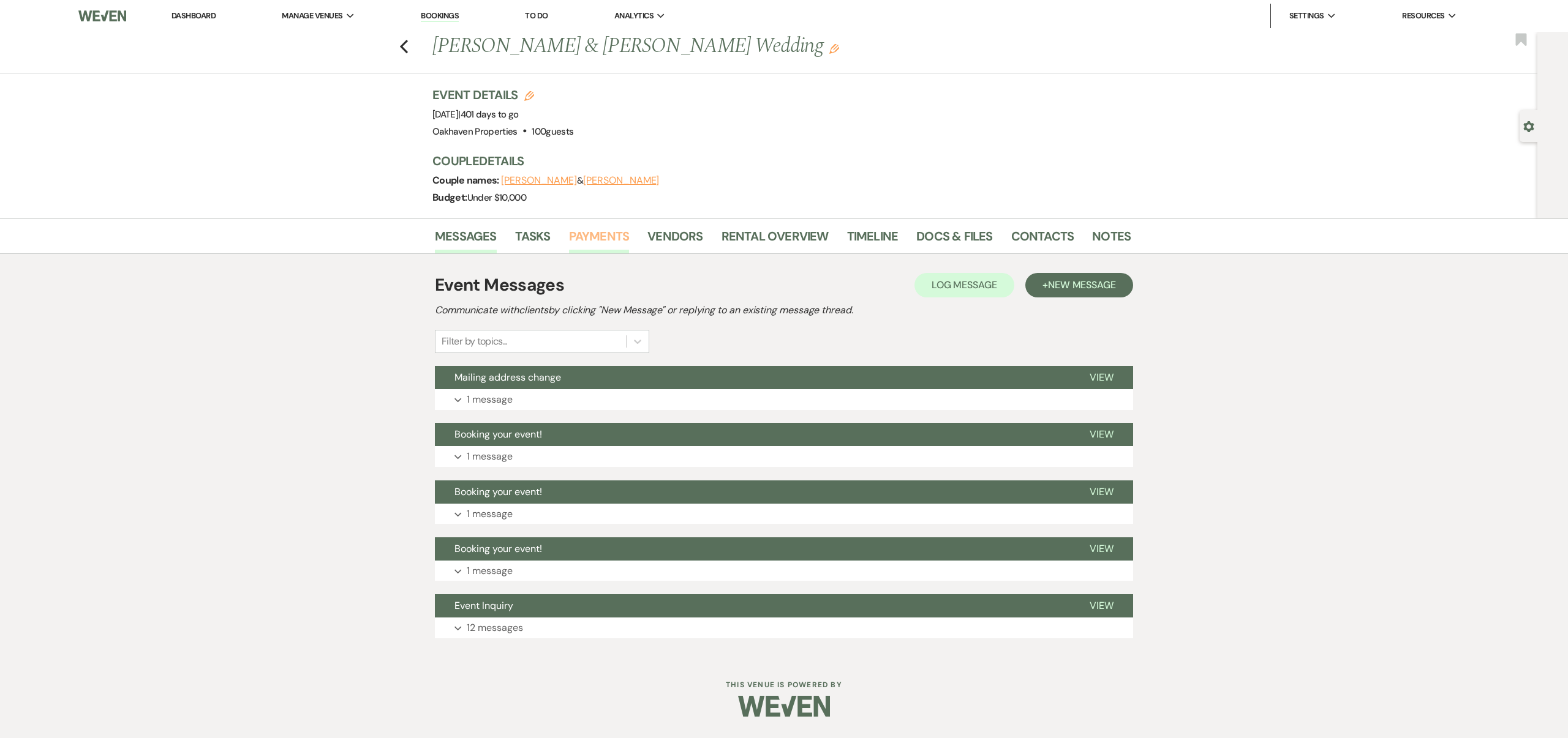
click at [609, 235] on link "Payments" at bounding box center [600, 240] width 61 height 27
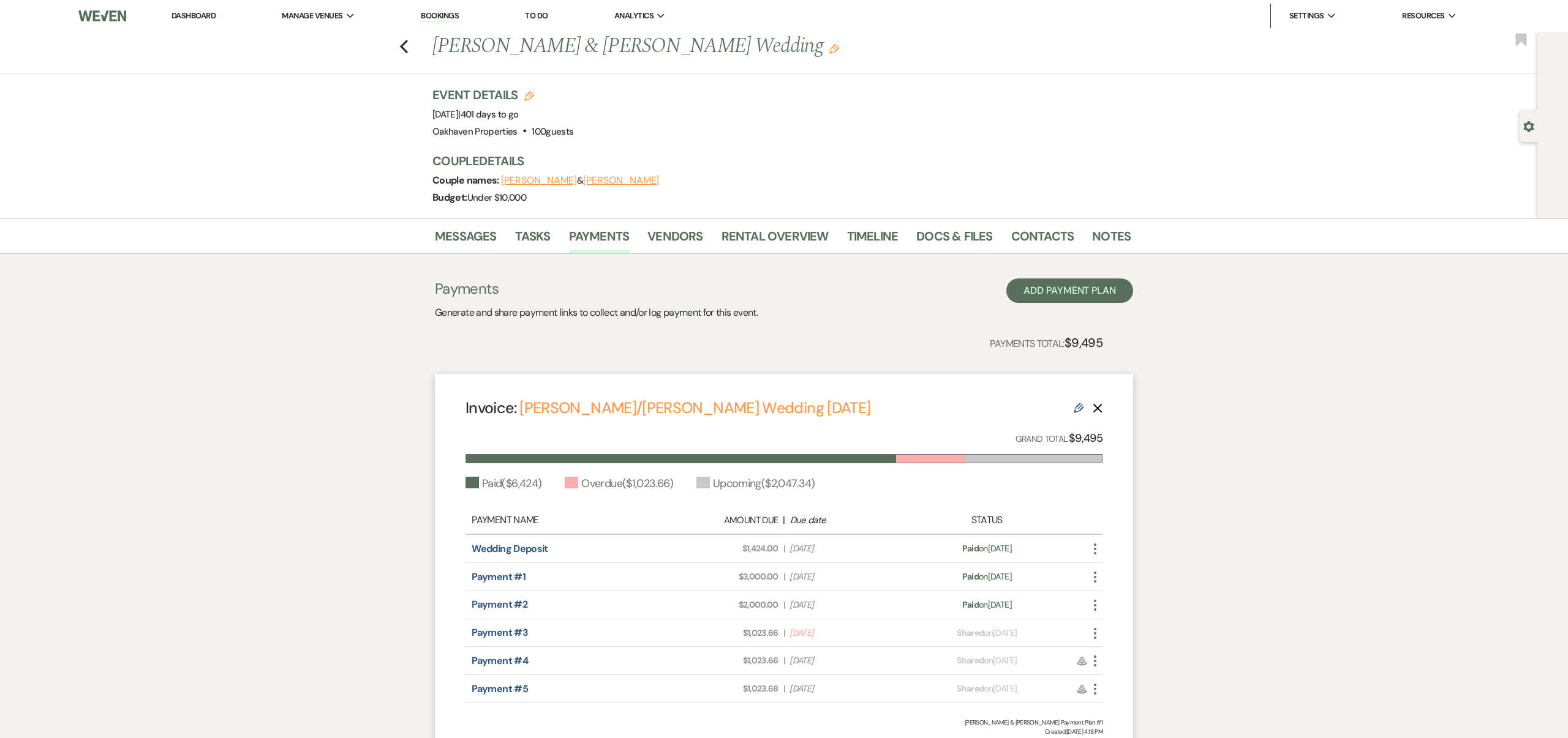
click at [1076, 406] on icon "Edit" at bounding box center [1078, 408] width 10 height 10
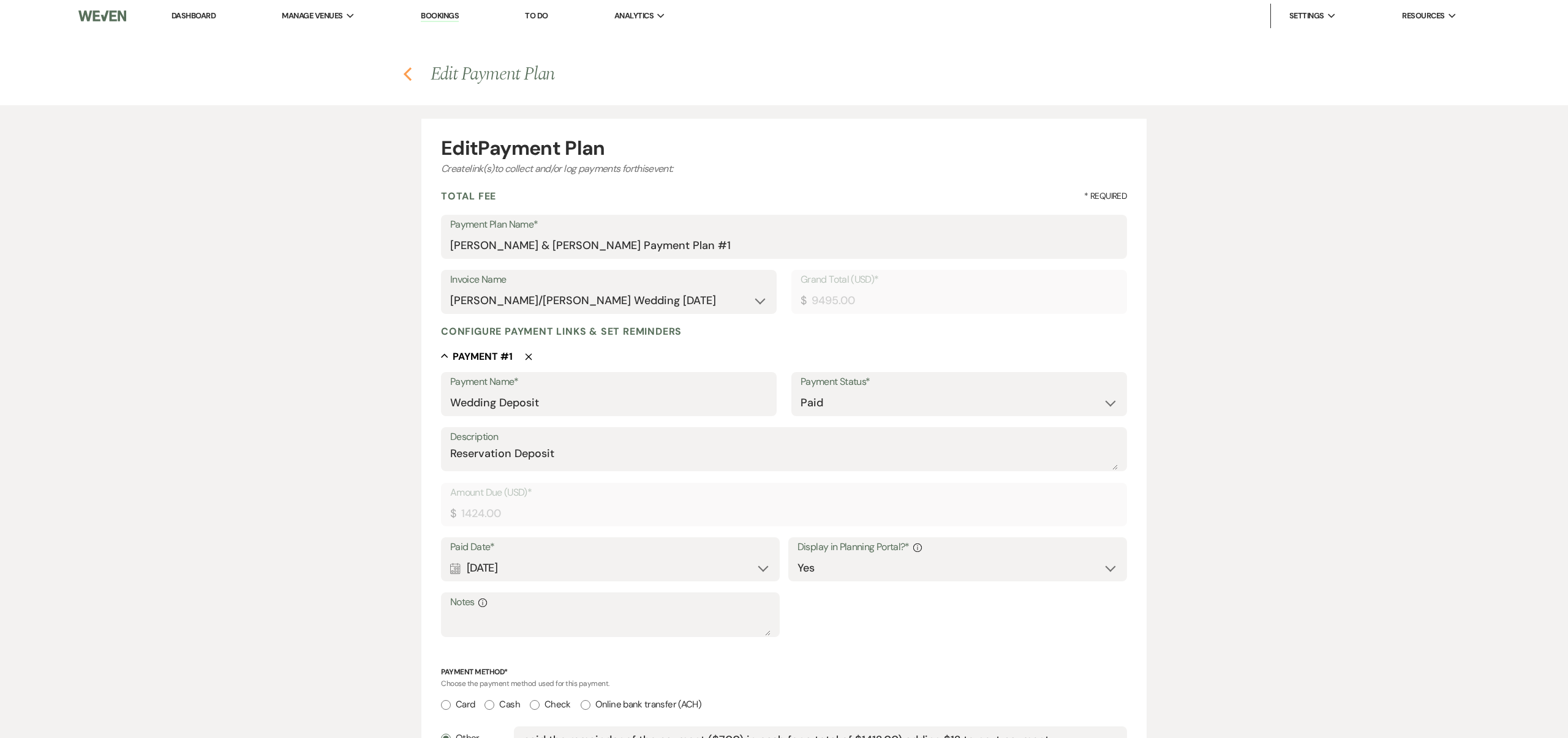
click at [405, 74] on use "button" at bounding box center [407, 73] width 8 height 13
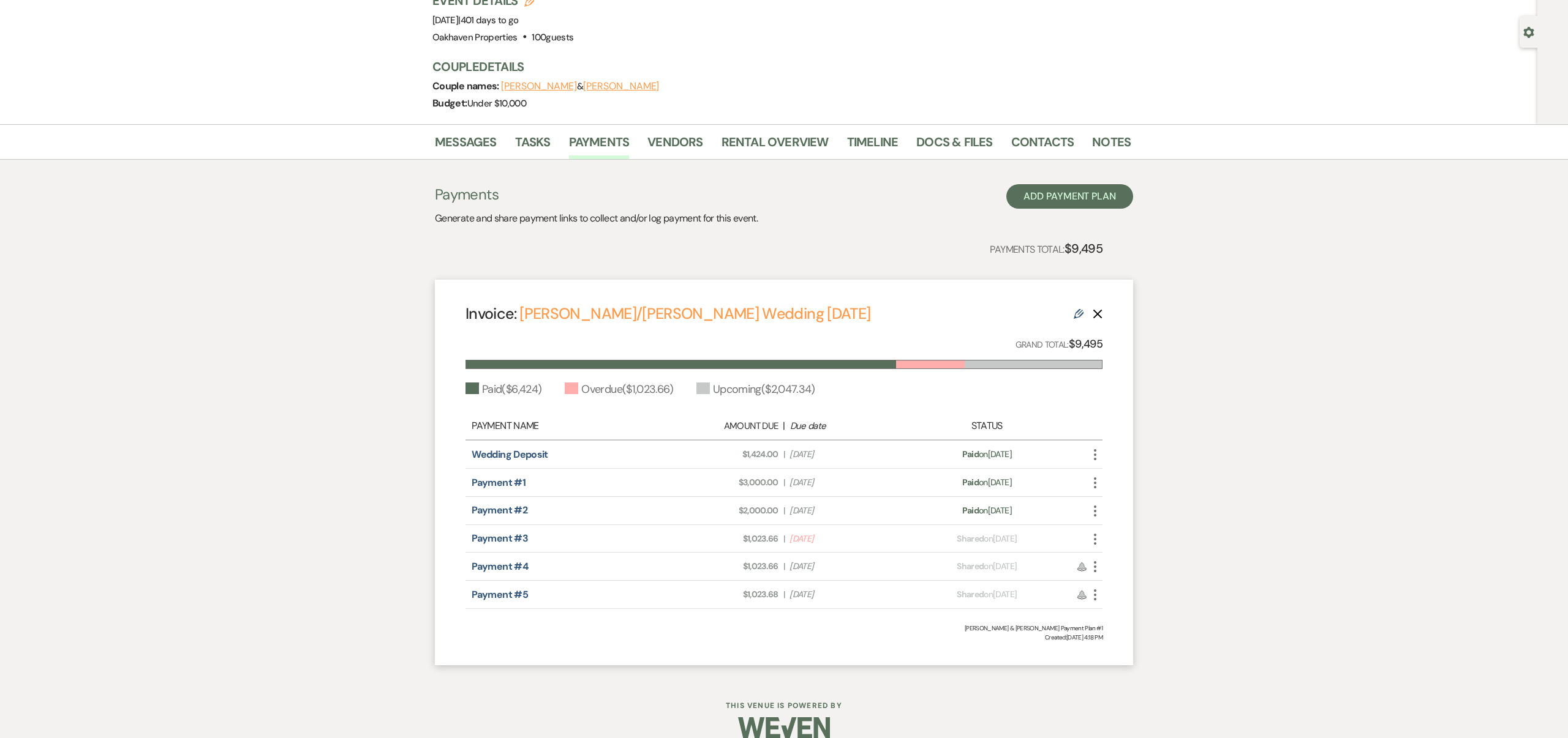
scroll to position [113, 0]
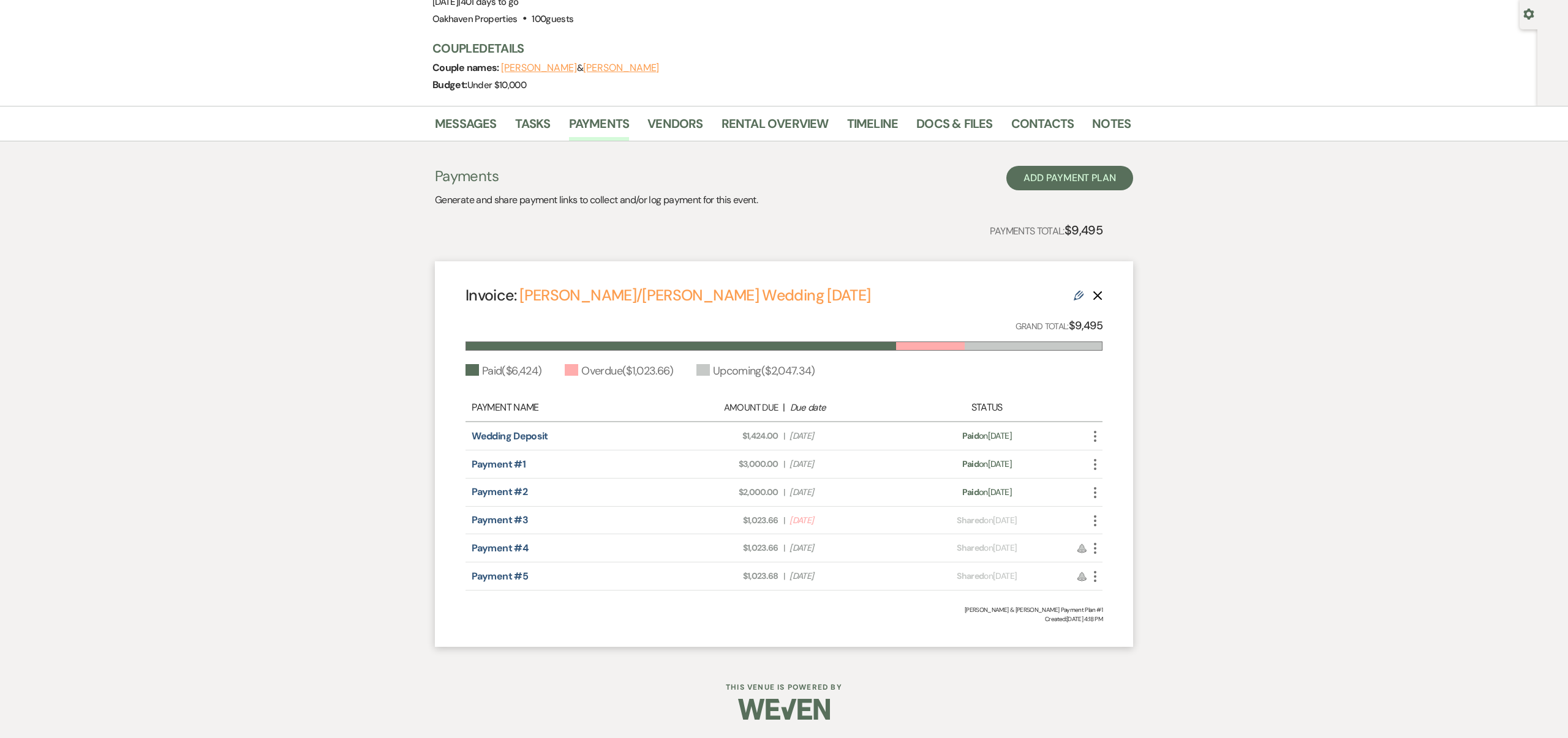
click at [1079, 294] on use at bounding box center [1078, 295] width 10 height 10
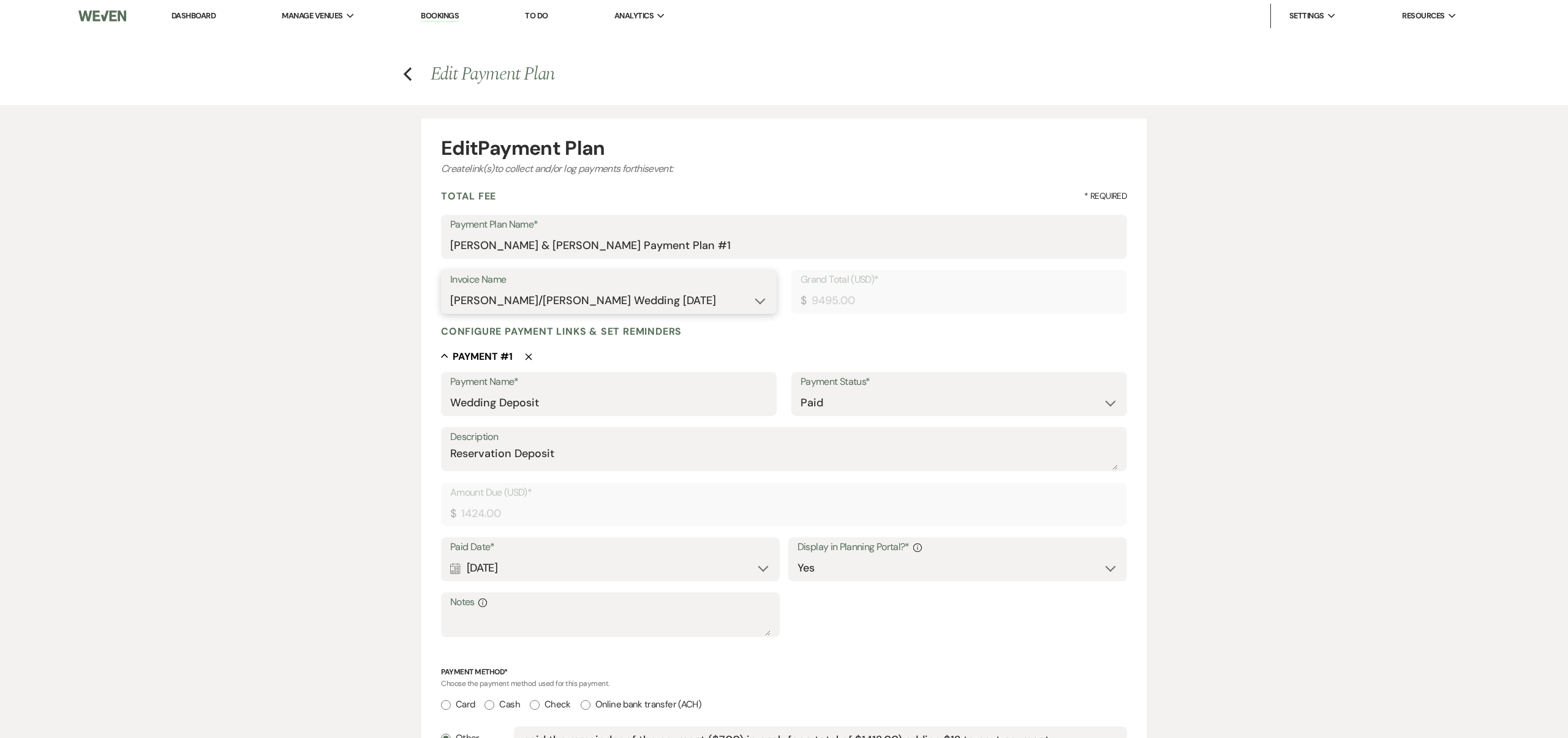
click at [759, 302] on select "N/A [PERSON_NAME]/[PERSON_NAME] Wedding [DATE] [PERSON_NAME] wedding [DATE]" at bounding box center [609, 301] width 317 height 24
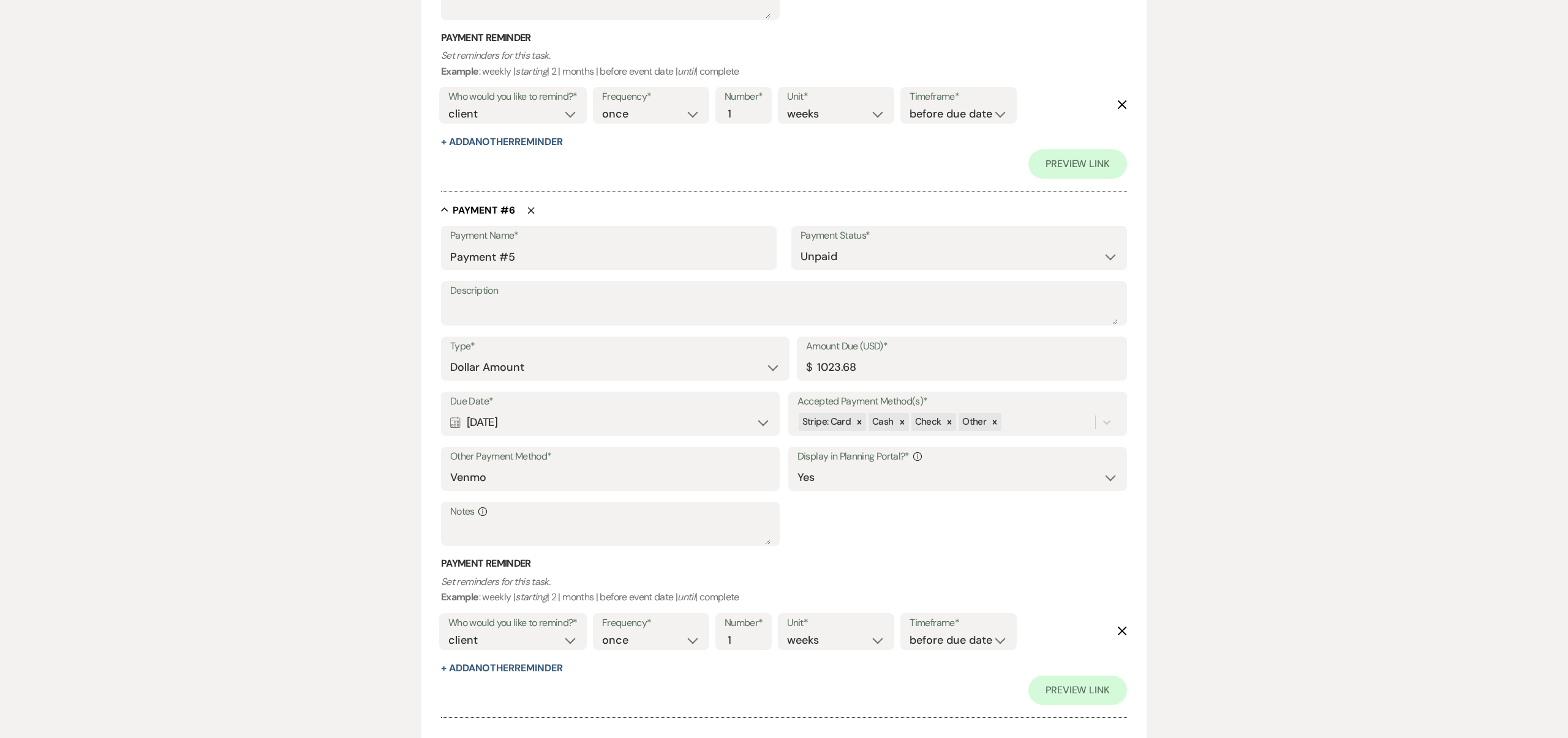
scroll to position [2706, 0]
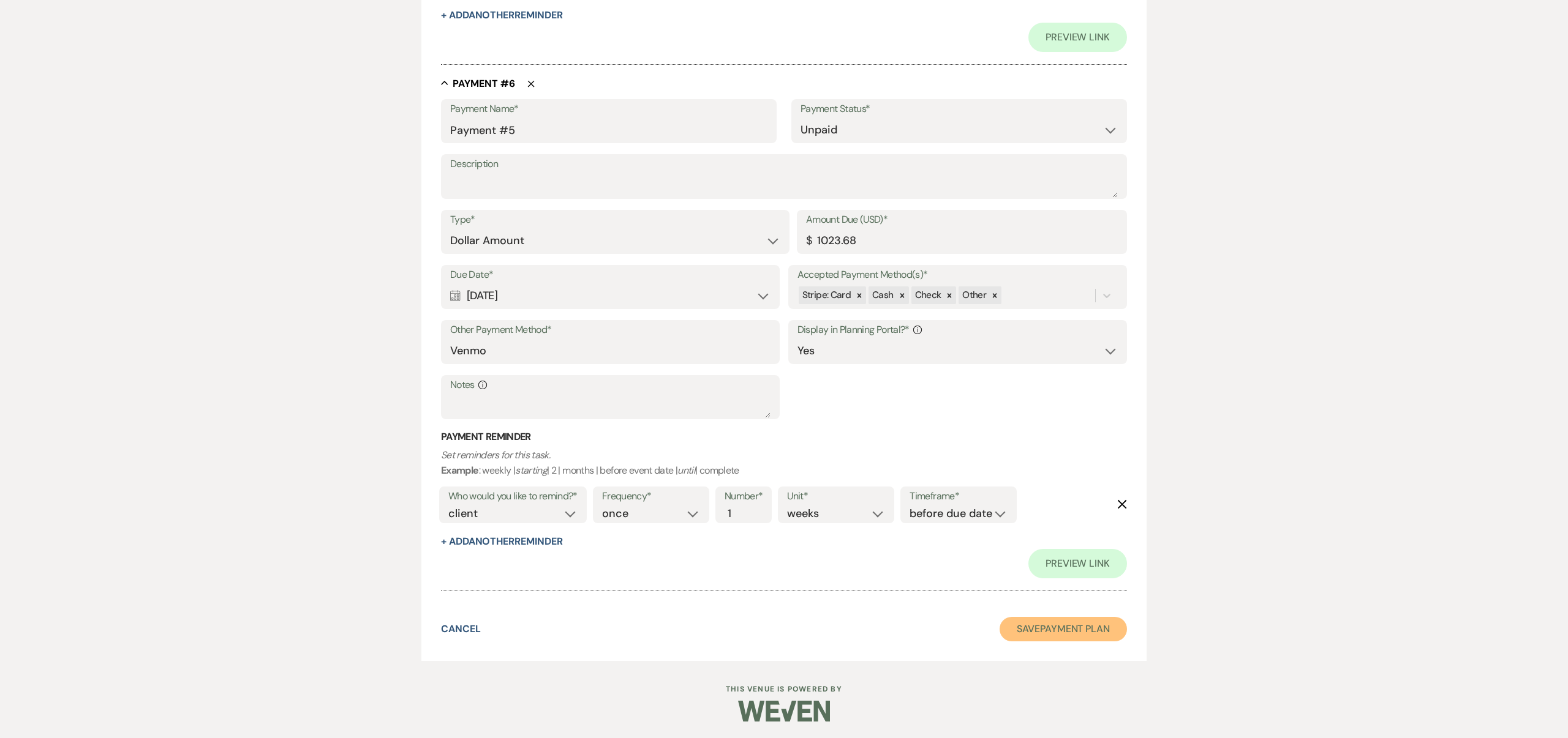
click at [1075, 621] on button "Save Payment Plan" at bounding box center [1063, 629] width 127 height 24
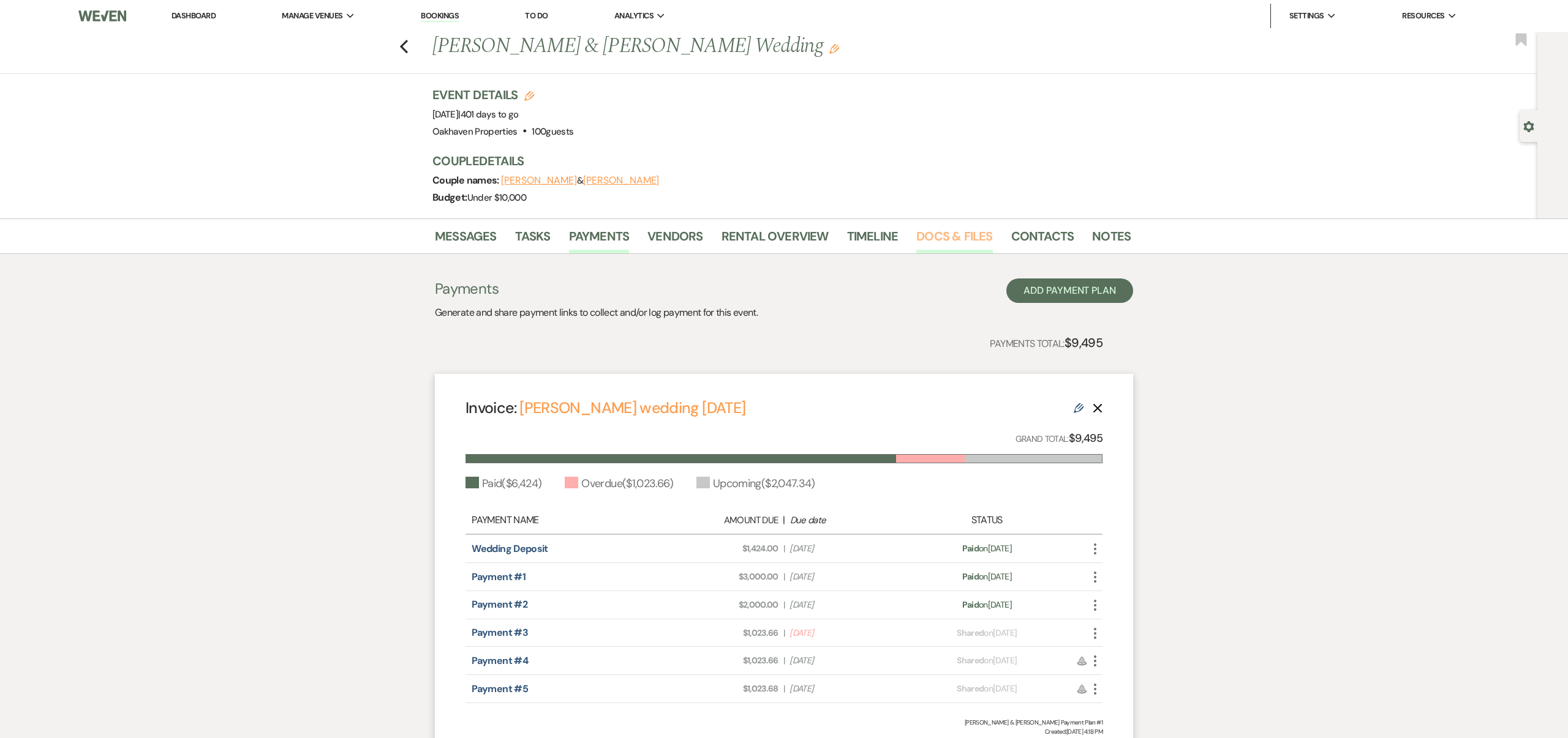
click at [931, 235] on link "Docs & Files" at bounding box center [954, 240] width 76 height 27
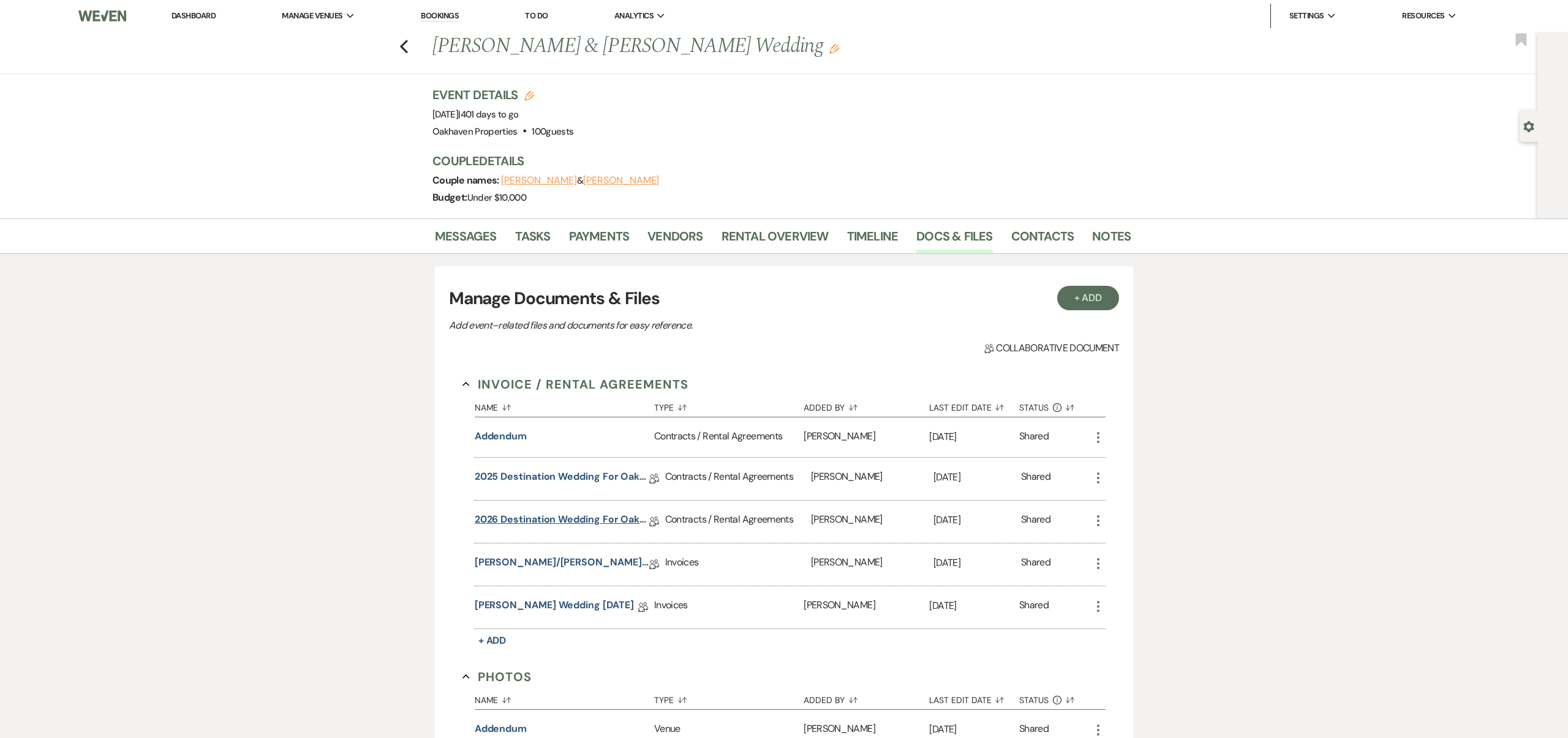
click at [596, 519] on link "2026 Destination Wedding for Oakhaven Contract" at bounding box center [561, 522] width 175 height 19
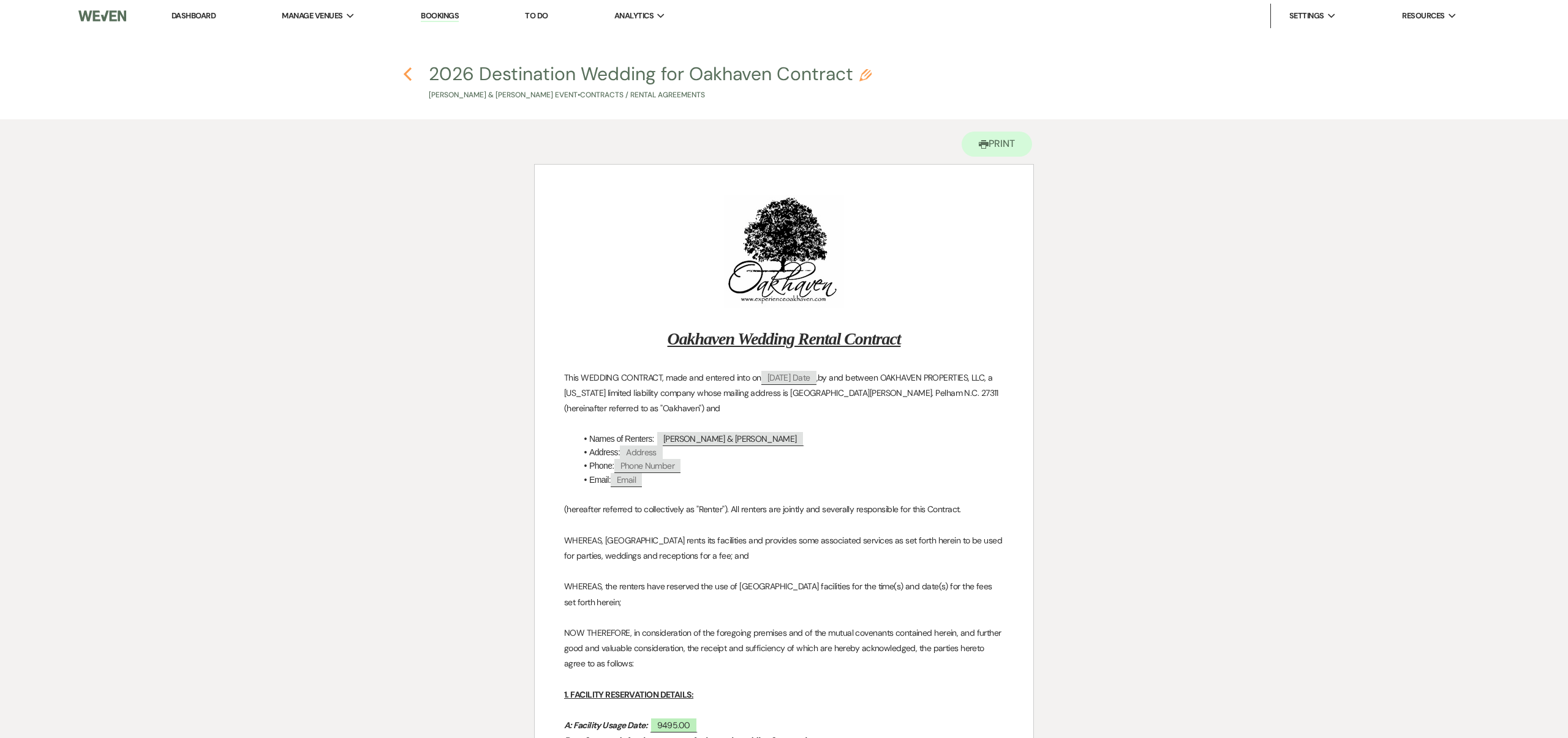
click at [407, 73] on icon "Previous" at bounding box center [407, 74] width 9 height 14
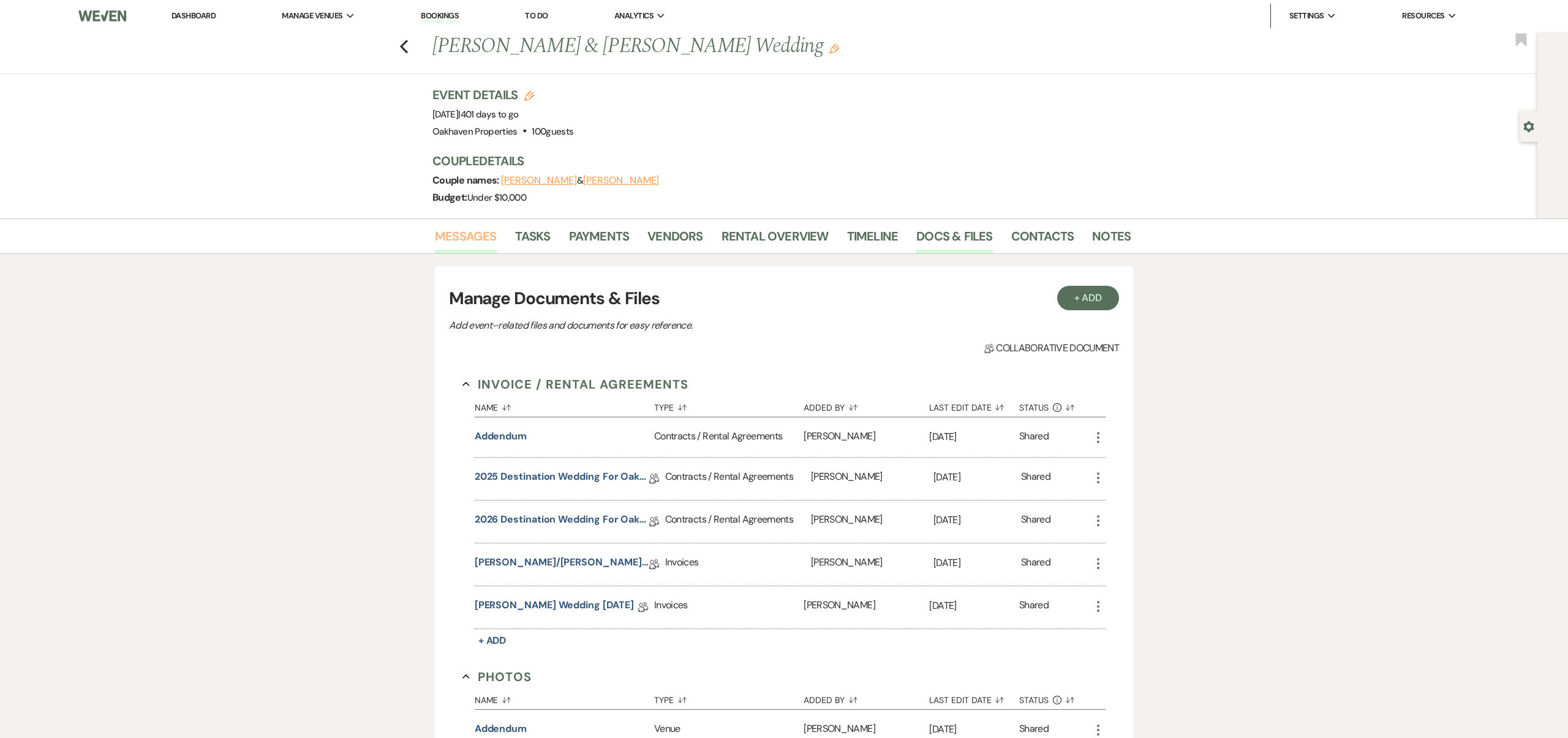
click at [491, 233] on link "Messages" at bounding box center [465, 240] width 62 height 27
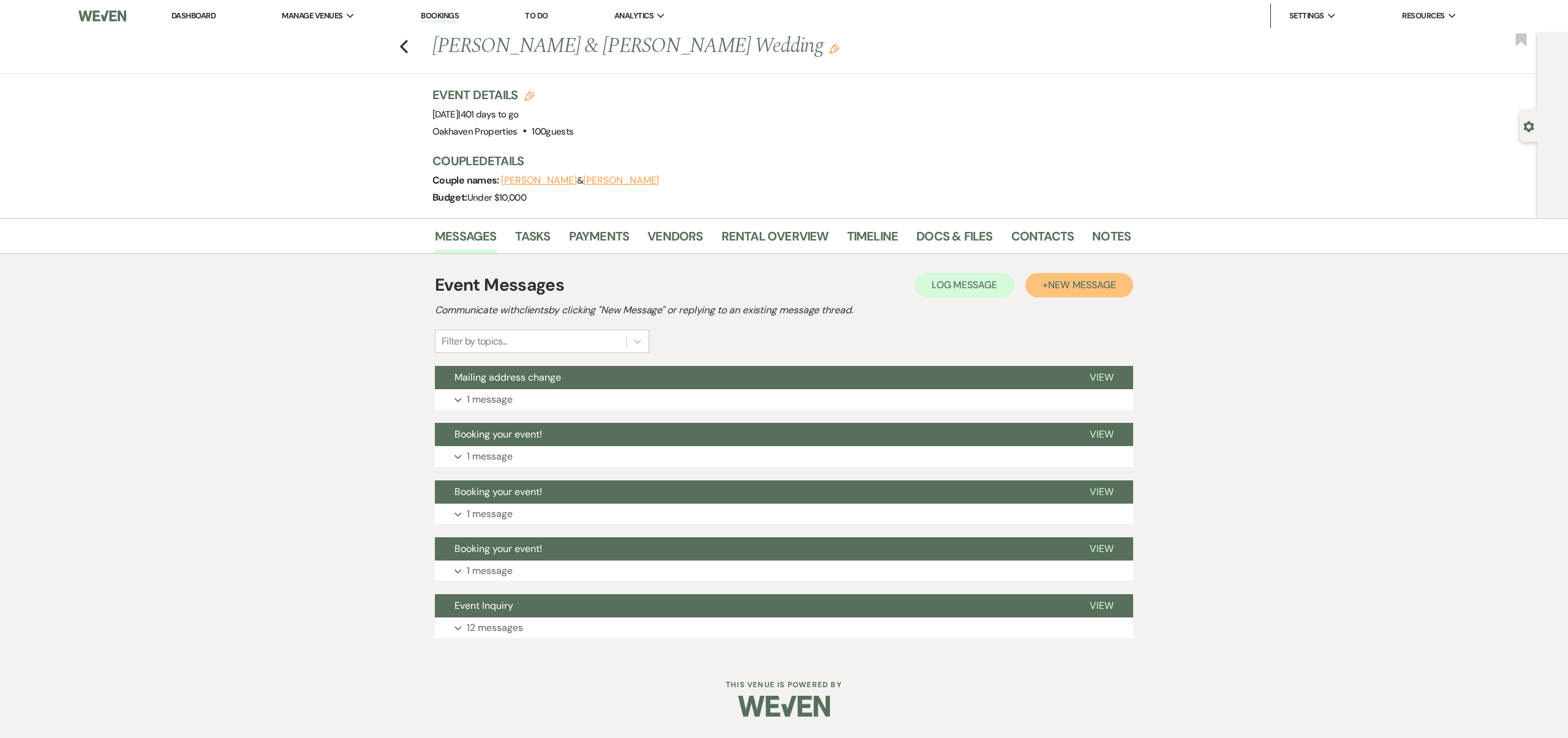
click at [1060, 279] on span "New Message" at bounding box center [1082, 284] width 68 height 13
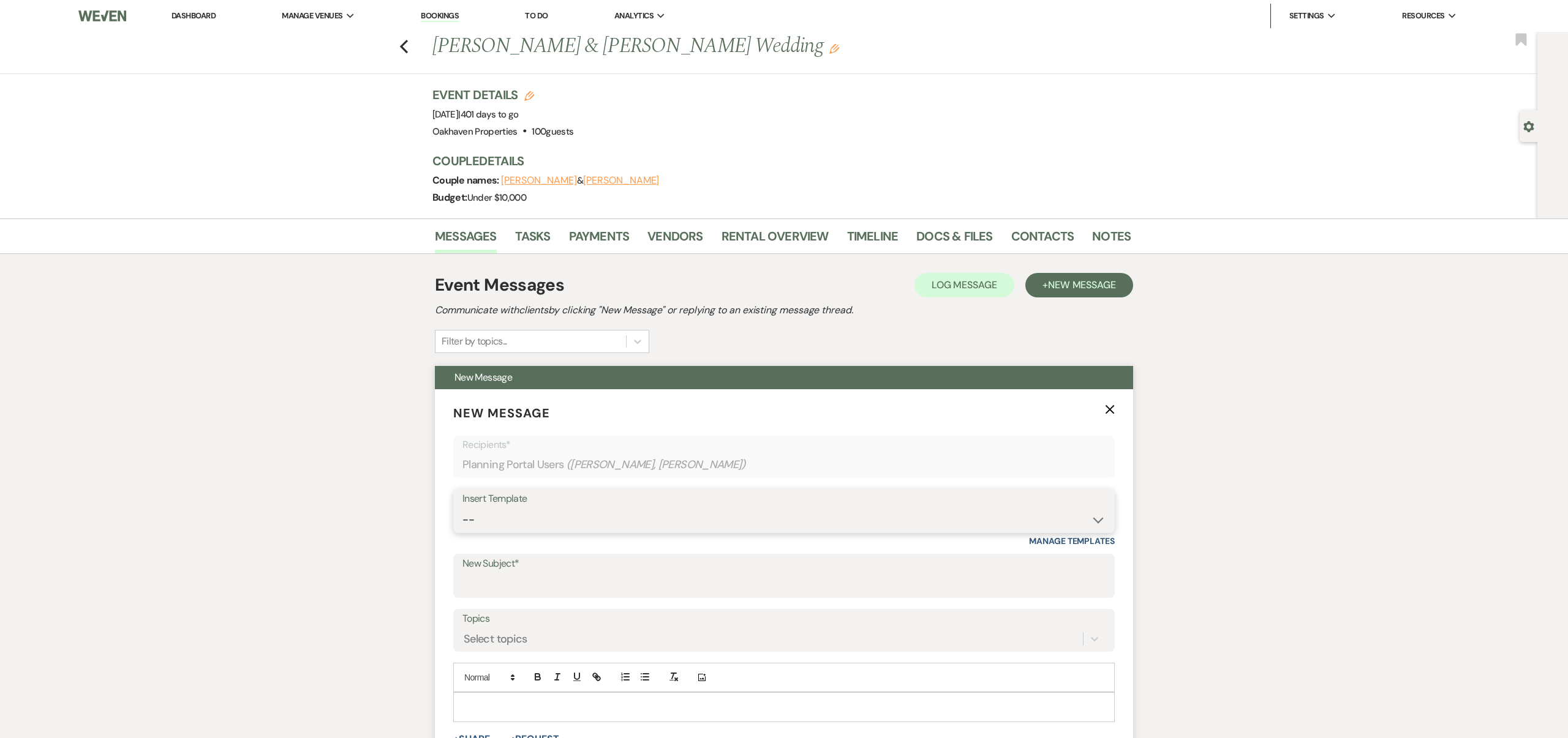
click at [533, 515] on select "-- Weven Planning Portal Introduction (Booked Events) Contract (Pre-Booked Lead…" at bounding box center [784, 520] width 643 height 24
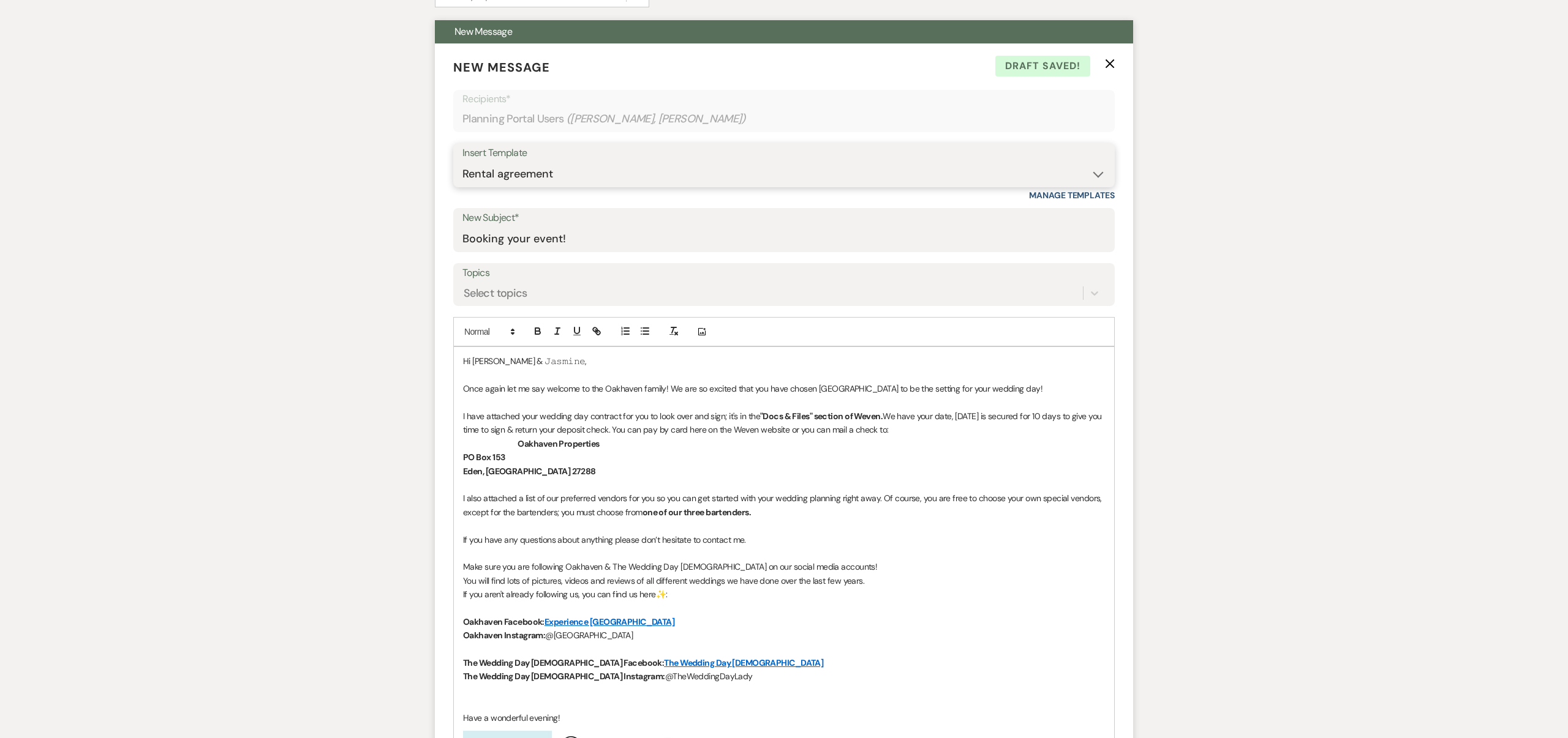
scroll to position [344, 0]
drag, startPoint x: 568, startPoint y: 431, endPoint x: 962, endPoint y: 432, distance: 394.0
click at [962, 432] on p "I have attached your wedding day contract for you to look over and sign; it's i…" at bounding box center [783, 424] width 642 height 28
click at [696, 461] on p "PO Box 153" at bounding box center [783, 458] width 642 height 13
drag, startPoint x: 568, startPoint y: 429, endPoint x: 669, endPoint y: 429, distance: 101.0
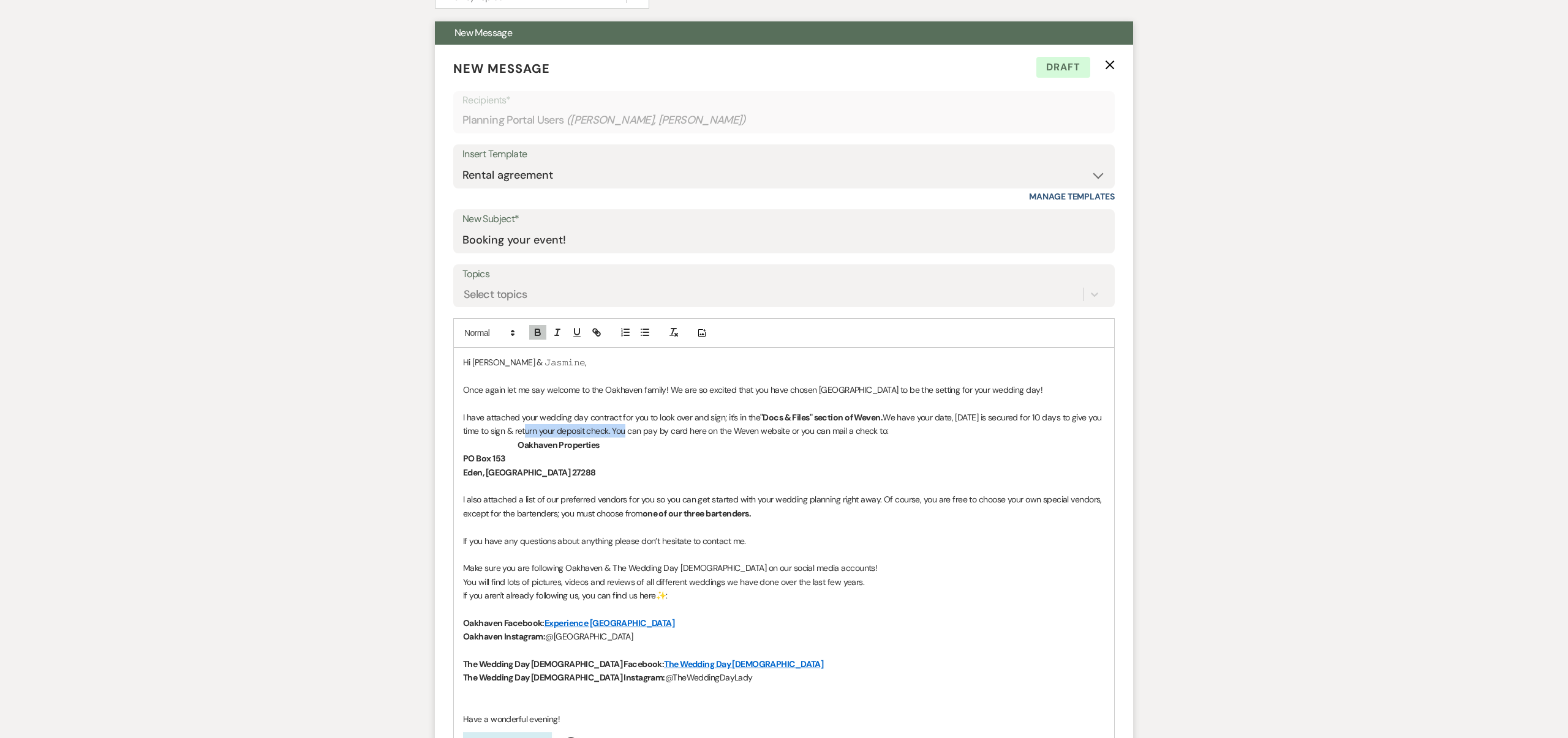
click at [669, 429] on p "I have attached your wedding day contract for you to look over and sign; it's i…" at bounding box center [783, 424] width 642 height 28
drag, startPoint x: 571, startPoint y: 430, endPoint x: 756, endPoint y: 439, distance: 185.2
click at [754, 432] on p "I have attached your wedding day contract for you to look over and sign; it's i…" at bounding box center [783, 424] width 642 height 28
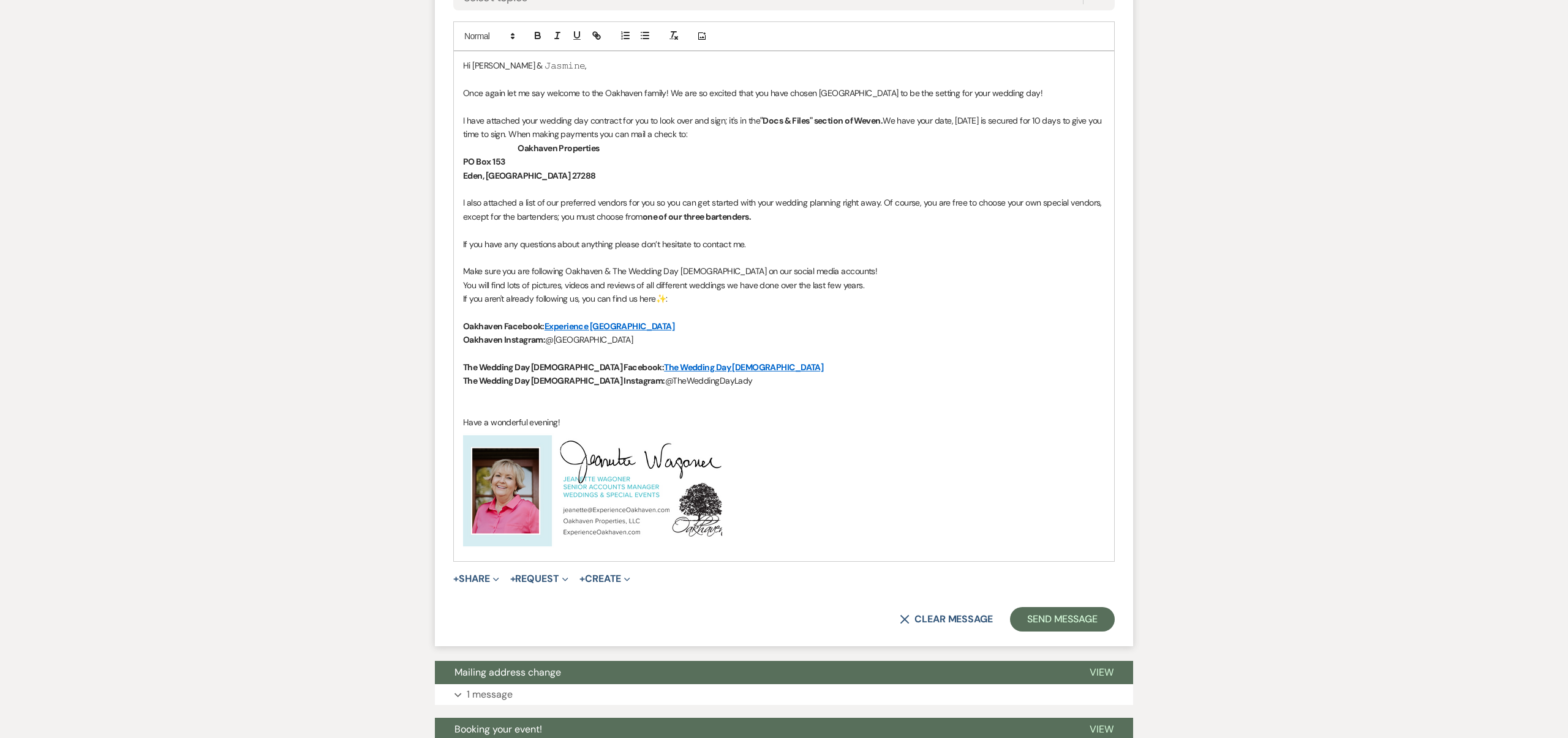
scroll to position [655, 0]
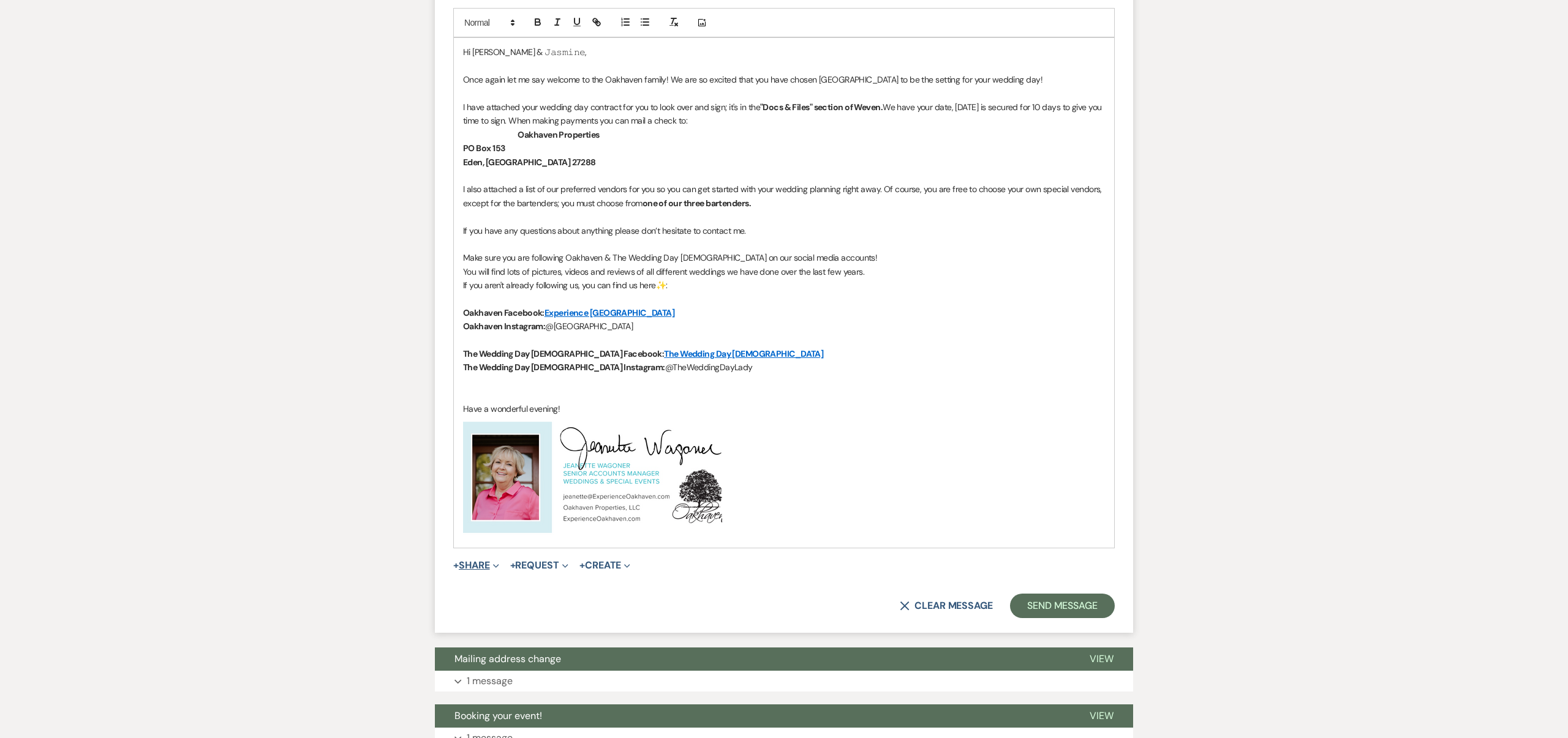
click at [475, 561] on button "+ Share Expand" at bounding box center [475, 565] width 46 height 10
click at [492, 583] on span "Doc Upload Documents" at bounding box center [503, 590] width 70 height 13
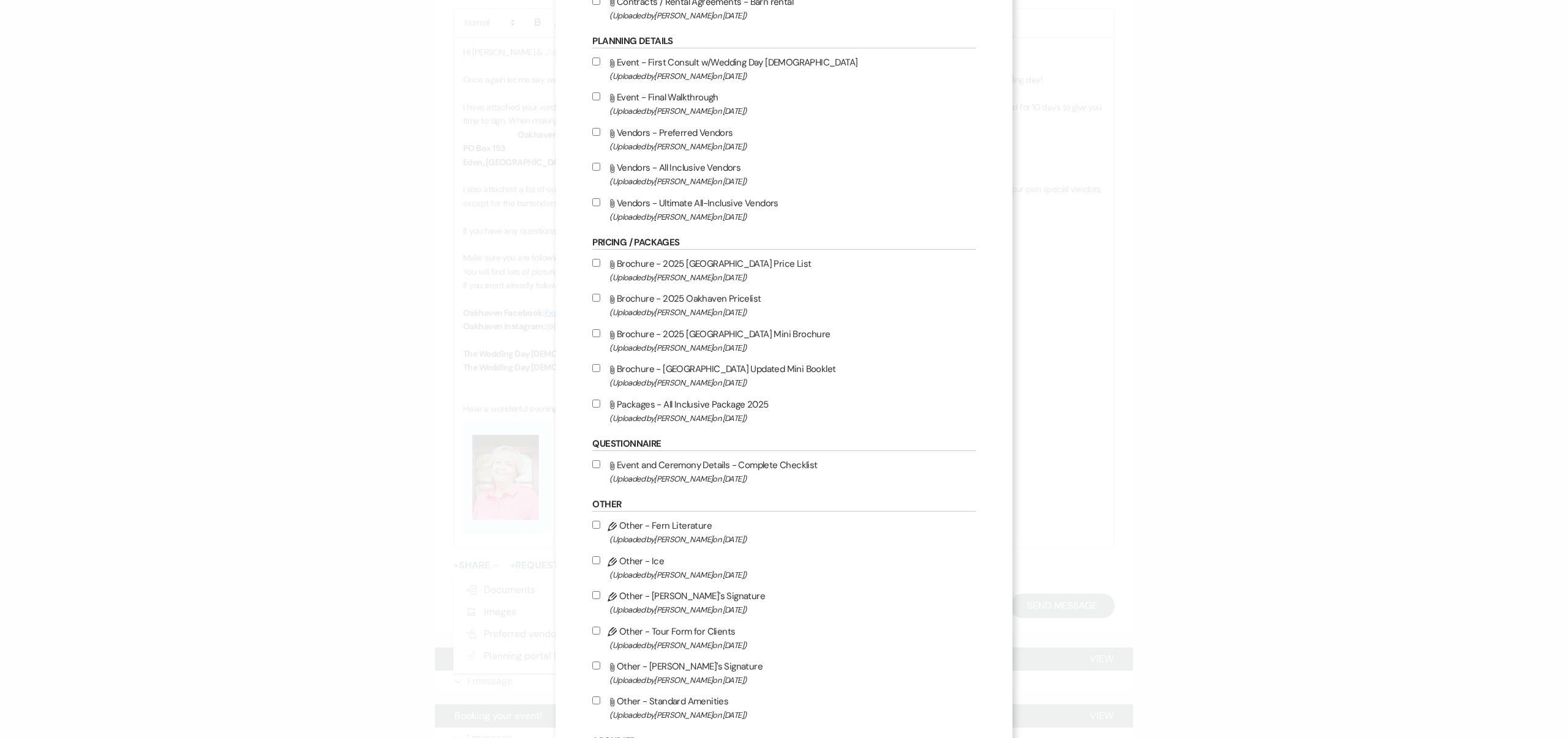
scroll to position [475, 0]
click at [601, 136] on input "Attach File Vendors - Preferred Vendors (Uploaded by [PERSON_NAME] on [DATE] )" at bounding box center [596, 132] width 8 height 8
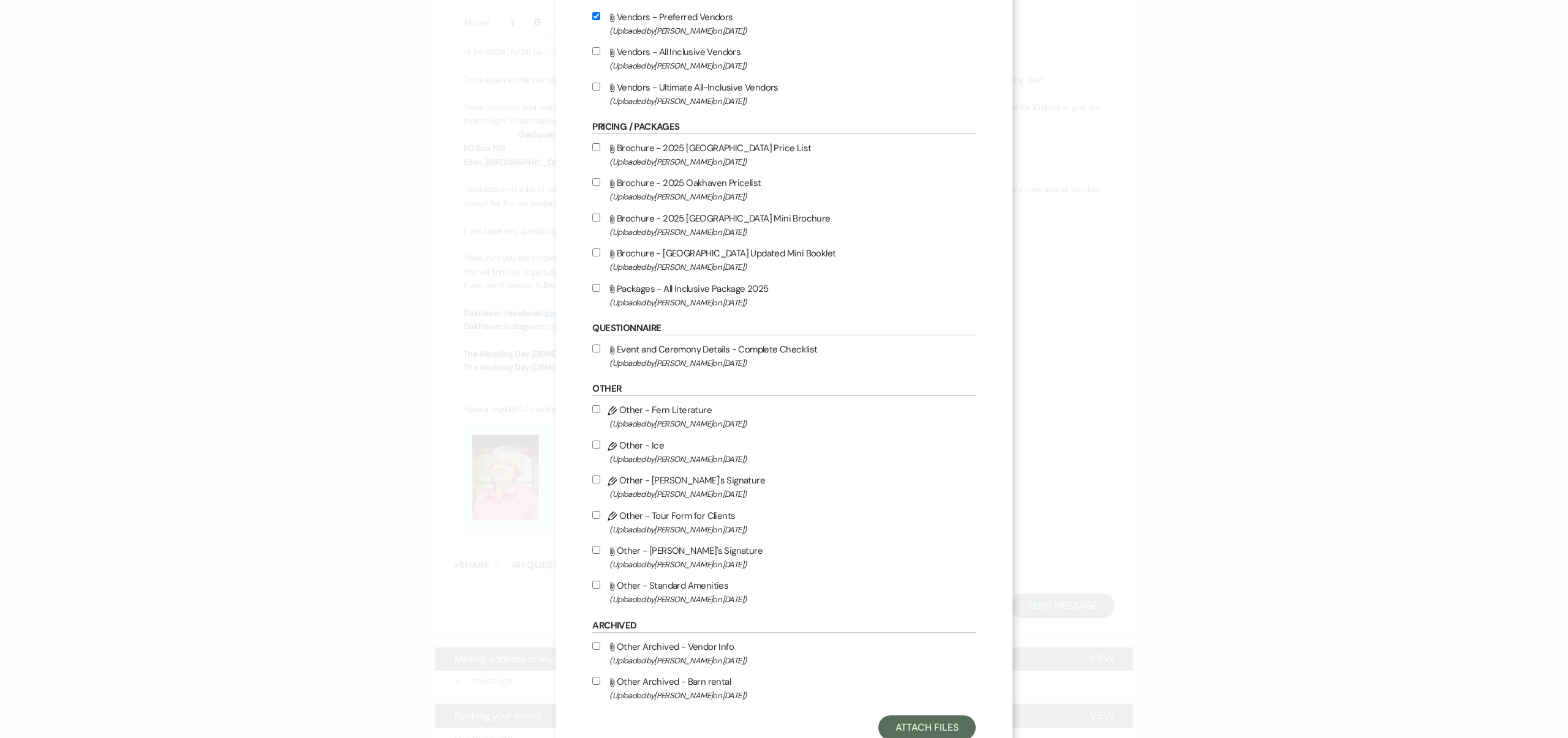
scroll to position [639, 0]
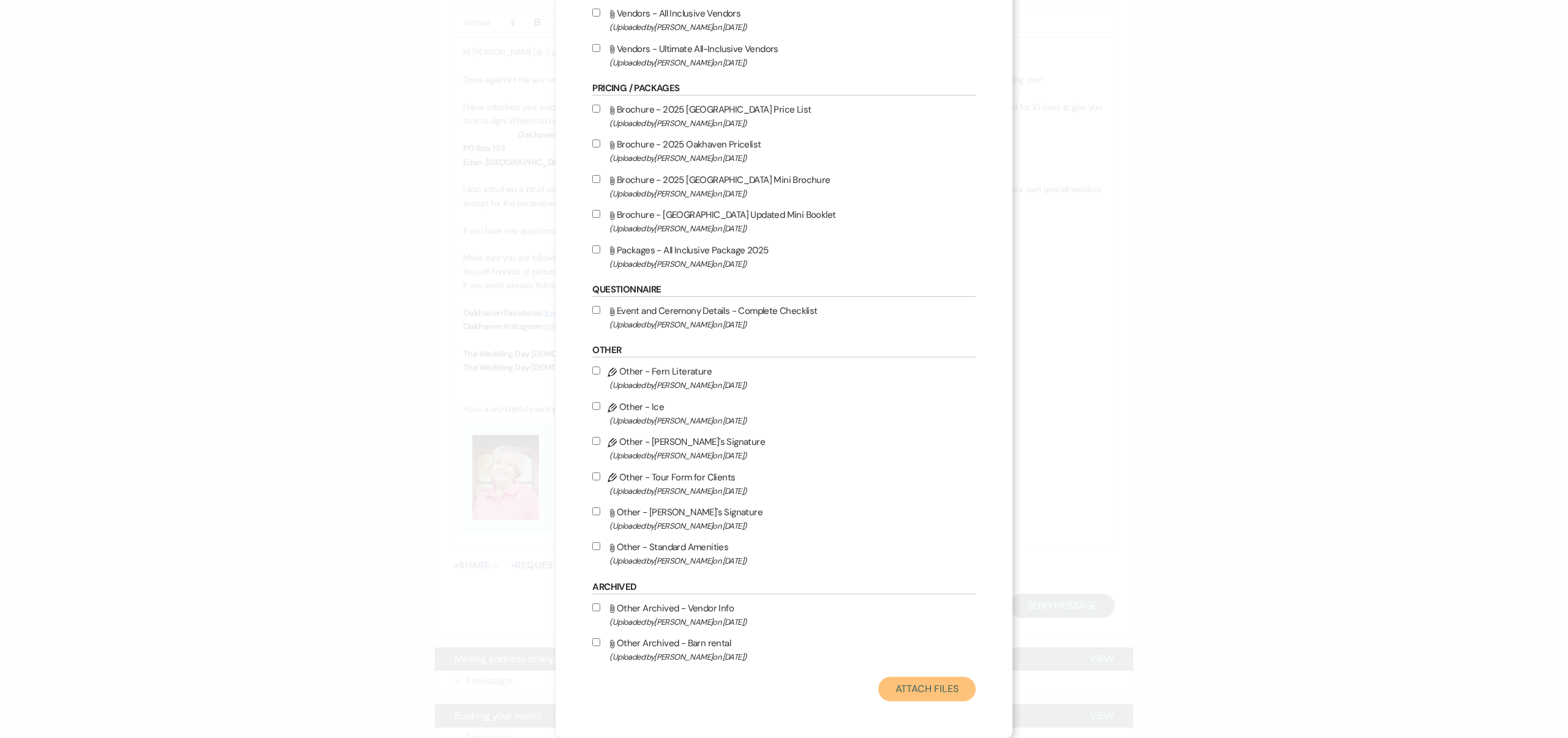
click at [908, 689] on button "Attach Files" at bounding box center [926, 689] width 98 height 24
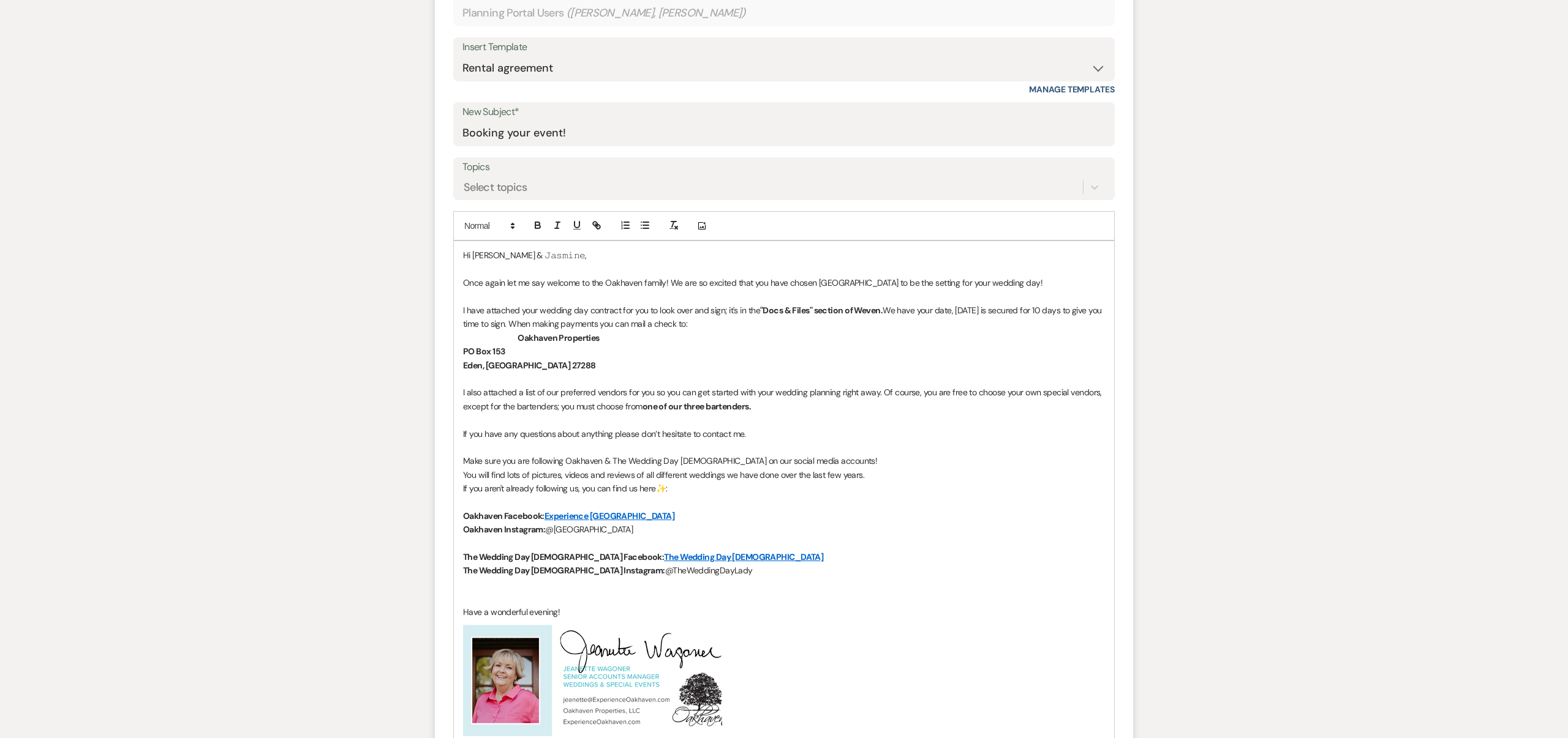
scroll to position [451, 0]
drag, startPoint x: 550, startPoint y: 310, endPoint x: 787, endPoint y: 311, distance: 237.0
click at [787, 311] on p "I have attached your wedding day contract for you to look over and sign; it's i…" at bounding box center [783, 318] width 642 height 28
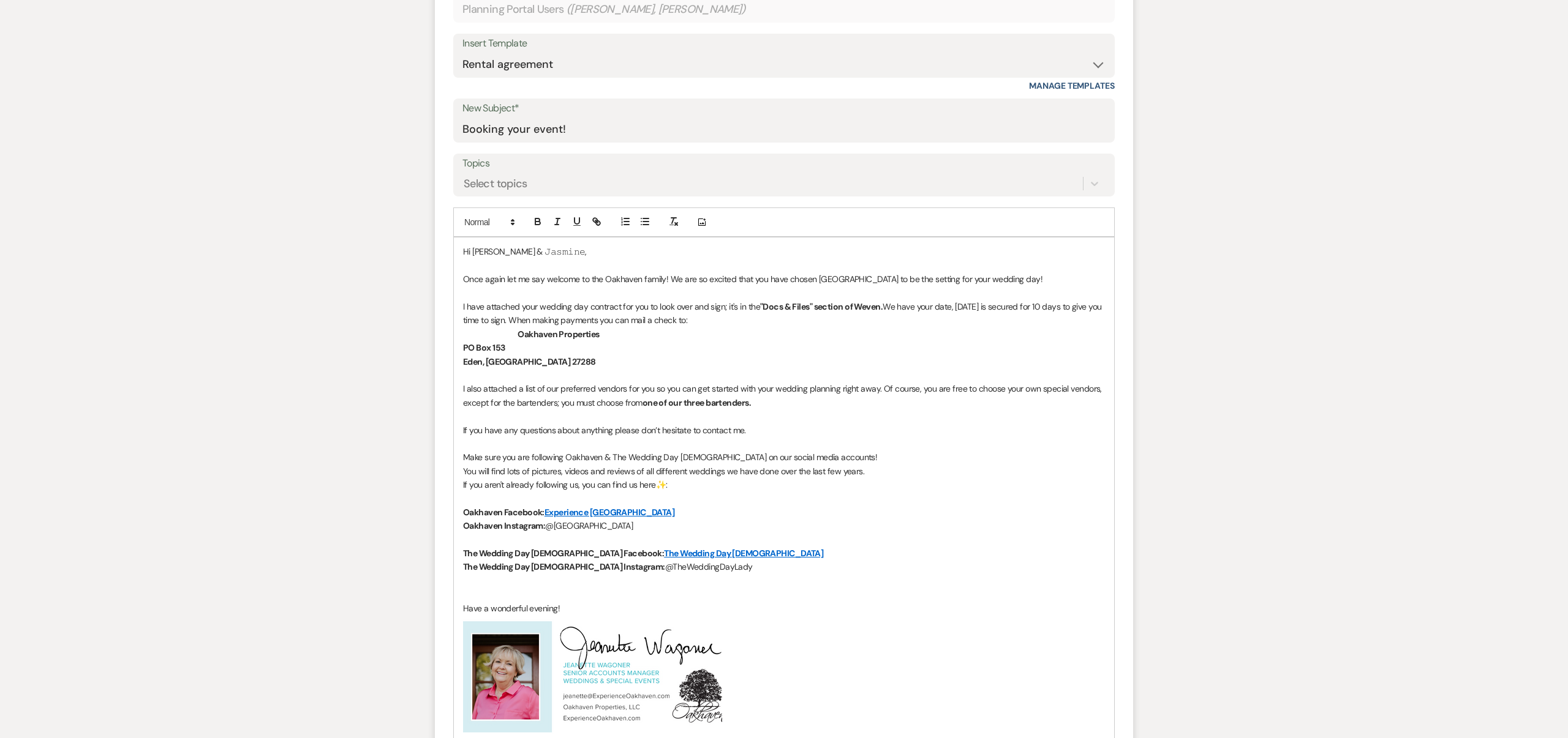
scroll to position [456, 0]
click at [536, 219] on icon "button" at bounding box center [538, 221] width 11 height 11
click at [576, 218] on icon "button" at bounding box center [576, 223] width 11 height 11
click at [834, 333] on p "Oakhaven Properties" at bounding box center [783, 335] width 642 height 13
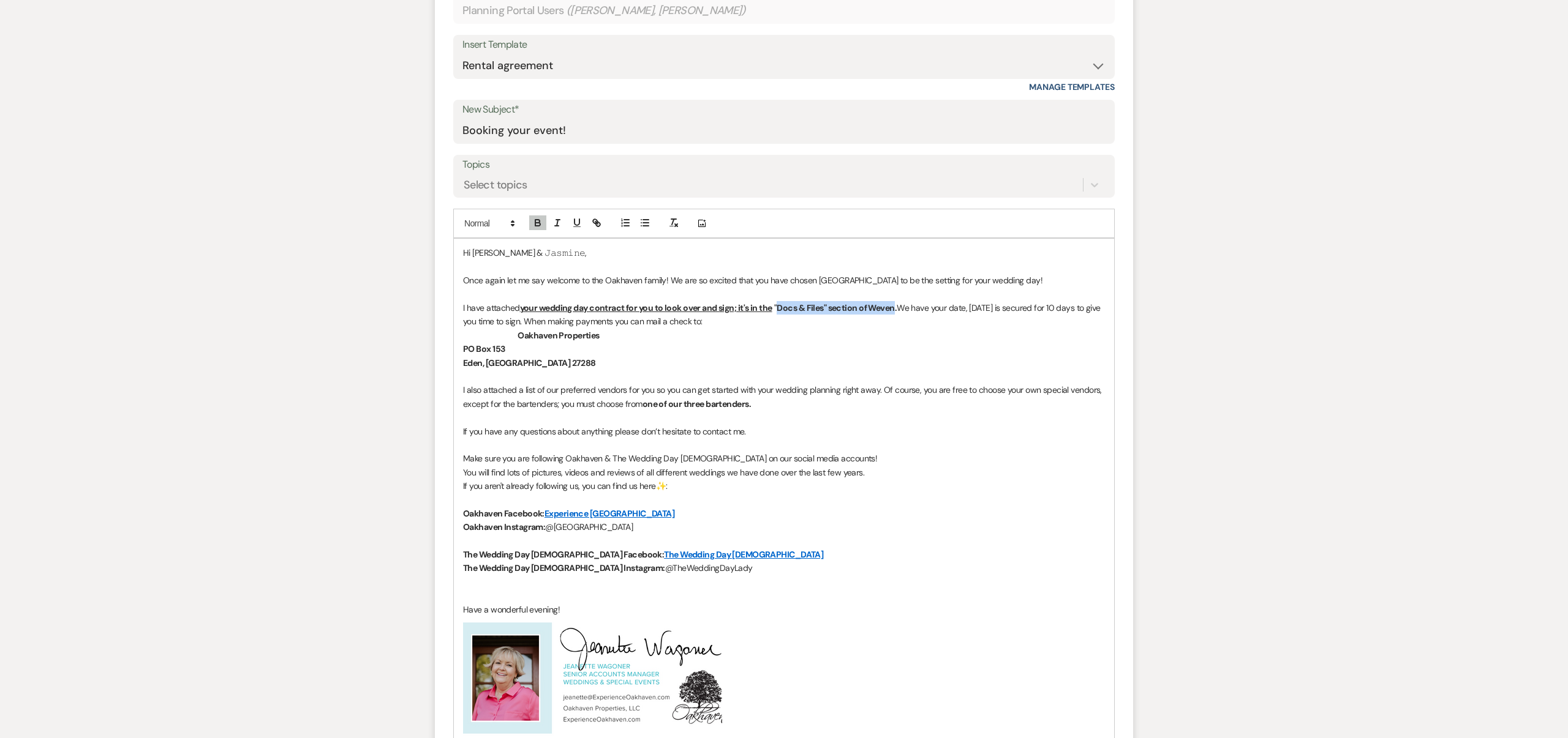
drag, startPoint x: 805, startPoint y: 307, endPoint x: 924, endPoint y: 306, distance: 119.0
click at [897, 306] on strong ""Docs & Files" section of Weven." at bounding box center [835, 308] width 123 height 11
click at [579, 220] on icon "button" at bounding box center [576, 222] width 4 height 6
click at [822, 527] on p "Oakhaven Instagram: @[GEOGRAPHIC_DATA]" at bounding box center [783, 527] width 642 height 13
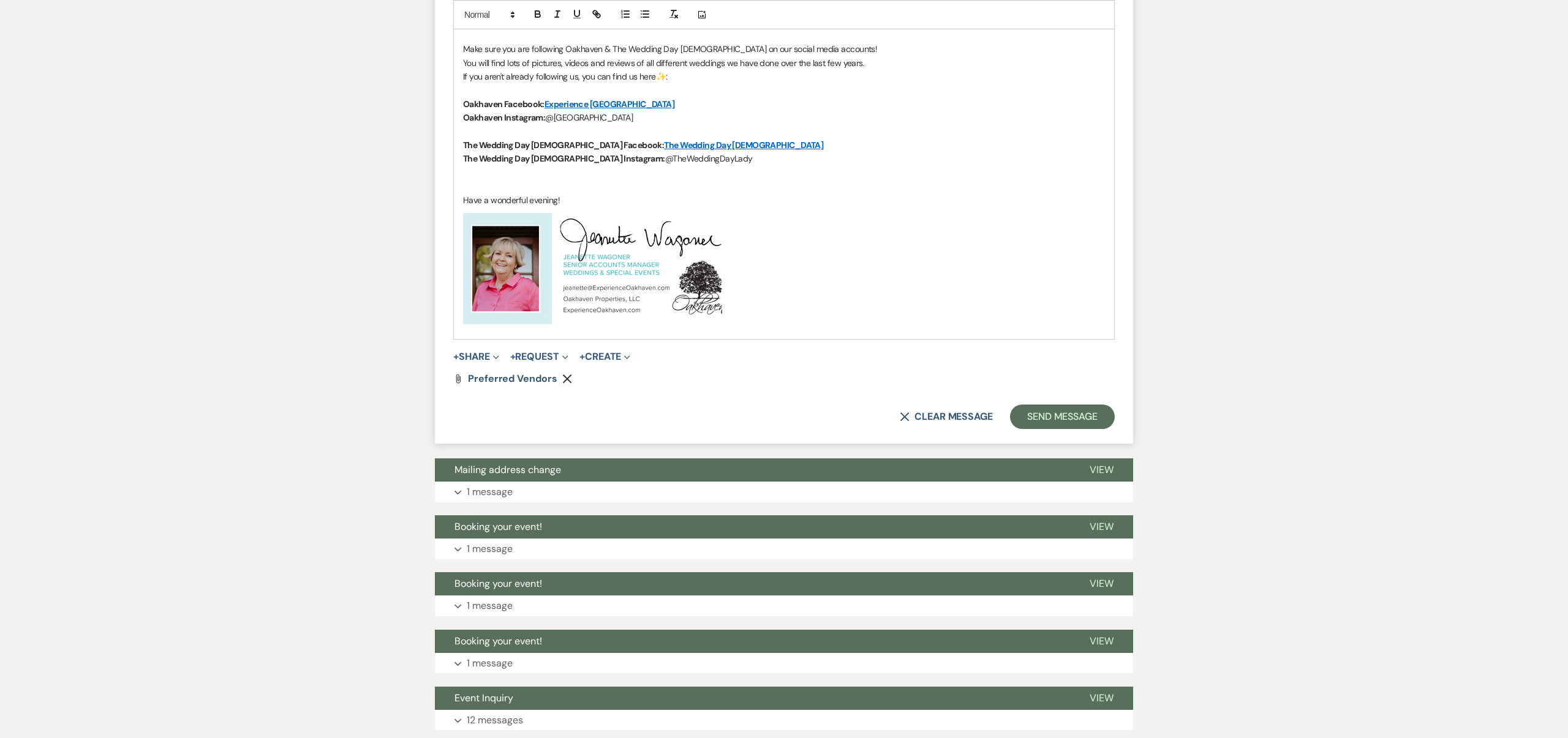
scroll to position [868, 0]
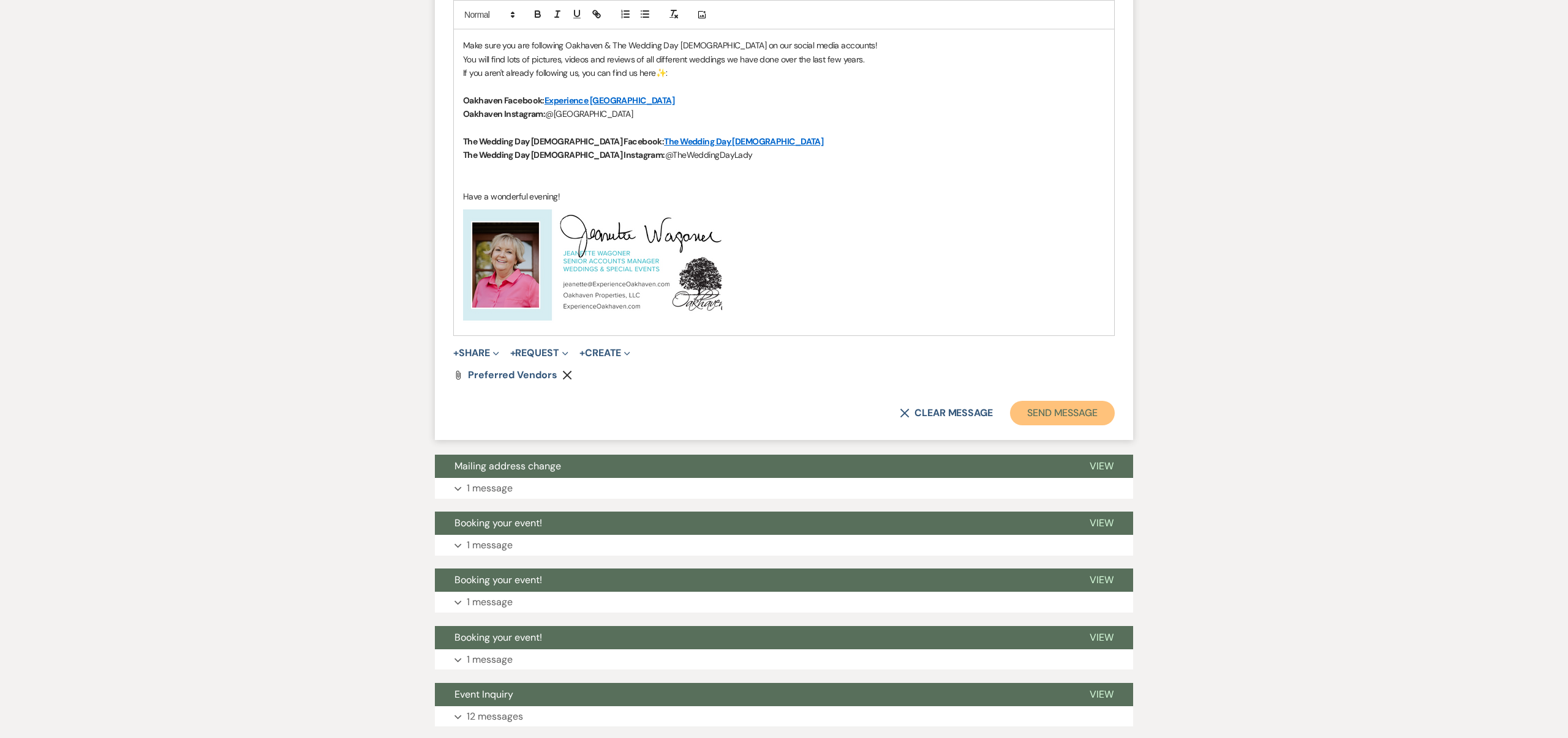
click at [1078, 411] on button "Send Message" at bounding box center [1061, 412] width 105 height 24
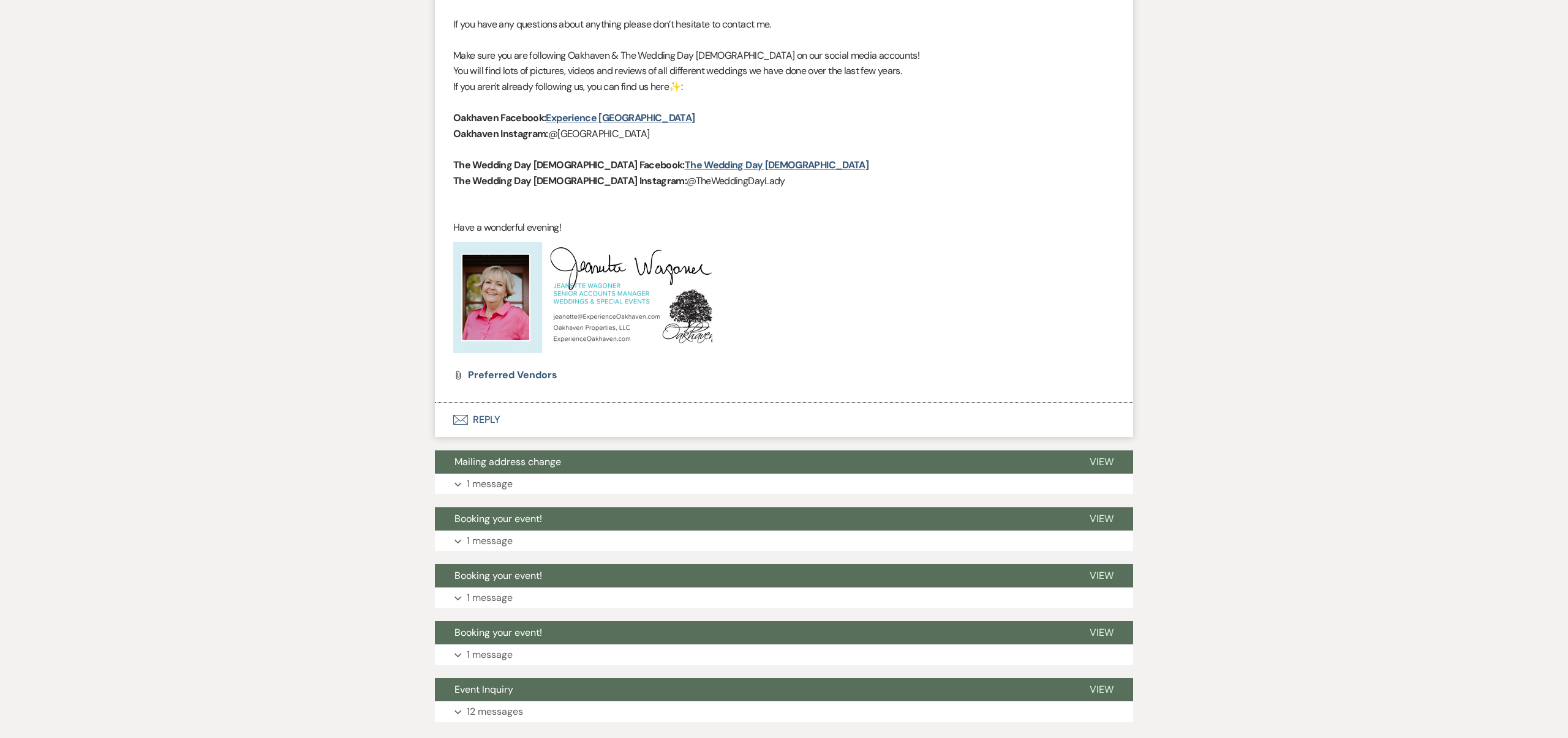
scroll to position [639, 0]
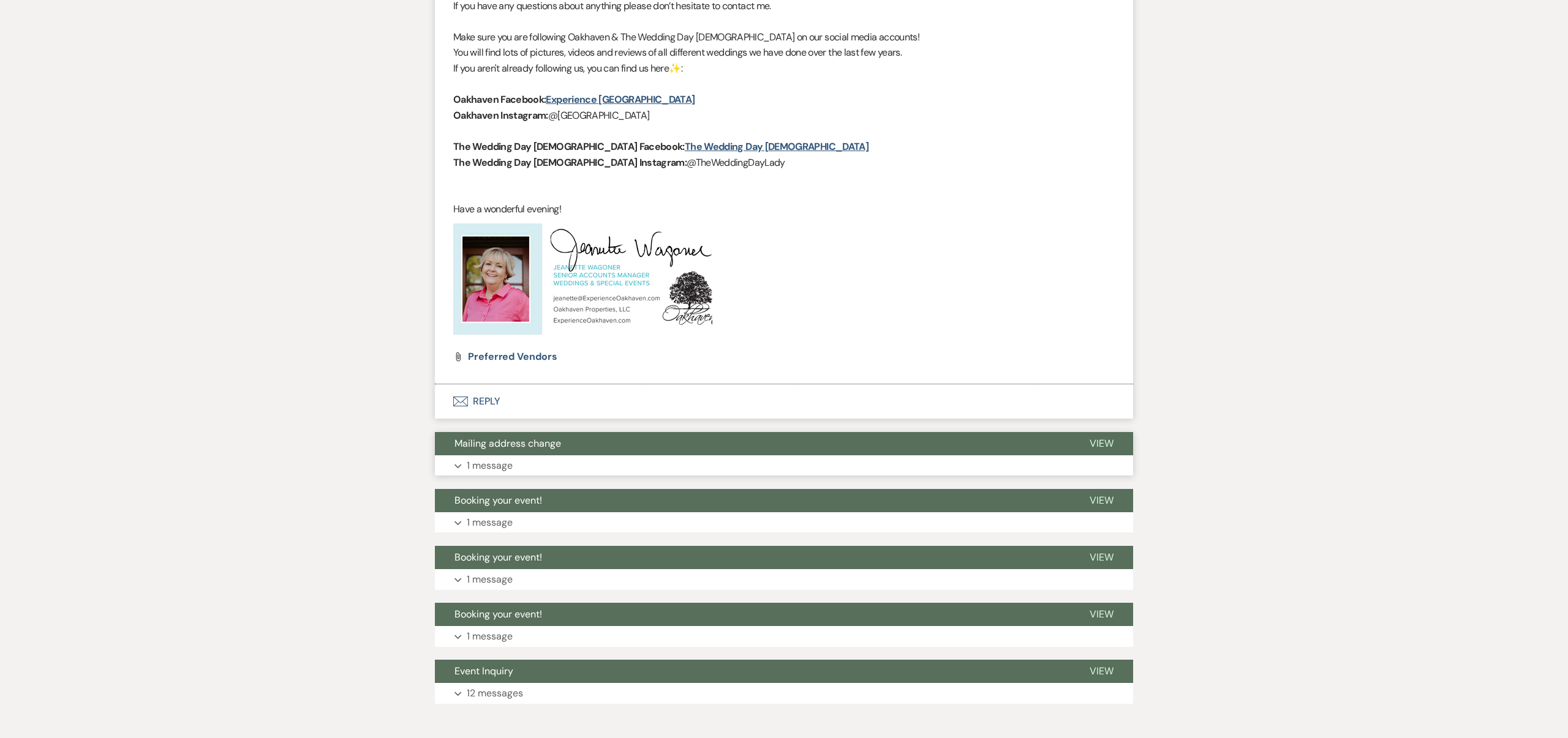
click at [1098, 438] on span "View" at bounding box center [1101, 444] width 24 height 13
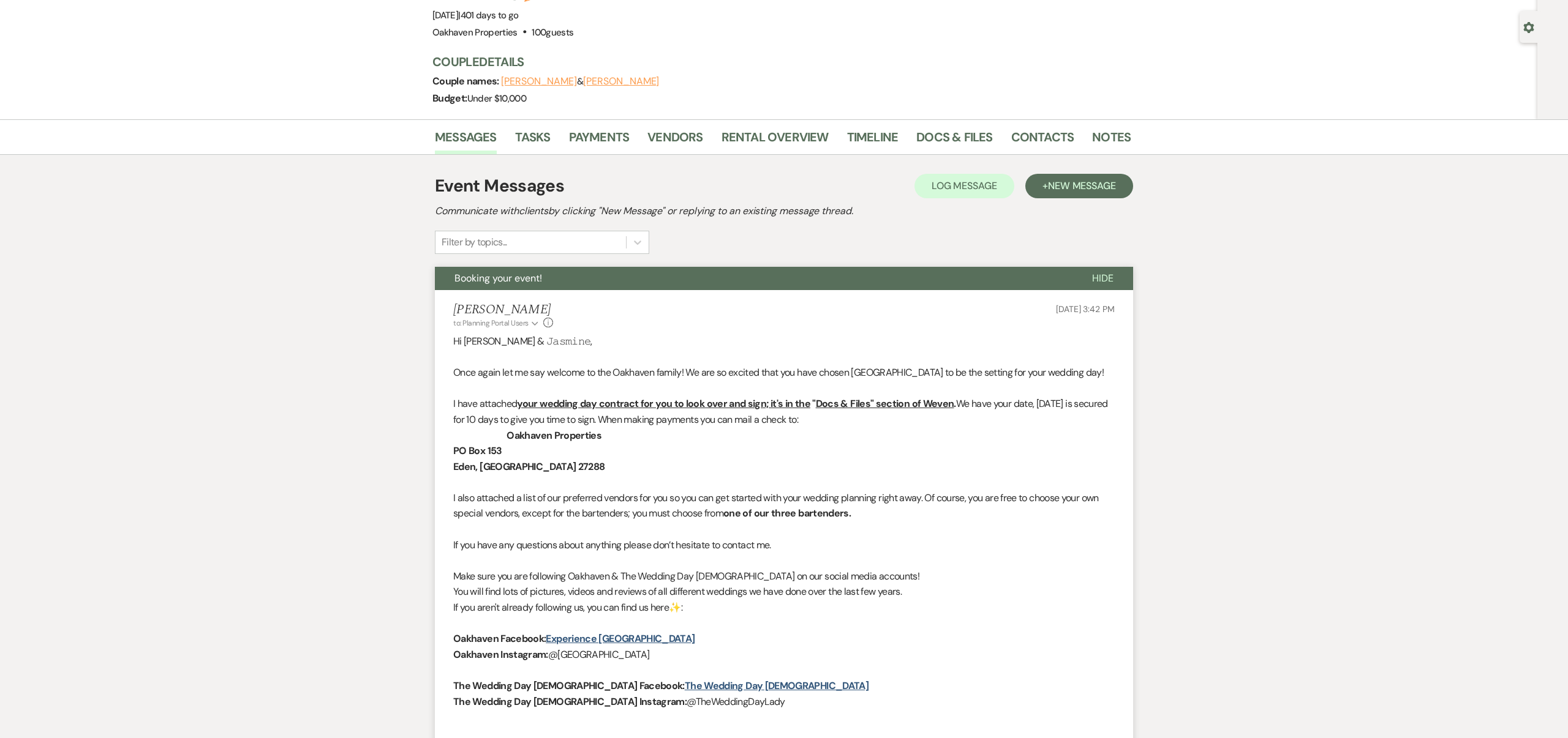
scroll to position [0, 0]
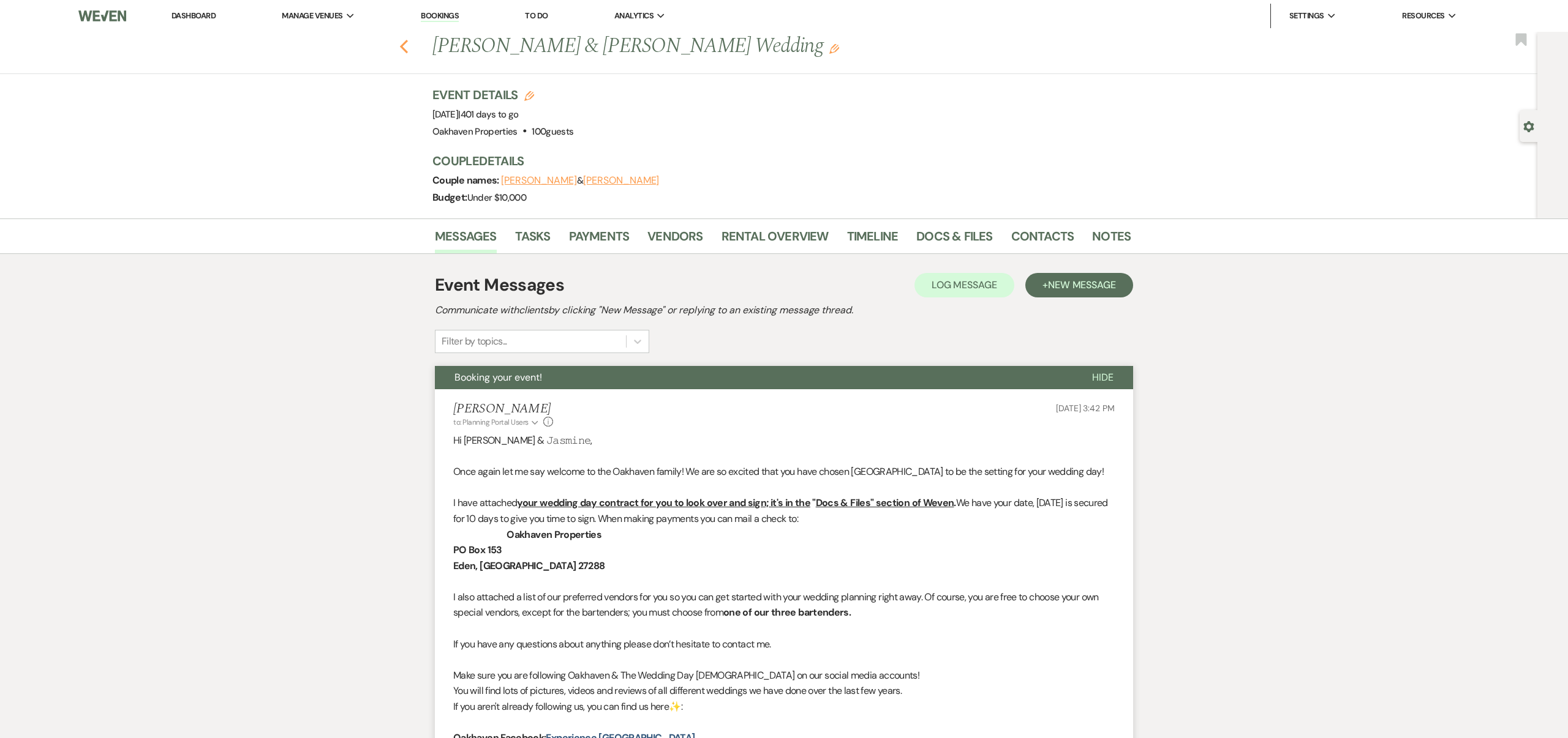
click at [406, 48] on icon "Previous" at bounding box center [404, 47] width 9 height 14
